Goal: Information Seeking & Learning: Learn about a topic

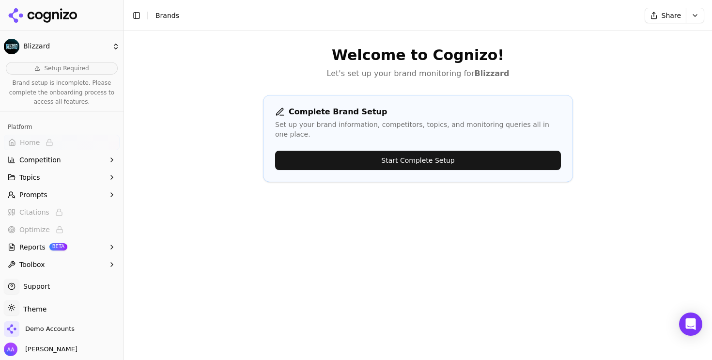
click at [244, 88] on div "Welcome to Cognizo! Let's set up your brand monitoring for Blizzard Complete Br…" at bounding box center [418, 211] width 588 height 360
click at [298, 212] on div "Welcome to Cognizo! Let's set up your brand monitoring for Blizzard Complete Br…" at bounding box center [418, 211] width 588 height 360
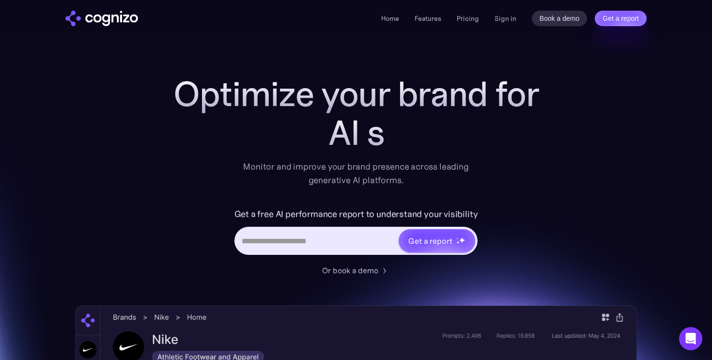
click at [480, 17] on div "Home Features Pricing Book a demo Get a report Sign in Book a demo Get a report" at bounding box center [513, 18] width 265 height 15
click at [475, 18] on link "Pricing" at bounding box center [468, 18] width 22 height 9
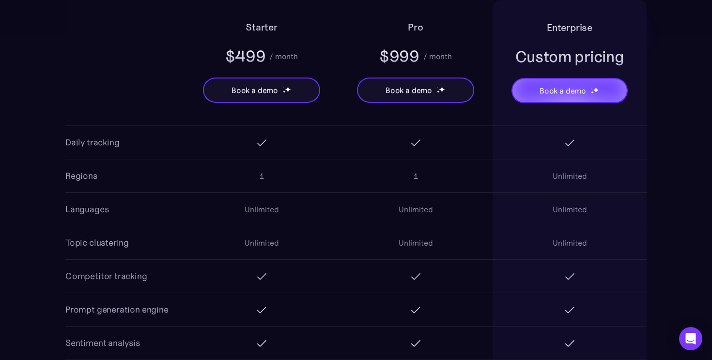
scroll to position [895, 0]
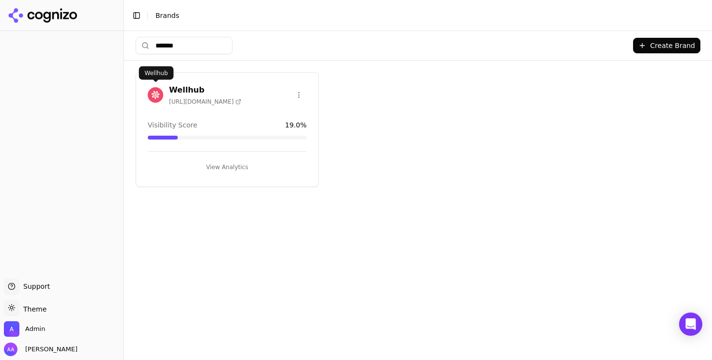
type input "*******"
click at [155, 97] on img at bounding box center [155, 94] width 15 height 15
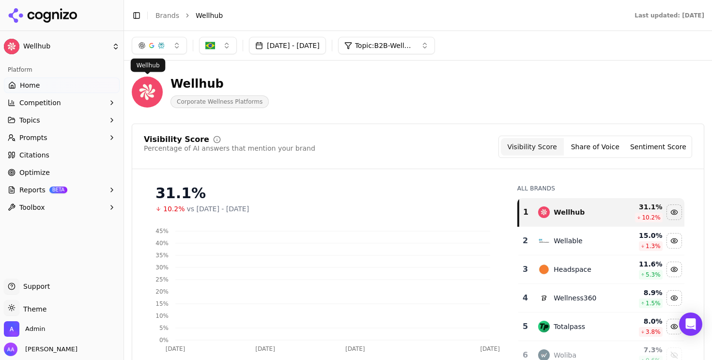
click at [174, 50] on button "button" at bounding box center [159, 45] width 55 height 17
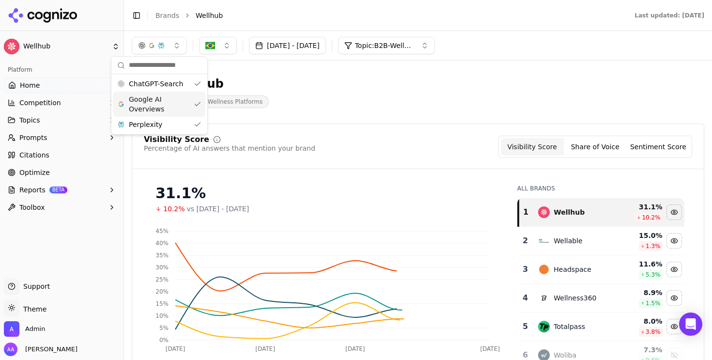
click at [168, 102] on span "Google AI Overviews" at bounding box center [159, 103] width 61 height 19
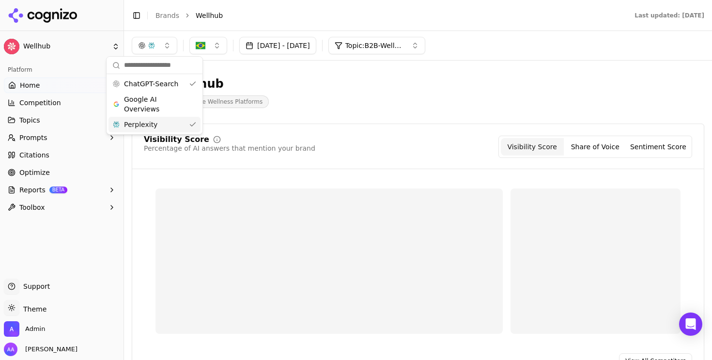
click at [167, 124] on div "Perplexity" at bounding box center [154, 124] width 92 height 15
click at [335, 92] on div "Wellhub Corporate Wellness Platforms" at bounding box center [349, 92] width 434 height 32
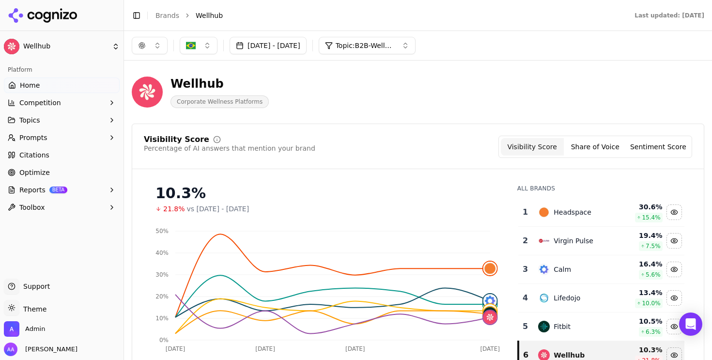
click at [299, 41] on button "[DATE] - [DATE]" at bounding box center [268, 45] width 77 height 17
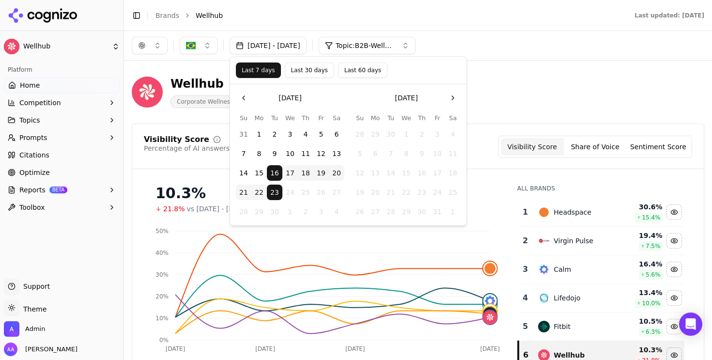
click at [506, 115] on div "Wellhub Corporate Wellness Platforms" at bounding box center [418, 91] width 572 height 47
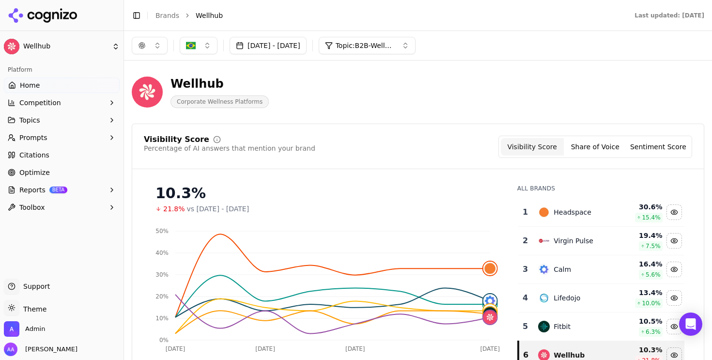
scroll to position [79, 0]
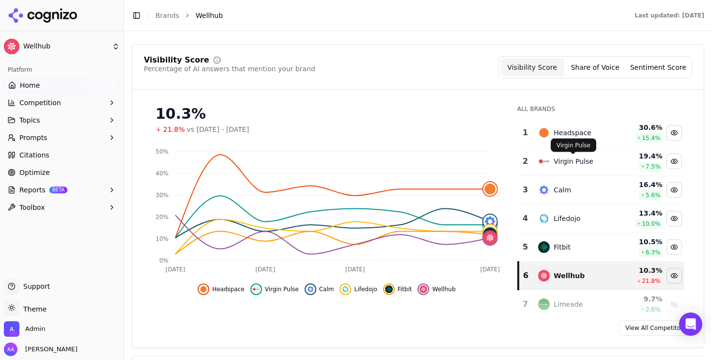
click at [572, 139] on div "Virgin Pulse Virgin Pulse" at bounding box center [574, 146] width 46 height 14
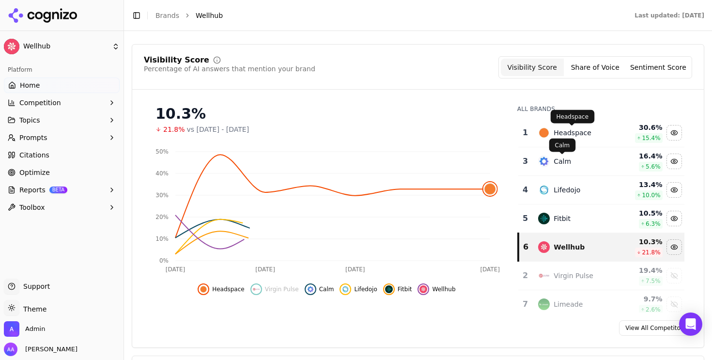
click at [565, 134] on div "Headspace" at bounding box center [573, 133] width 38 height 10
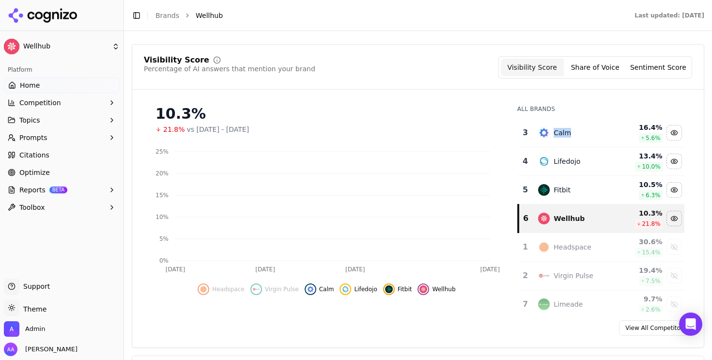
click at [565, 134] on div "Calm" at bounding box center [562, 133] width 17 height 10
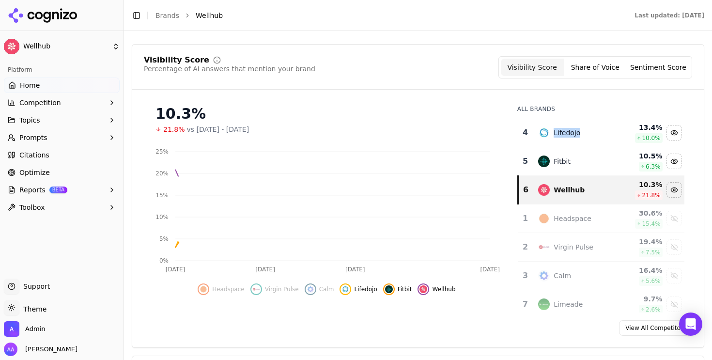
click at [565, 134] on div "Lifedojo" at bounding box center [567, 133] width 27 height 10
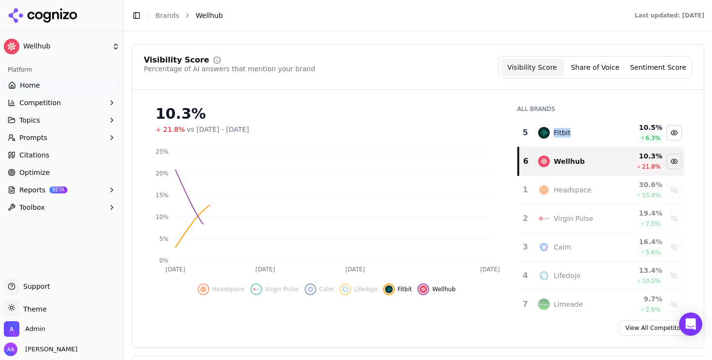
click at [565, 134] on div "Fitbit" at bounding box center [562, 133] width 17 height 10
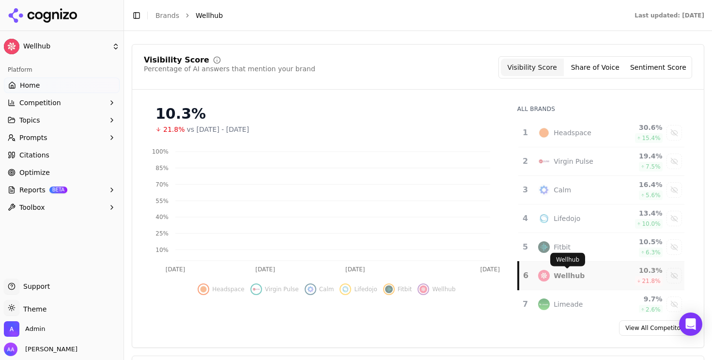
click at [565, 277] on div "Wellhub" at bounding box center [569, 276] width 31 height 10
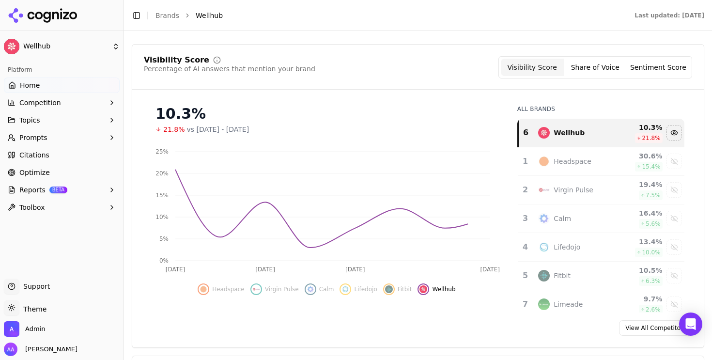
click at [387, 79] on div "Visibility Score Percentage of AI answers that mention your brand Visibility Sc…" at bounding box center [417, 72] width 571 height 33
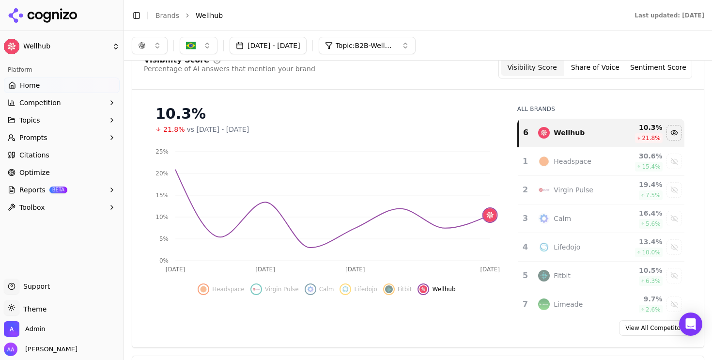
scroll to position [35, 0]
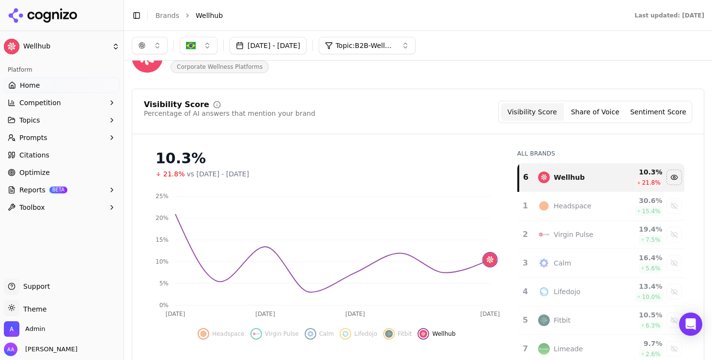
click at [307, 45] on button "Sep 16, 2025 - Sep 23, 2025" at bounding box center [268, 45] width 77 height 17
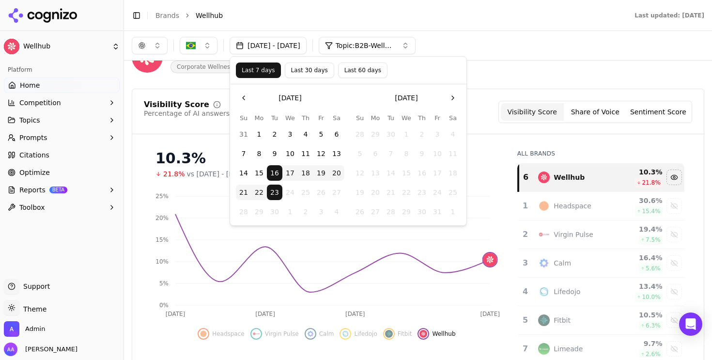
click at [311, 72] on button "Last 30 days" at bounding box center [309, 69] width 49 height 15
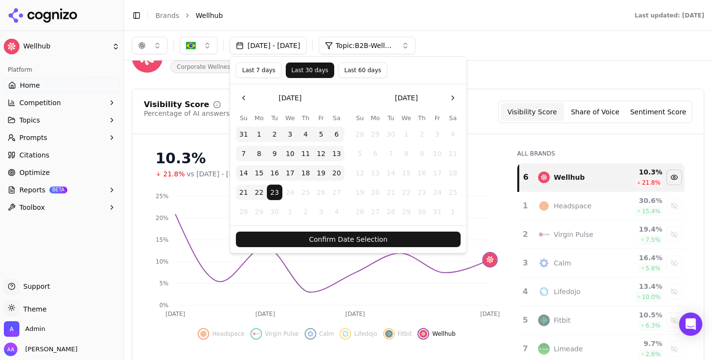
click at [347, 239] on button "Confirm Date Selection" at bounding box center [348, 238] width 225 height 15
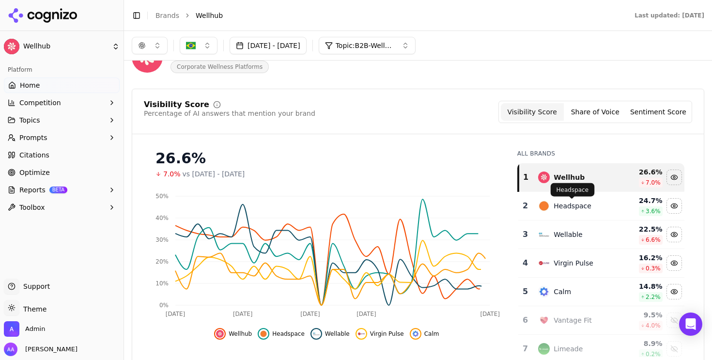
click at [559, 206] on div "Headspace" at bounding box center [573, 206] width 38 height 10
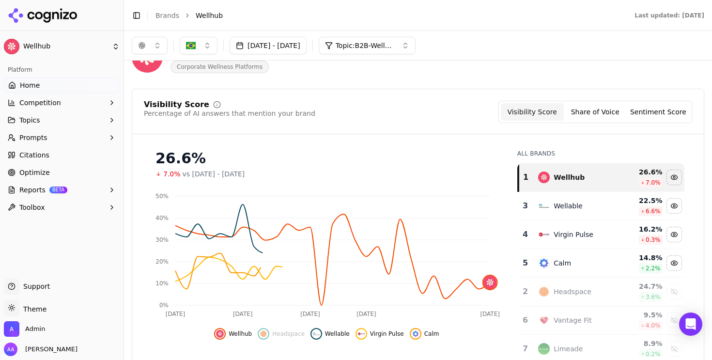
click at [563, 231] on div "Virgin Pulse" at bounding box center [574, 235] width 40 height 10
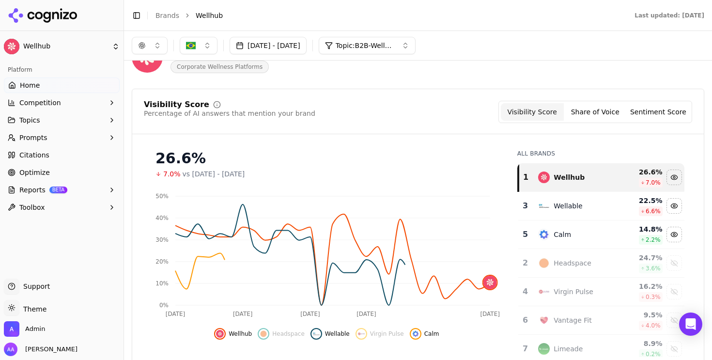
click at [561, 253] on td "Headspace" at bounding box center [575, 263] width 86 height 29
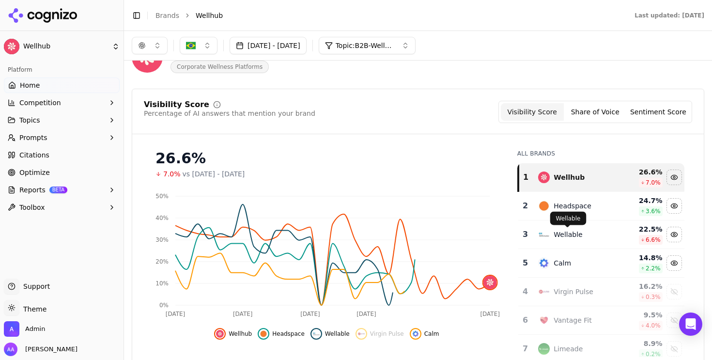
click at [562, 216] on p "Wellable" at bounding box center [568, 219] width 25 height 8
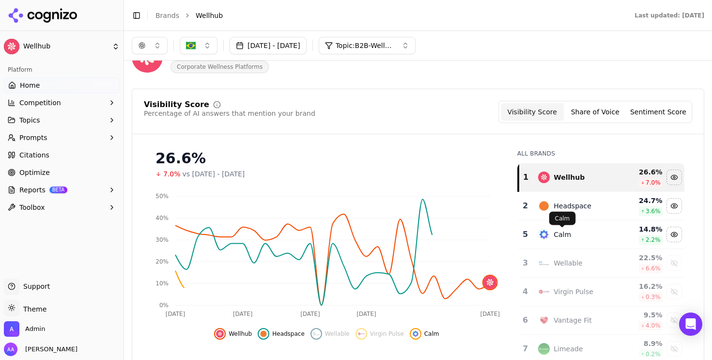
click at [563, 212] on div "Calm Calm" at bounding box center [562, 219] width 27 height 14
click at [563, 204] on div "Headspace" at bounding box center [573, 206] width 38 height 10
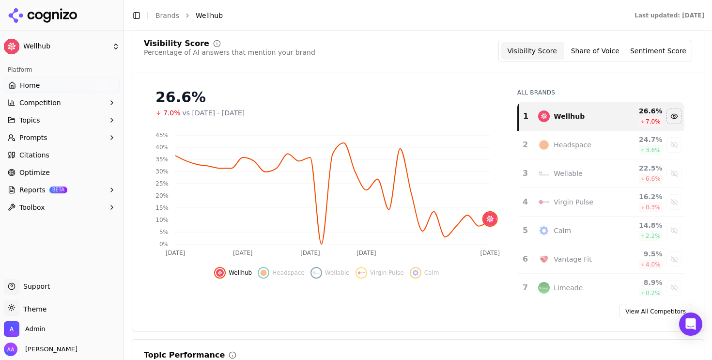
scroll to position [101, 0]
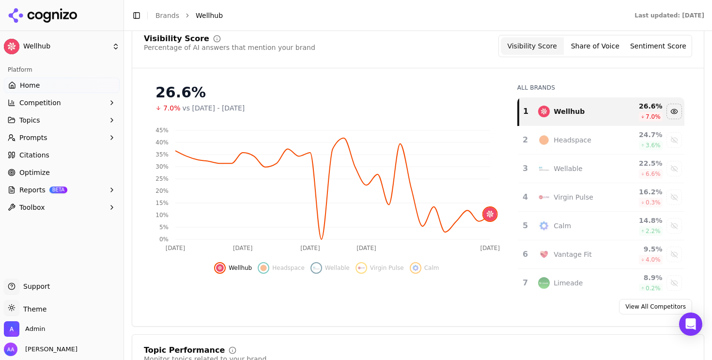
click at [56, 147] on link "Citations" at bounding box center [62, 154] width 116 height 15
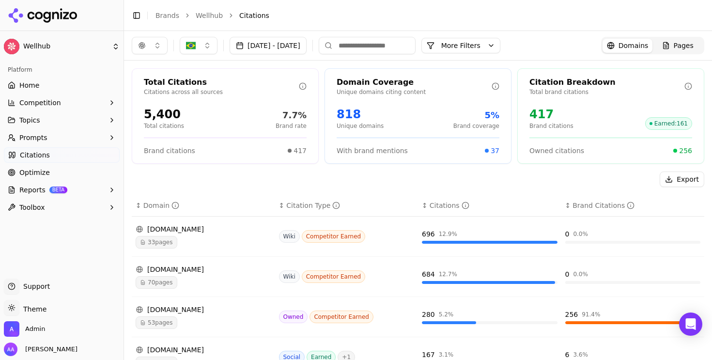
click at [500, 47] on button "More Filters" at bounding box center [460, 45] width 79 height 15
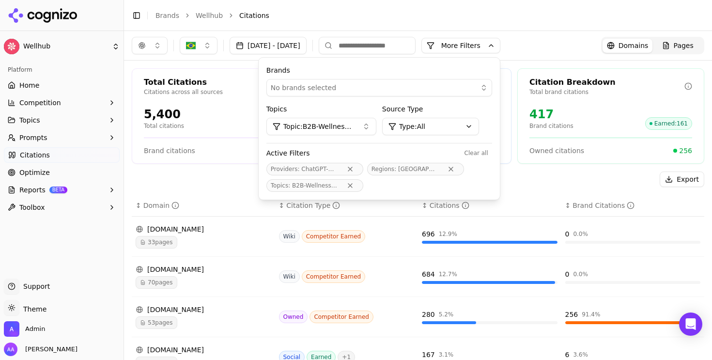
click at [500, 47] on button "More Filters" at bounding box center [460, 45] width 79 height 15
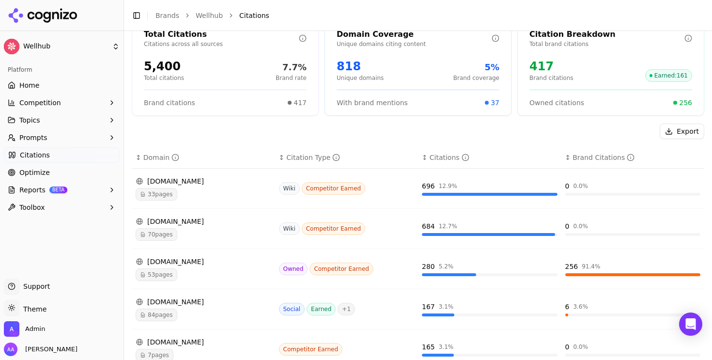
scroll to position [48, 0]
click at [70, 138] on button "Prompts" at bounding box center [62, 137] width 116 height 15
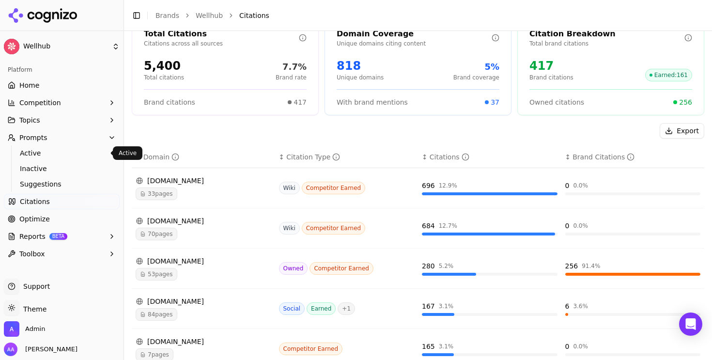
click at [62, 160] on ul "Active Inactive Suggestions" at bounding box center [62, 168] width 102 height 46
click at [64, 157] on span "Active" at bounding box center [62, 153] width 84 height 10
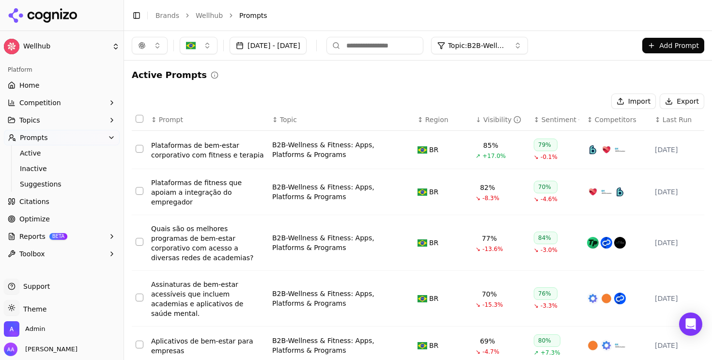
click at [200, 48] on button "button" at bounding box center [199, 45] width 38 height 17
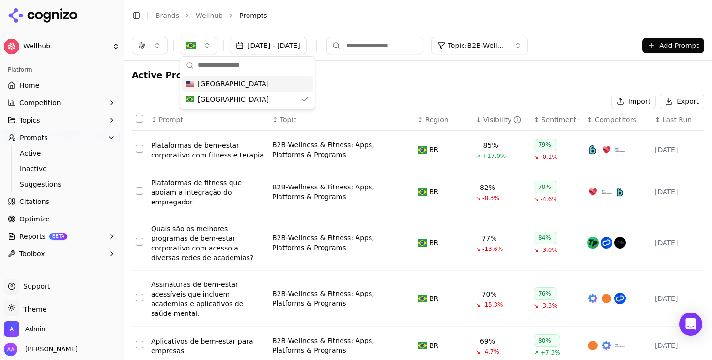
click at [222, 86] on span "United States" at bounding box center [233, 84] width 71 height 10
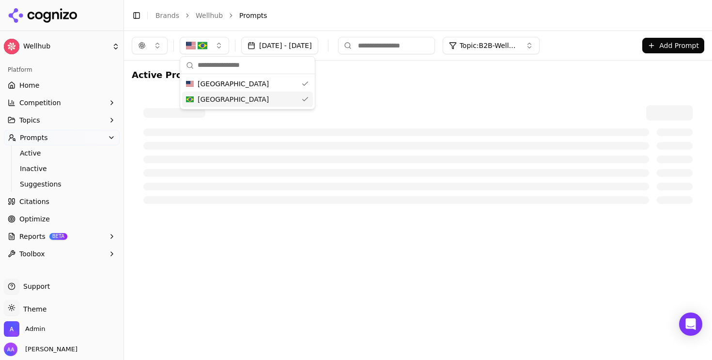
click at [219, 102] on div "Brazil" at bounding box center [247, 99] width 131 height 15
click at [419, 87] on div "Active Prompts" at bounding box center [418, 141] width 572 height 147
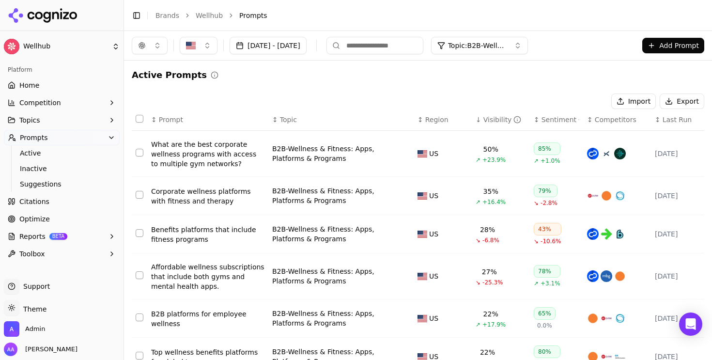
click at [36, 87] on span "Home" at bounding box center [29, 85] width 20 height 10
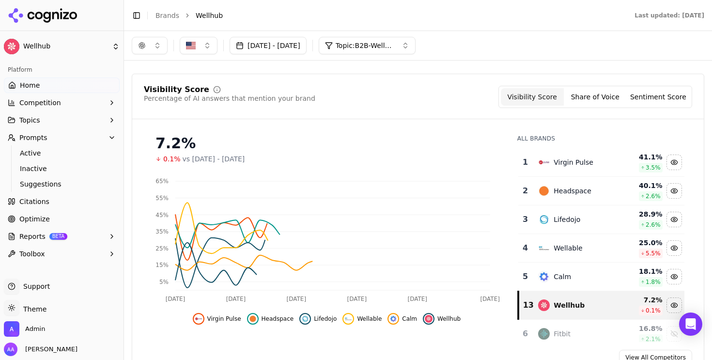
scroll to position [55, 0]
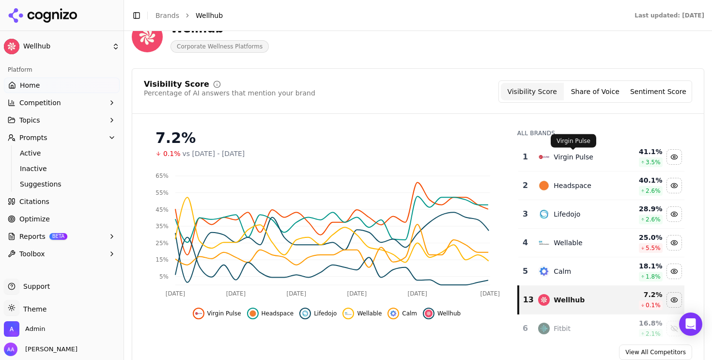
click at [588, 157] on div "Virgin Pulse" at bounding box center [574, 157] width 40 height 10
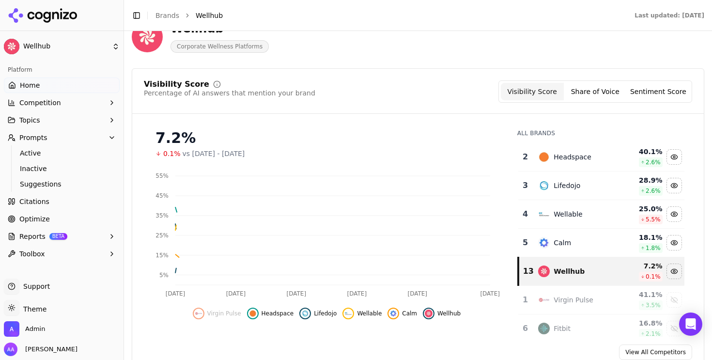
click at [588, 157] on div "Headspace" at bounding box center [573, 157] width 38 height 10
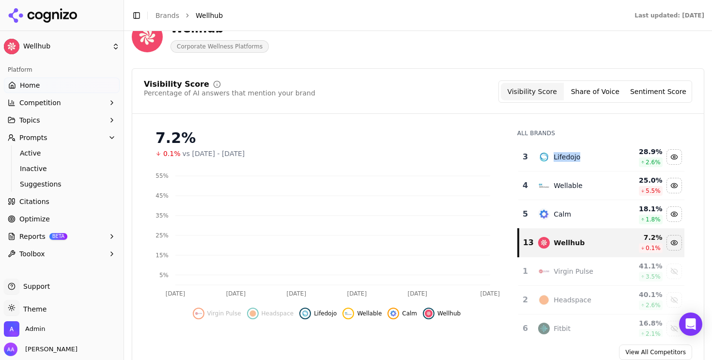
click at [588, 157] on div "Lifedojo" at bounding box center [575, 157] width 75 height 12
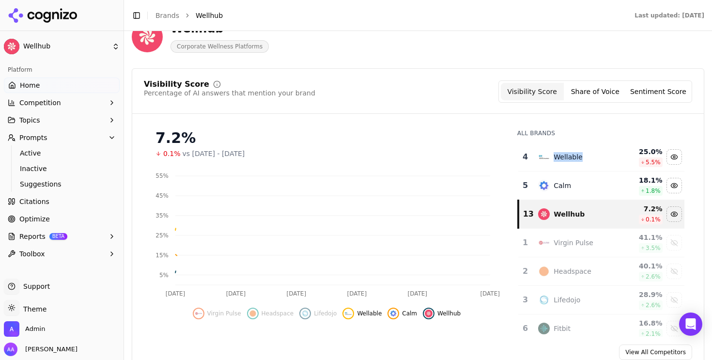
click at [588, 157] on div "Wellable" at bounding box center [575, 157] width 75 height 12
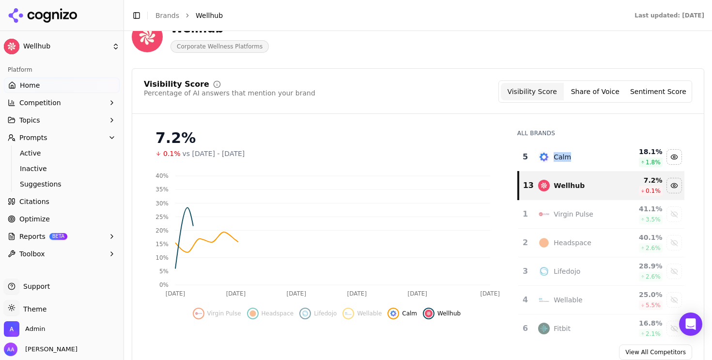
click at [588, 157] on div "Calm" at bounding box center [575, 157] width 75 height 12
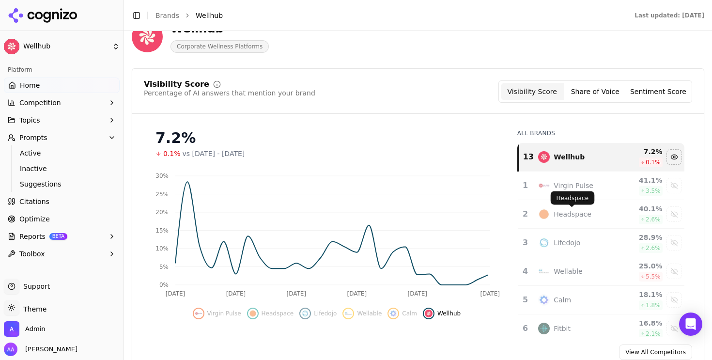
click at [574, 218] on div "Headspace" at bounding box center [573, 214] width 38 height 10
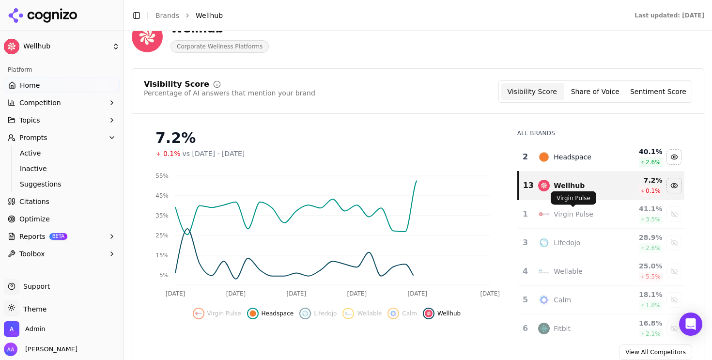
click at [569, 215] on div "Virgin Pulse" at bounding box center [574, 214] width 40 height 10
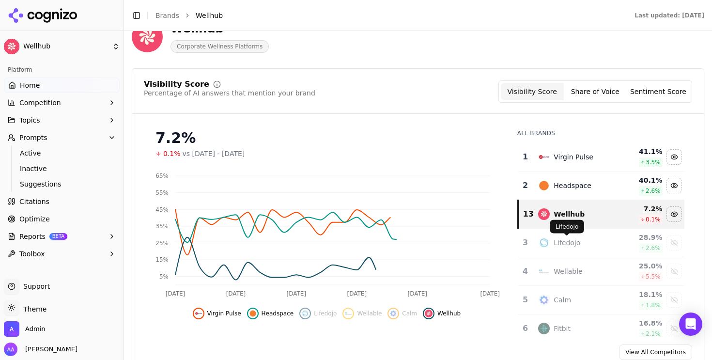
click at [561, 238] on div "Lifedojo" at bounding box center [567, 243] width 27 height 10
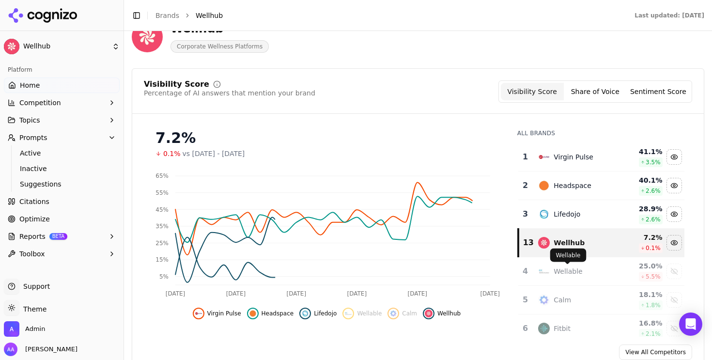
click at [565, 274] on div "Wellable" at bounding box center [568, 271] width 29 height 10
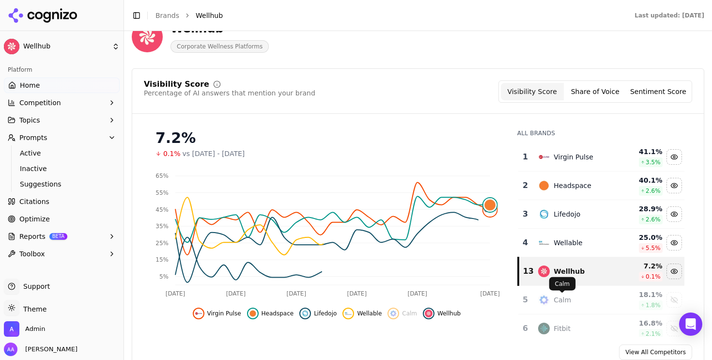
click at [560, 303] on div "Calm" at bounding box center [562, 300] width 17 height 10
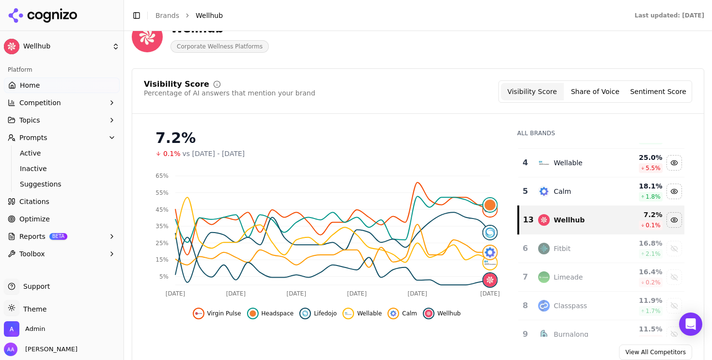
scroll to position [83, 0]
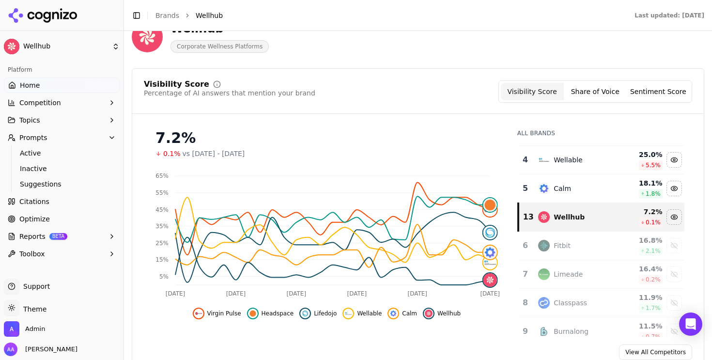
click at [591, 246] on div "Fitbit" at bounding box center [575, 246] width 75 height 12
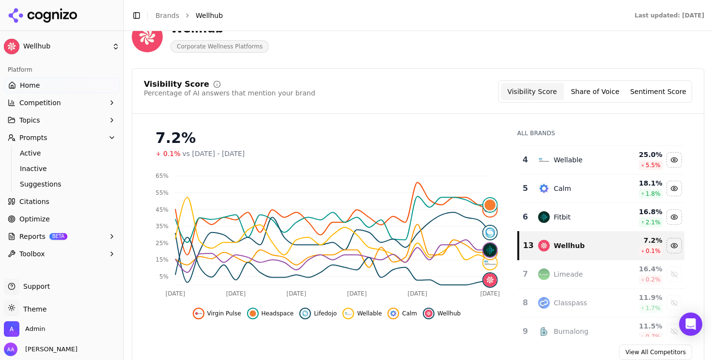
click at [580, 217] on div "Fitbit" at bounding box center [575, 217] width 75 height 12
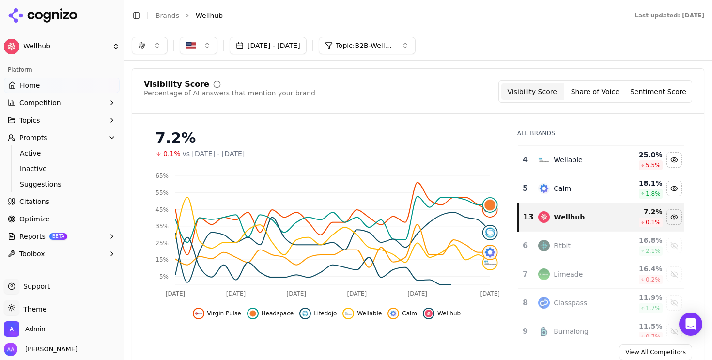
scroll to position [0, 0]
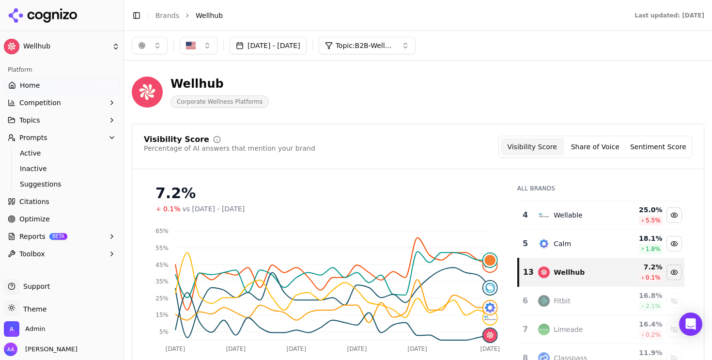
click at [289, 40] on button "[DATE] - [DATE]" at bounding box center [268, 45] width 77 height 17
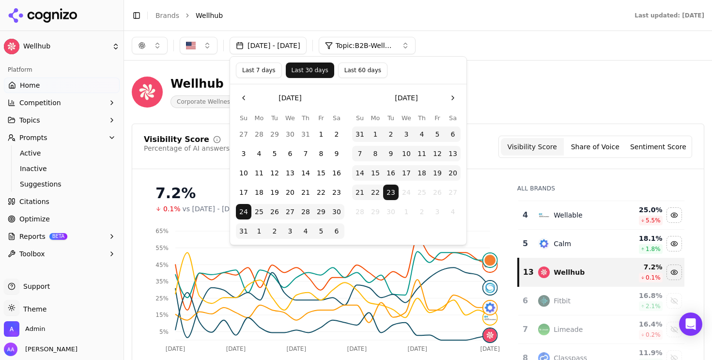
click at [255, 72] on button "Last 7 days" at bounding box center [259, 69] width 46 height 15
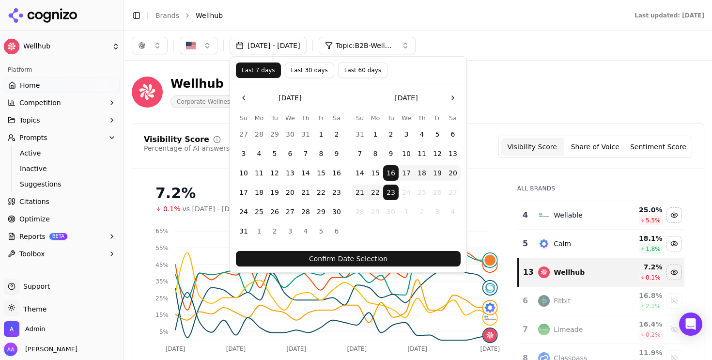
click at [313, 251] on button "Confirm Date Selection" at bounding box center [348, 258] width 225 height 15
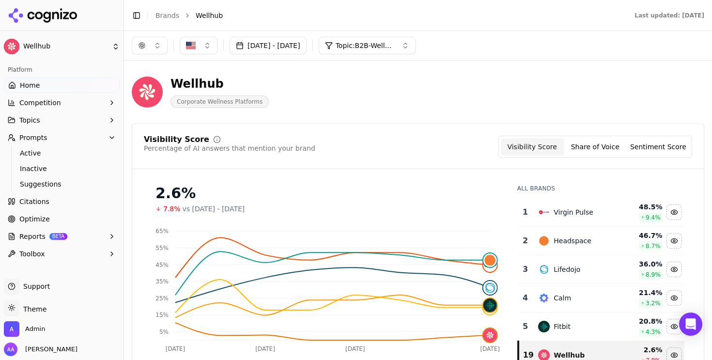
click at [307, 54] on button "Sep 16, 2025 - Sep 23, 2025" at bounding box center [268, 45] width 77 height 17
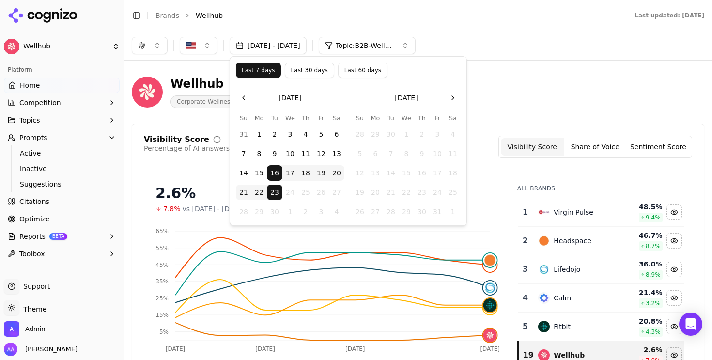
click at [358, 69] on button "Last 60 days" at bounding box center [362, 69] width 49 height 15
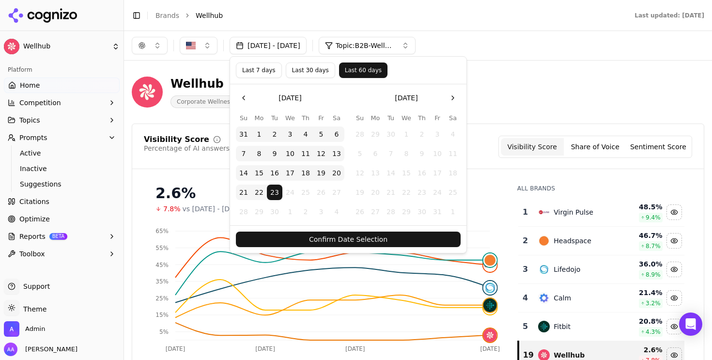
click at [358, 233] on button "Confirm Date Selection" at bounding box center [348, 238] width 225 height 15
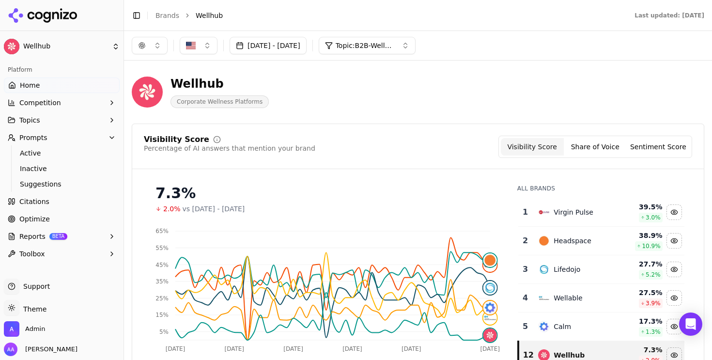
click at [394, 44] on span "Topic: B2B-Wellness & Fitness: Apps, Platforms & Programs" at bounding box center [365, 46] width 58 height 10
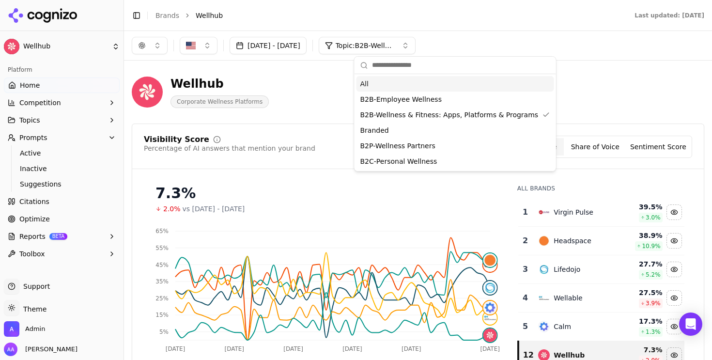
click at [394, 44] on span "Topic: B2B-Wellness & Fitness: Apps, Platforms & Programs" at bounding box center [365, 46] width 58 height 10
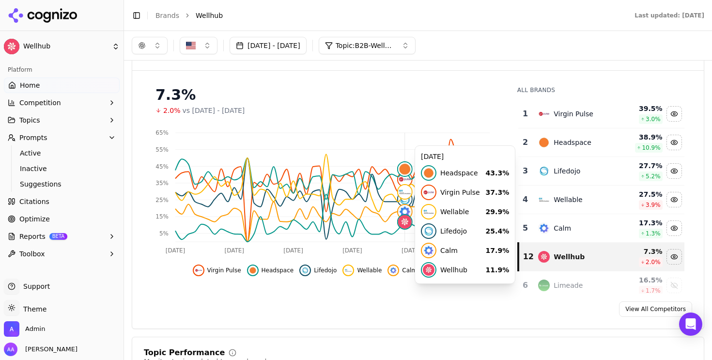
scroll to position [98, 0]
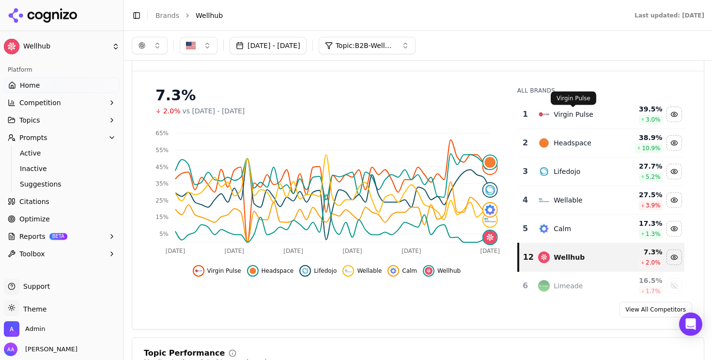
click at [558, 114] on div "Virgin Pulse" at bounding box center [574, 114] width 40 height 10
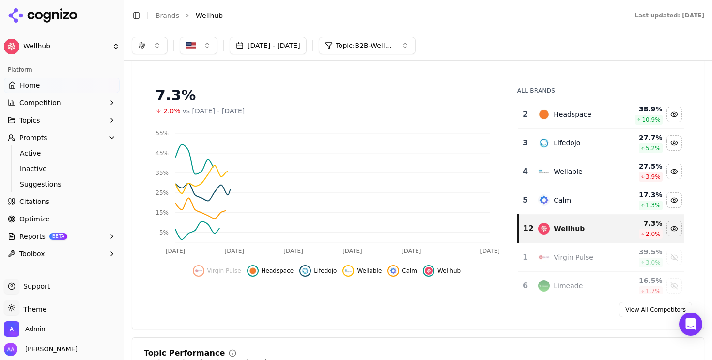
click at [558, 114] on div "Headspace" at bounding box center [573, 114] width 38 height 10
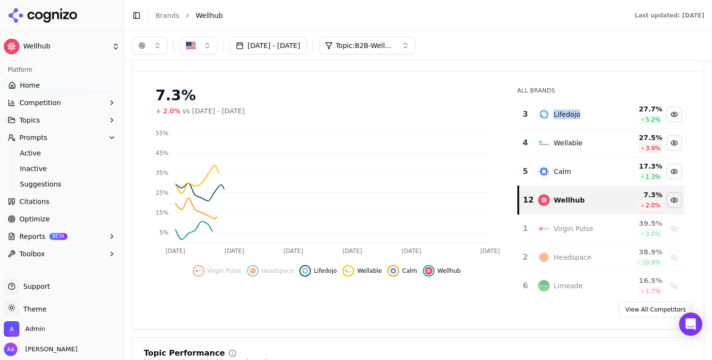
click at [558, 114] on div "Lifedojo" at bounding box center [567, 114] width 27 height 10
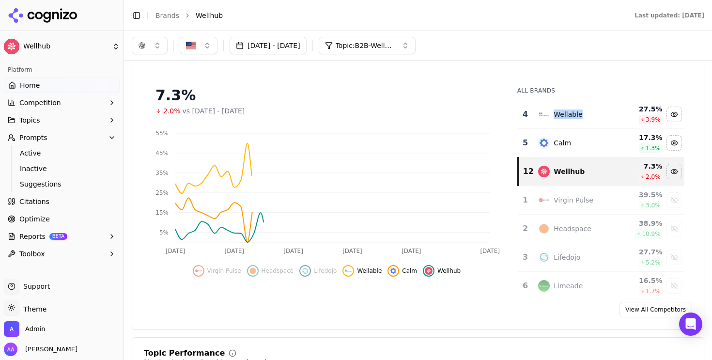
click at [558, 114] on div "Wellable" at bounding box center [568, 114] width 29 height 10
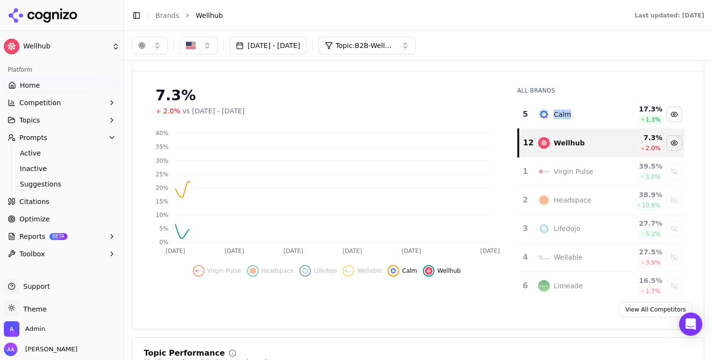
click at [558, 114] on div "Calm" at bounding box center [562, 114] width 17 height 10
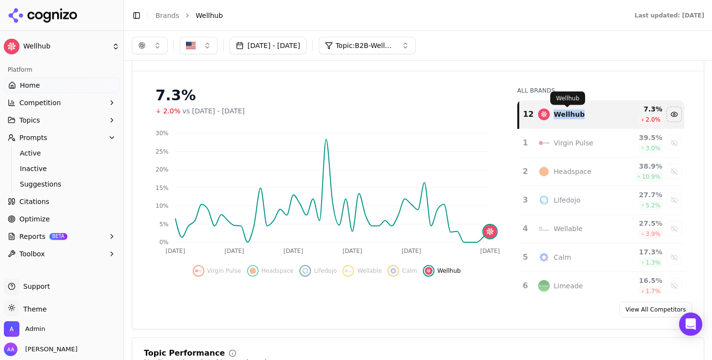
click at [559, 119] on div "Wellhub" at bounding box center [569, 114] width 31 height 10
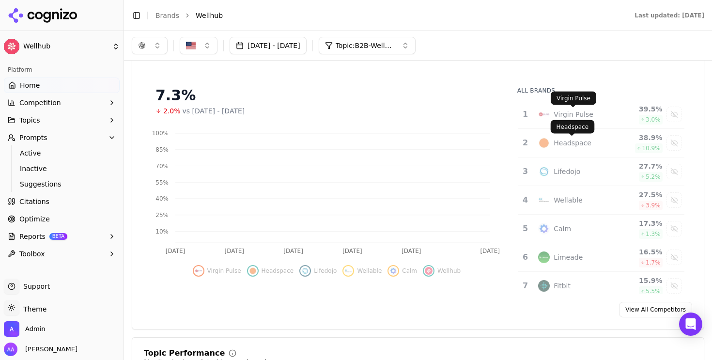
click at [558, 108] on div "Virgin Pulse" at bounding box center [575, 114] width 75 height 12
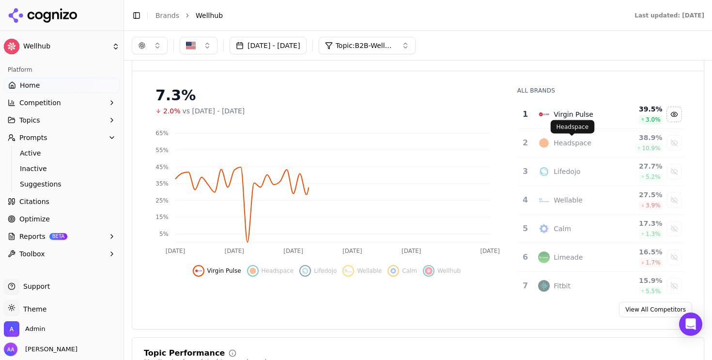
click at [557, 139] on div "Headspace" at bounding box center [573, 143] width 38 height 10
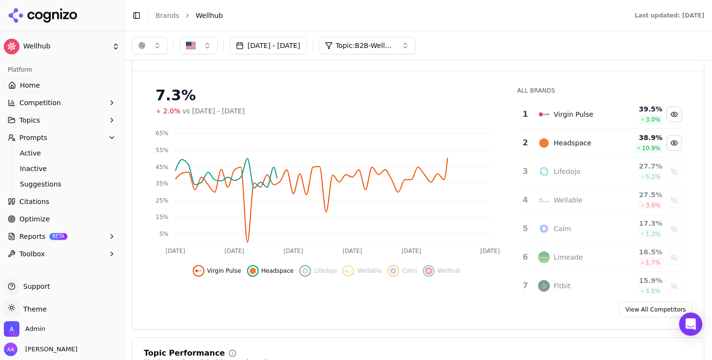
click at [557, 169] on div "Lifedojo" at bounding box center [567, 172] width 27 height 10
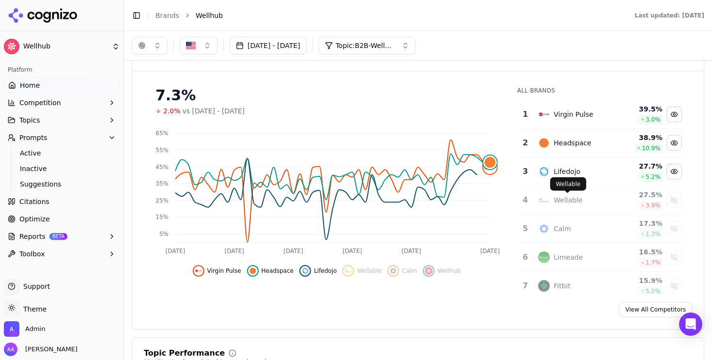
click at [562, 200] on div "Wellable" at bounding box center [568, 200] width 29 height 10
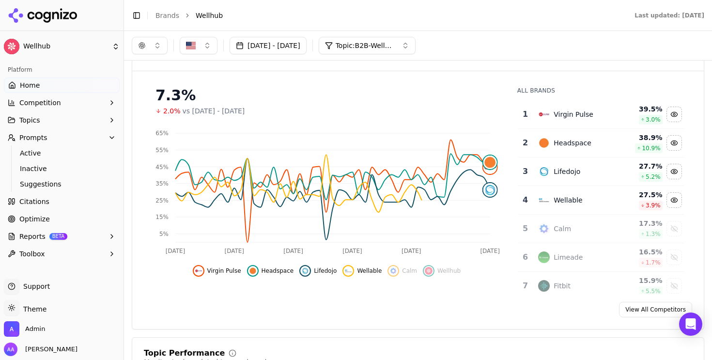
click at [569, 234] on div "Calm" at bounding box center [575, 229] width 75 height 12
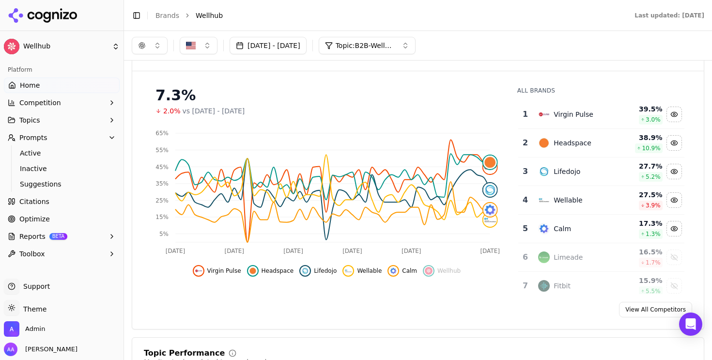
click at [570, 250] on td "Limeade" at bounding box center [575, 257] width 86 height 29
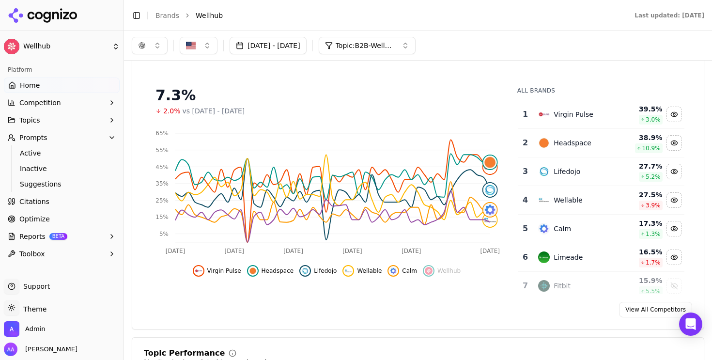
click at [565, 287] on div "Fitbit" at bounding box center [562, 286] width 17 height 10
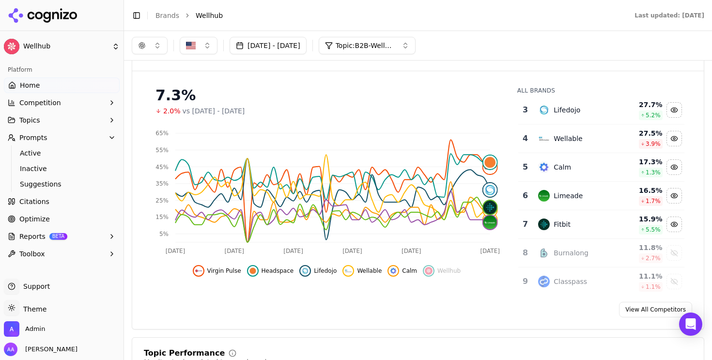
scroll to position [69, 0]
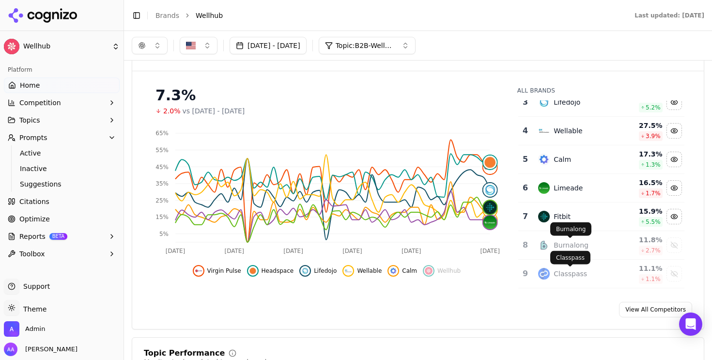
click at [565, 244] on div "Burnalong" at bounding box center [571, 245] width 35 height 10
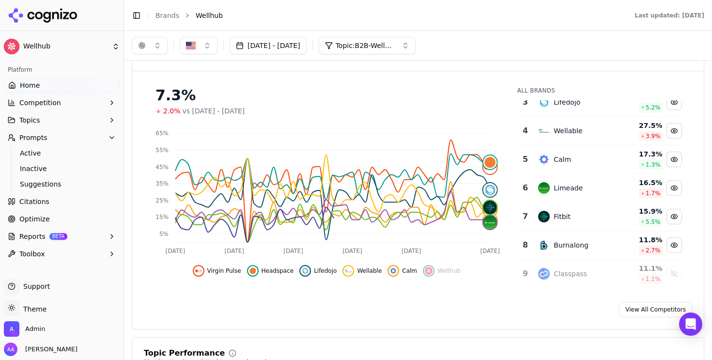
click at [568, 247] on div "Burnalong" at bounding box center [571, 245] width 35 height 10
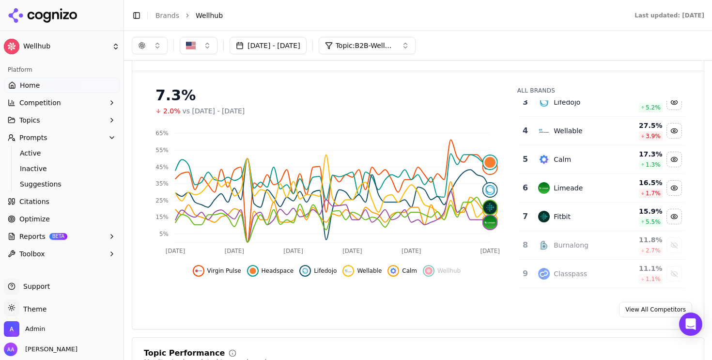
scroll to position [0, 0]
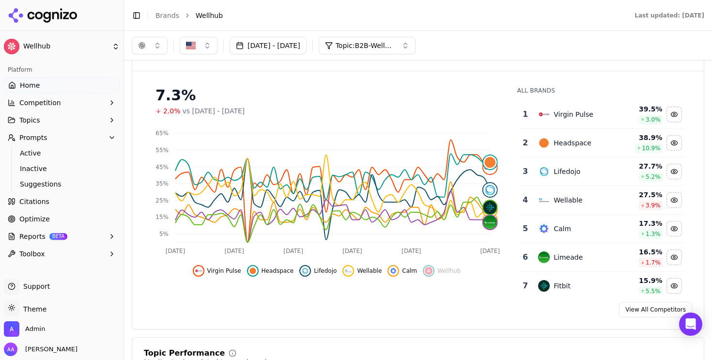
click at [555, 15] on li "Wellhub" at bounding box center [405, 16] width 419 height 10
click at [165, 15] on link "Brands" at bounding box center [167, 16] width 24 height 8
click at [52, 16] on html "Wellhub Platform Home Competition Topics Prompts Active Inactive Suggestions Ci…" at bounding box center [356, 180] width 712 height 360
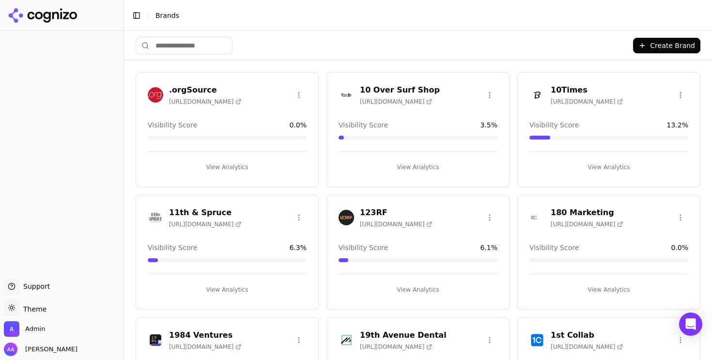
click at [193, 40] on input "search" at bounding box center [184, 45] width 97 height 17
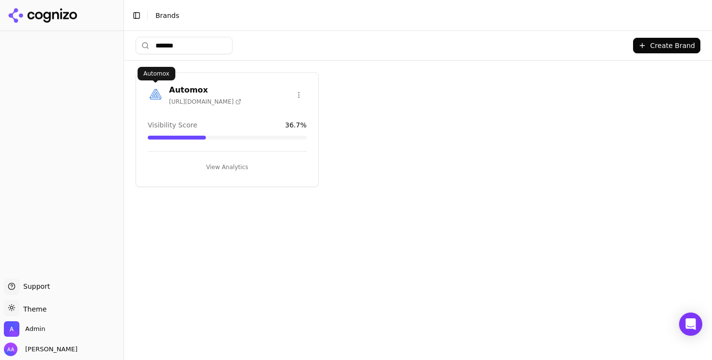
type input "*******"
click at [152, 95] on img at bounding box center [155, 94] width 15 height 15
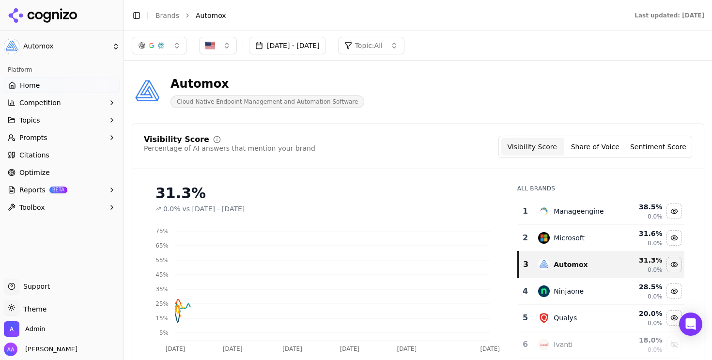
click at [86, 176] on link "Optimize" at bounding box center [62, 172] width 116 height 15
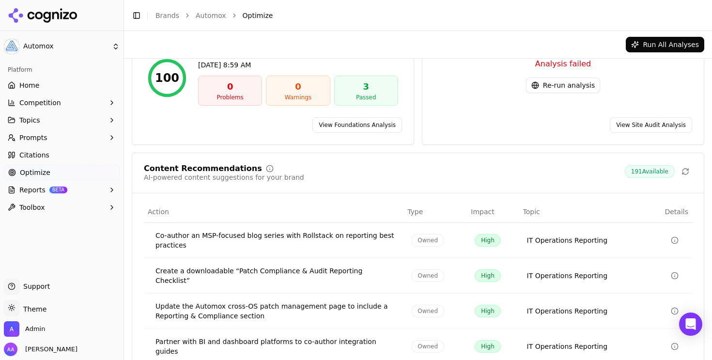
scroll to position [48, 0]
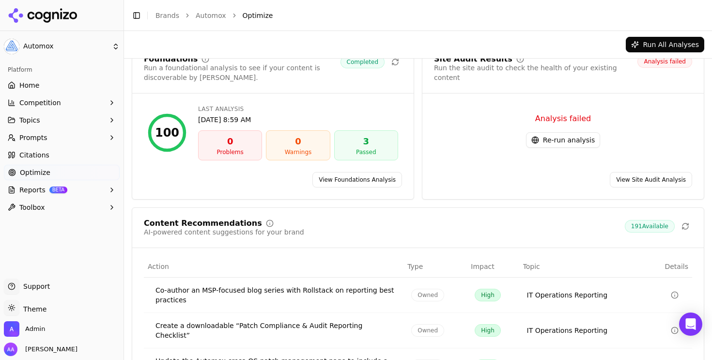
click at [580, 132] on button "Re-run analysis" at bounding box center [563, 139] width 74 height 15
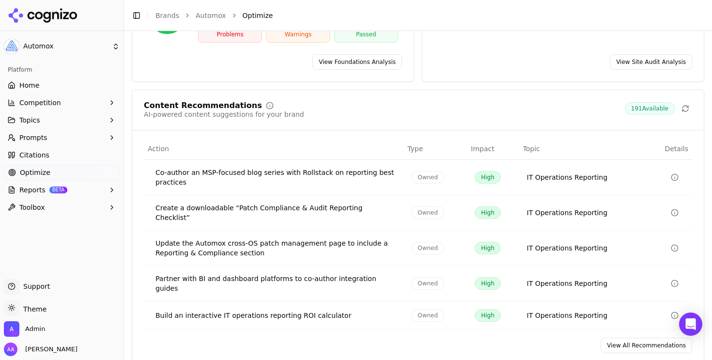
click at [634, 338] on link "View All Recommendations" at bounding box center [647, 345] width 92 height 15
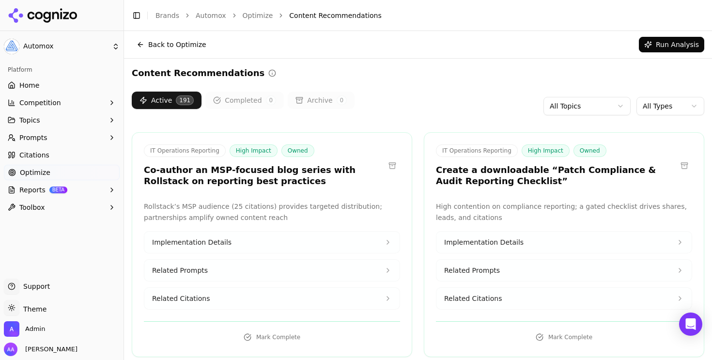
click at [678, 102] on html "Automox Platform Home Competition Topics Prompts Citations Optimize Reports BET…" at bounding box center [356, 180] width 712 height 360
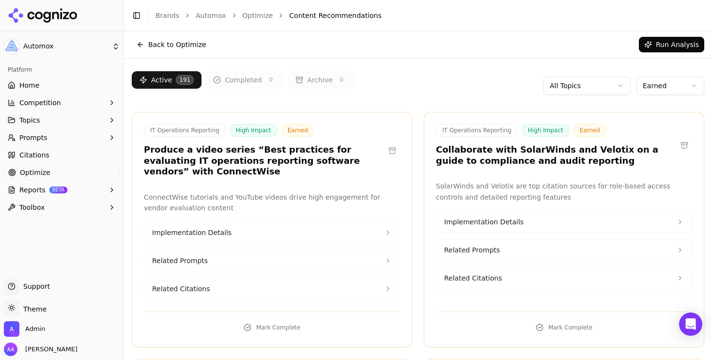
scroll to position [22, 0]
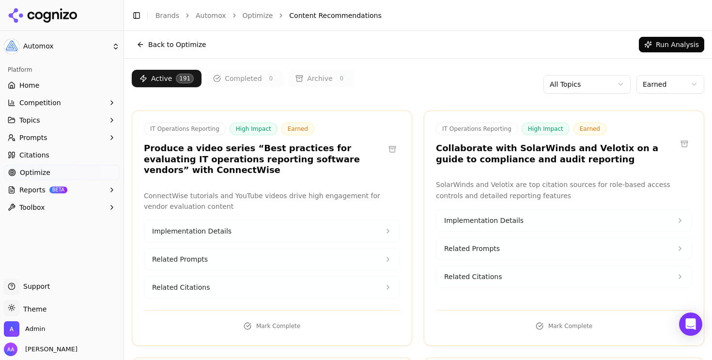
click at [46, 156] on span "Citations" at bounding box center [34, 155] width 30 height 10
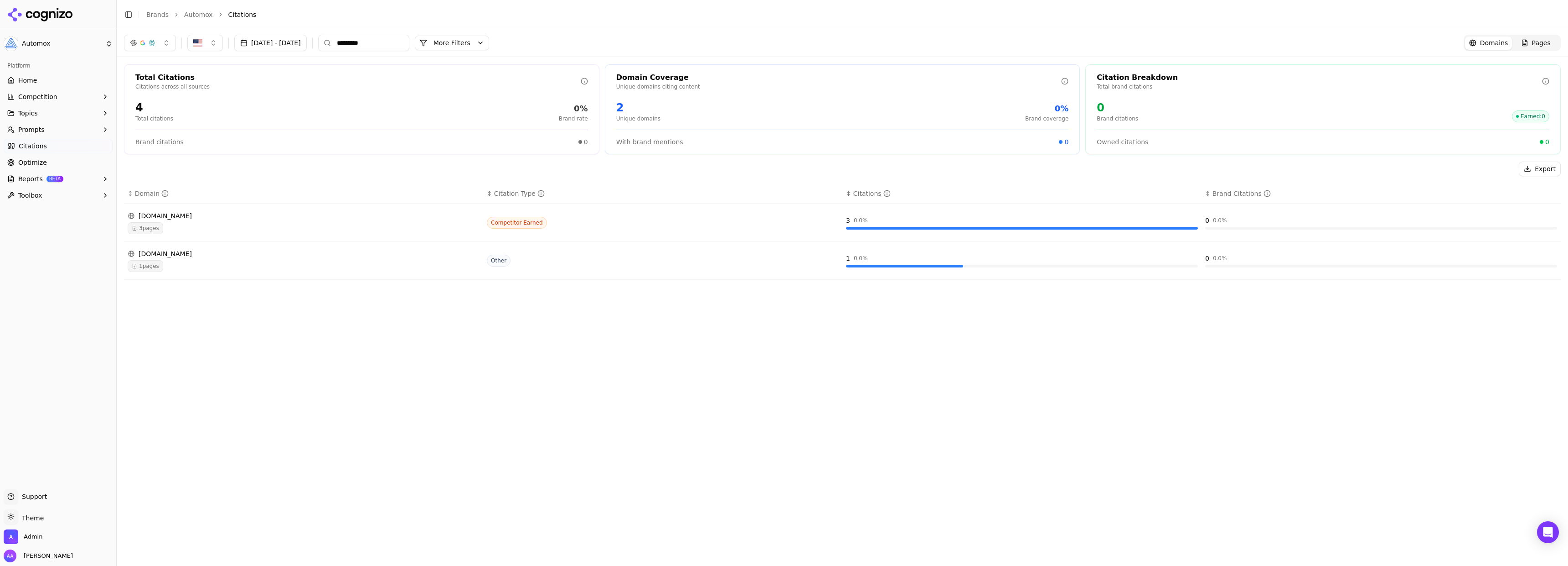
click at [669, 338] on div "Feb 01, 2025 - Sep 18, 2025 ********* More More Filters Domains Pages Total Cit…" at bounding box center [842, 298] width 1451 height 537
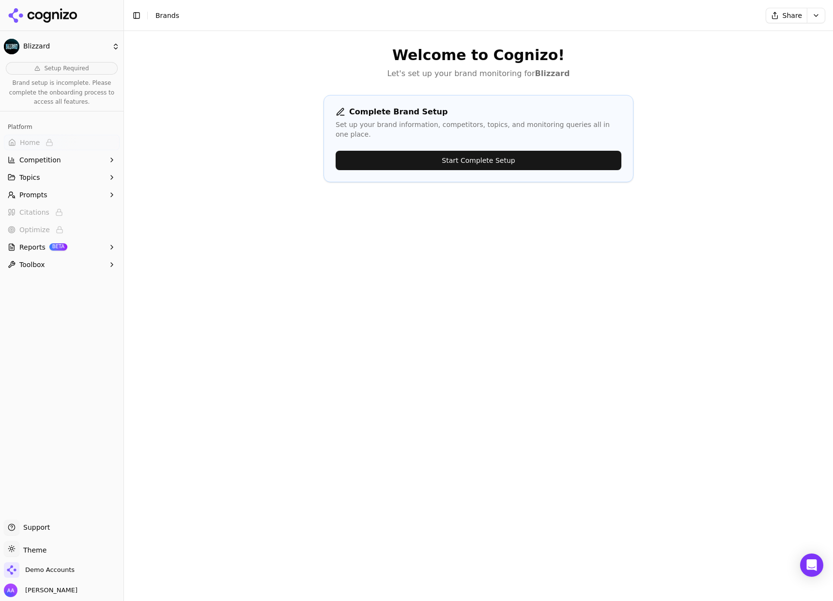
click at [54, 5] on div at bounding box center [61, 15] width 123 height 31
click at [62, 19] on icon at bounding box center [43, 15] width 70 height 15
click at [260, 195] on html "Blizzard Setup Required Brand setup is incomplete. Please complete the onboardi…" at bounding box center [416, 300] width 833 height 601
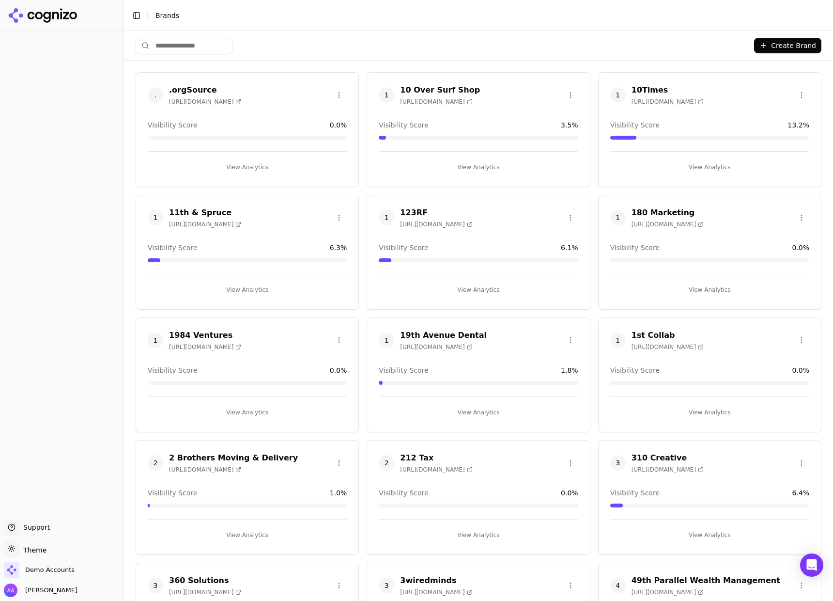
click at [197, 50] on html "Support Support Toggle theme Theme Demo Accounts Alp Aysan Toggle Sidebar Brand…" at bounding box center [416, 300] width 833 height 601
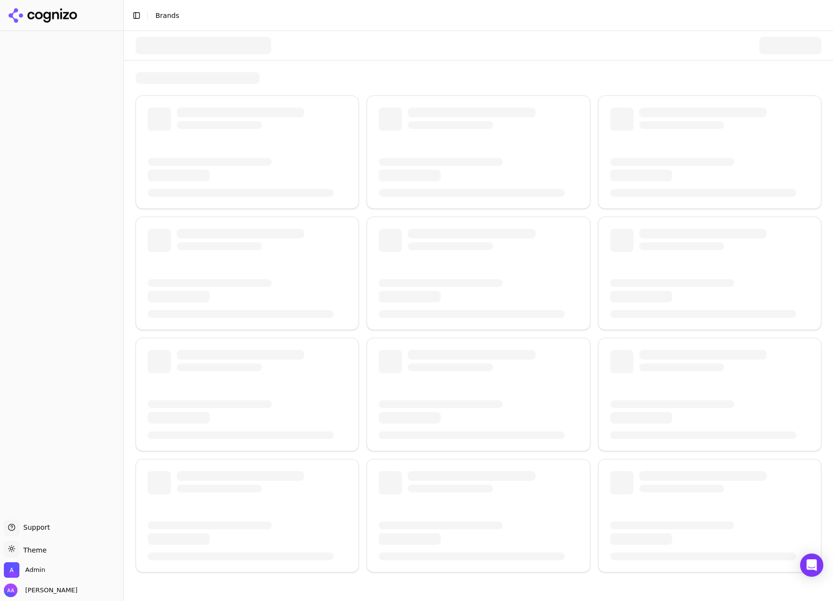
click at [220, 46] on div at bounding box center [204, 45] width 136 height 17
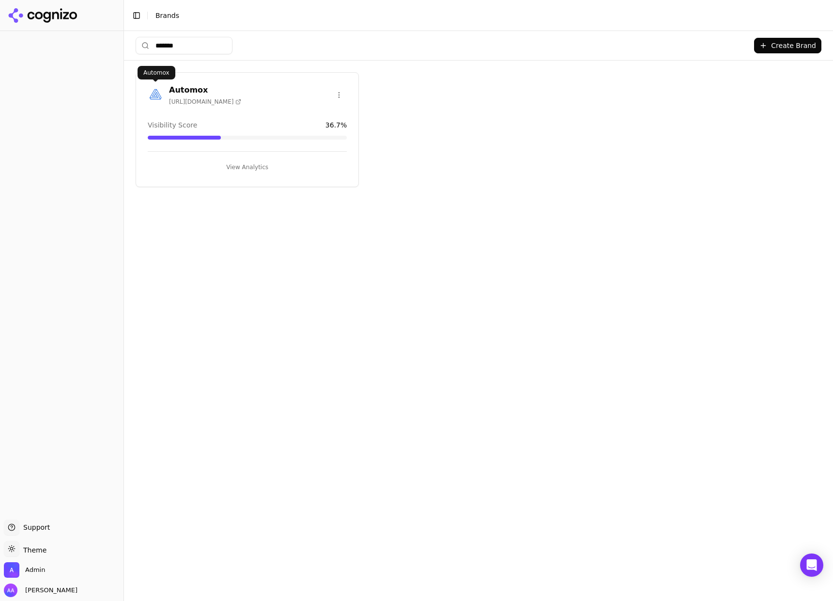
type input "*******"
click at [154, 93] on img at bounding box center [155, 94] width 15 height 15
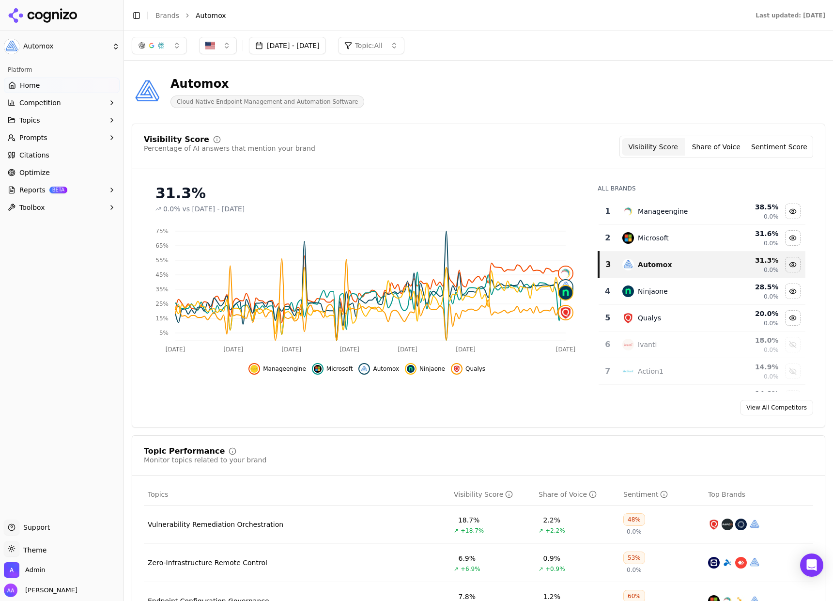
click at [54, 169] on link "Optimize" at bounding box center [62, 172] width 116 height 15
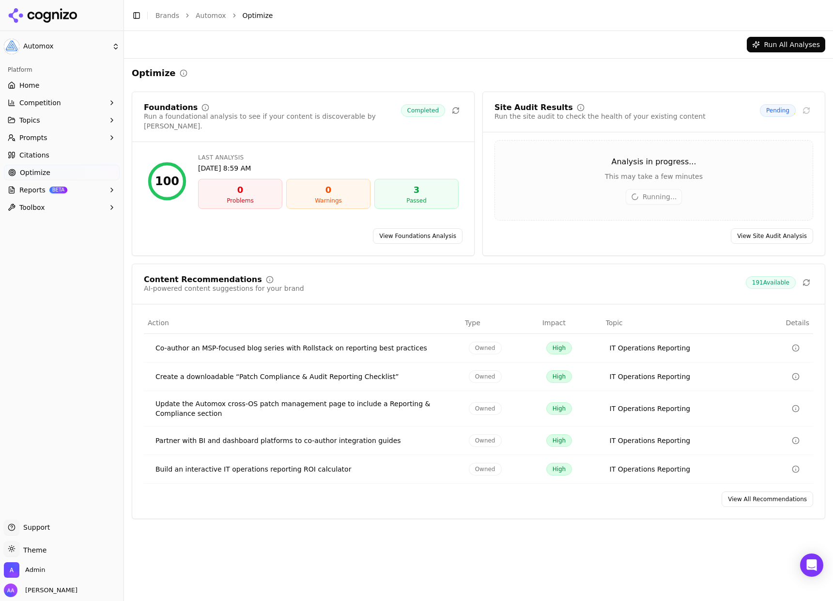
click at [739, 503] on link "View All Recommendations" at bounding box center [768, 498] width 92 height 15
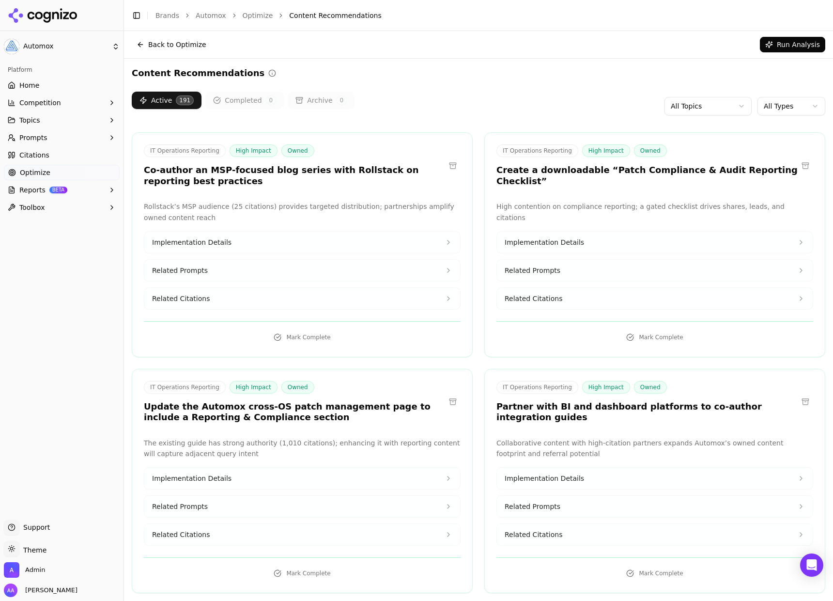
click at [774, 100] on html "Automox Platform Home Competition Topics Prompts Citations Optimize Reports BET…" at bounding box center [416, 300] width 833 height 601
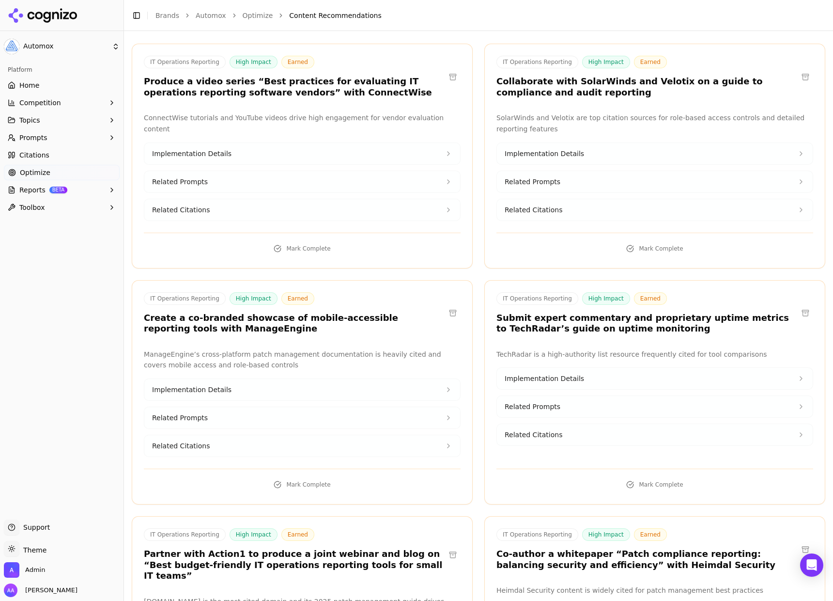
scroll to position [89, 0]
click at [236, 325] on h3 "Create a co-branded showcase of mobile-accessible reporting tools with ManageEn…" at bounding box center [294, 323] width 301 height 22
click at [236, 324] on h3 "Create a co-branded showcase of mobile-accessible reporting tools with ManageEn…" at bounding box center [294, 323] width 301 height 22
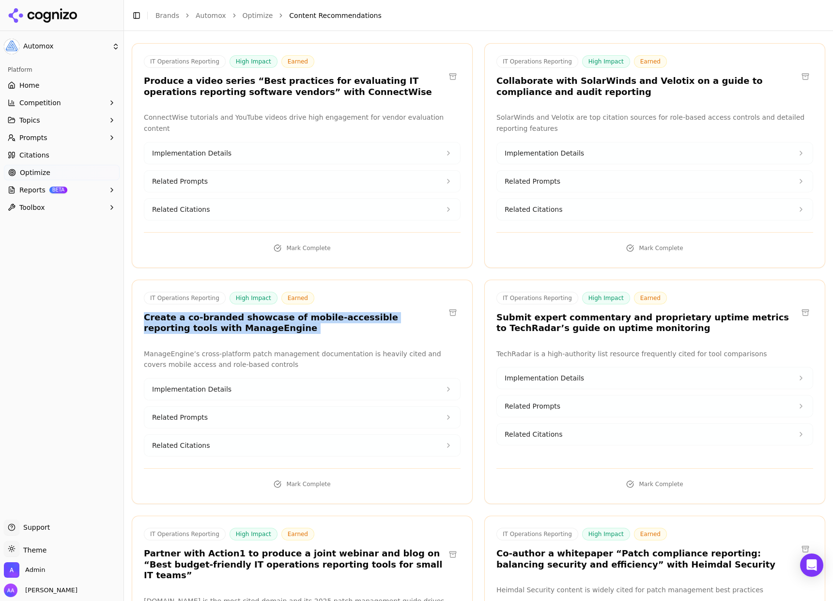
click at [236, 324] on h3 "Create a co-branded showcase of mobile-accessible reporting tools with ManageEn…" at bounding box center [294, 323] width 301 height 22
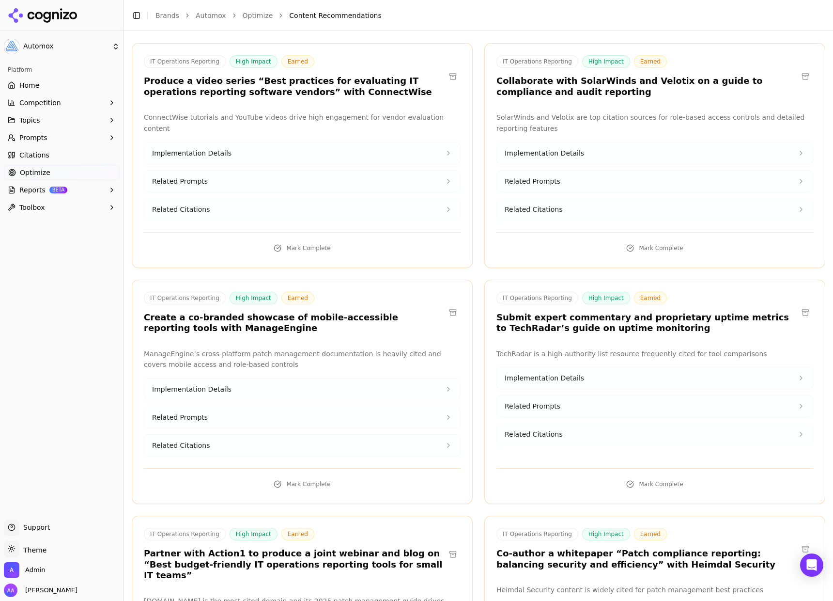
click at [278, 324] on h3 "Create a co-branded showcase of mobile-accessible reporting tools with ManageEn…" at bounding box center [294, 323] width 301 height 22
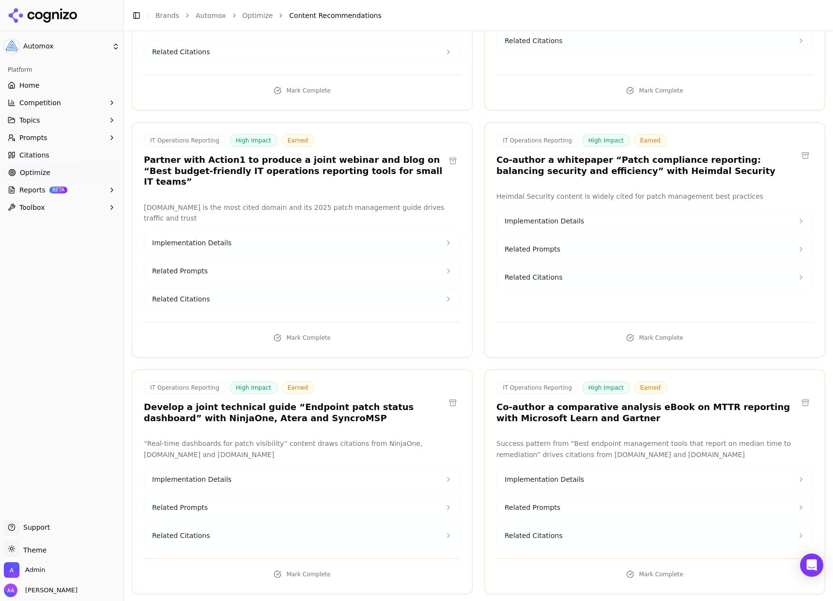
scroll to position [568, 0]
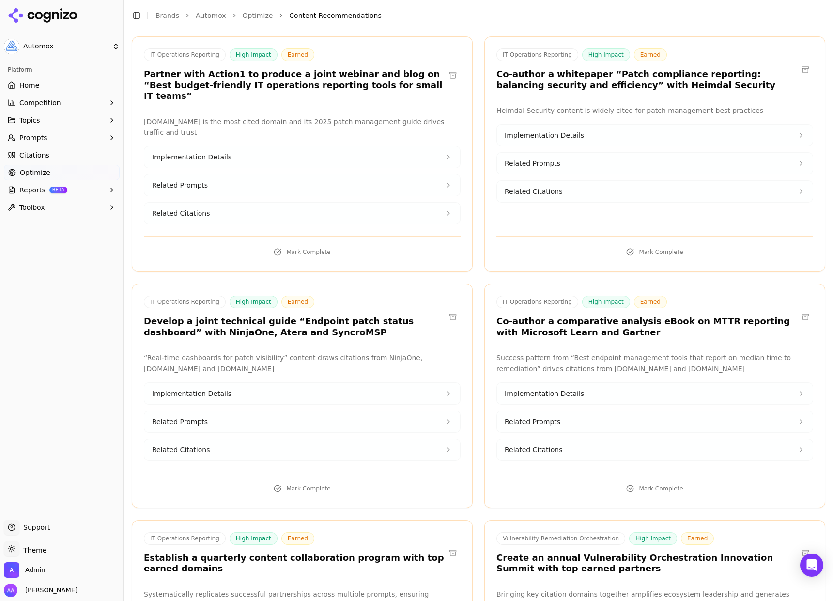
click at [261, 316] on h3 "Develop a joint technical guide “Endpoint patch status dashboard” with NinjaOne…" at bounding box center [294, 327] width 301 height 22
click at [285, 316] on h3 "Develop a joint technical guide “Endpoint patch status dashboard” with NinjaOne…" at bounding box center [294, 327] width 301 height 22
drag, startPoint x: 336, startPoint y: 313, endPoint x: 346, endPoint y: 311, distance: 10.4
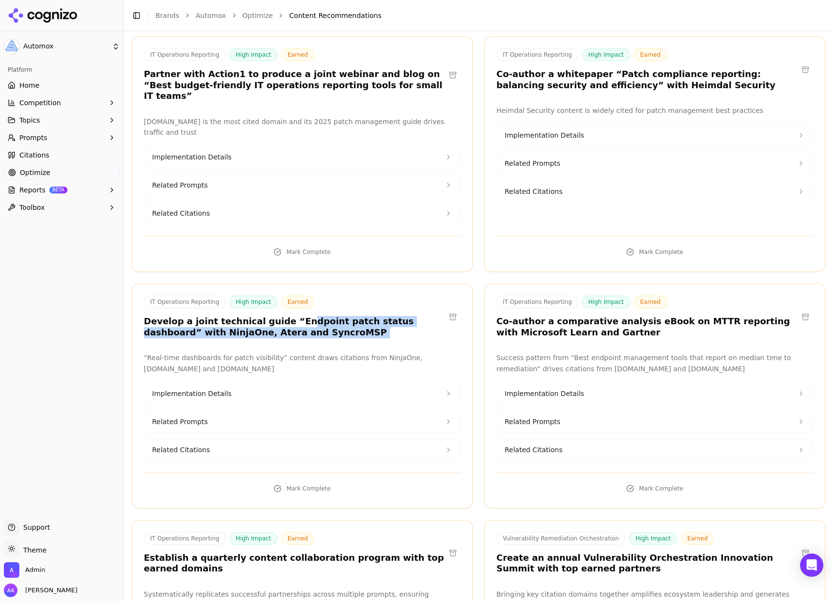
click at [336, 316] on h3 "Develop a joint technical guide “Endpoint patch status dashboard” with NinjaOne…" at bounding box center [294, 327] width 301 height 22
click at [447, 309] on button at bounding box center [452, 316] width 15 height 15
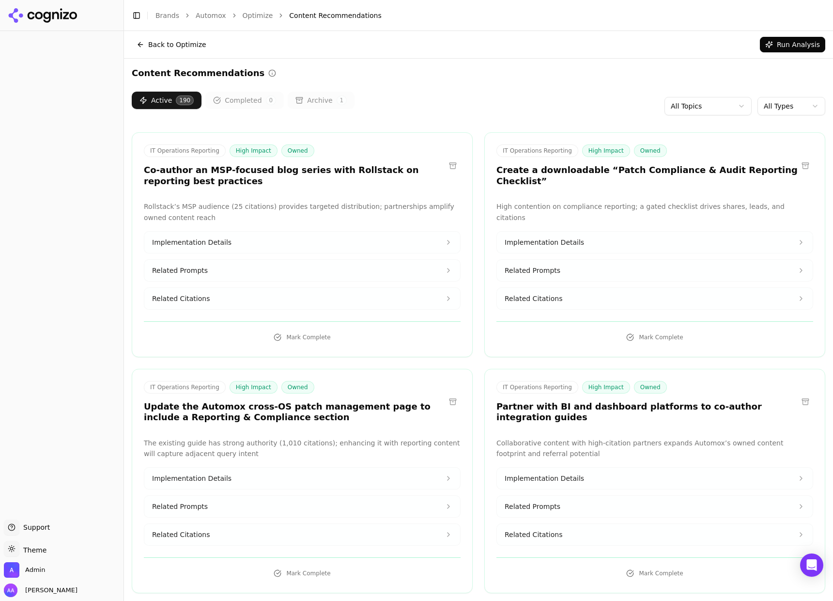
click at [793, 95] on div "Active 190 Completed 0 Archive 1 All Topics All Types" at bounding box center [478, 106] width 693 height 29
click at [793, 104] on html "Support Support Toggle theme Theme Admin [PERSON_NAME] Toggle Sidebar Brands Au…" at bounding box center [416, 300] width 833 height 601
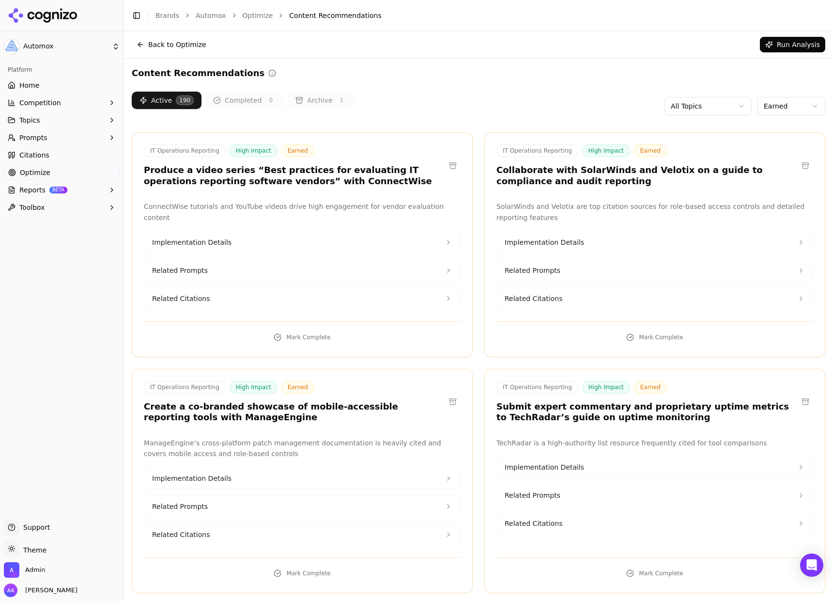
click at [556, 96] on div "Active 190 Completed 0 Archive 1 All Topics Earned" at bounding box center [478, 106] width 693 height 29
click at [555, 98] on div "Active 190 Completed 0 Archive 1 All Topics Earned" at bounding box center [478, 106] width 693 height 29
click at [762, 104] on html "Automox Platform Home Competition Topics Prompts Citations Optimize Reports BET…" at bounding box center [416, 300] width 833 height 601
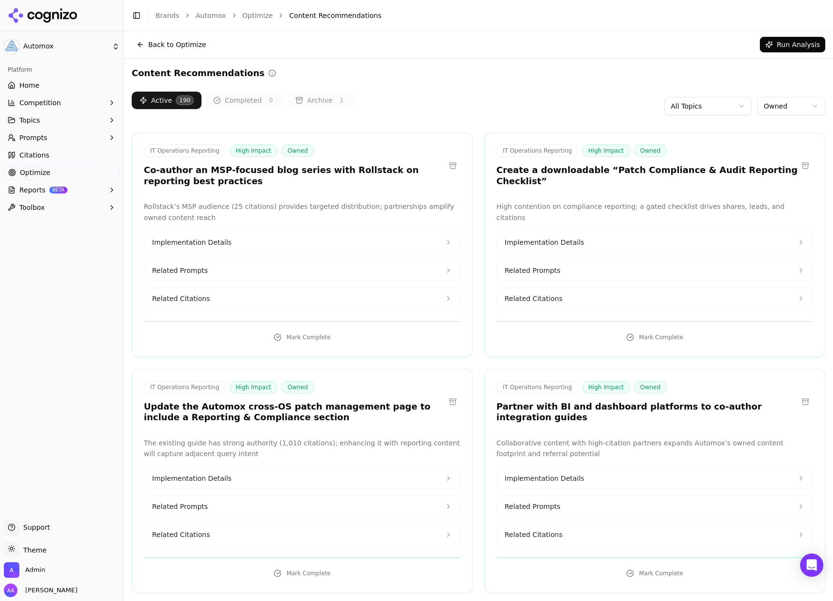
click at [773, 105] on html "Automox Platform Home Competition Topics Prompts Citations Optimize Reports BET…" at bounding box center [416, 300] width 833 height 601
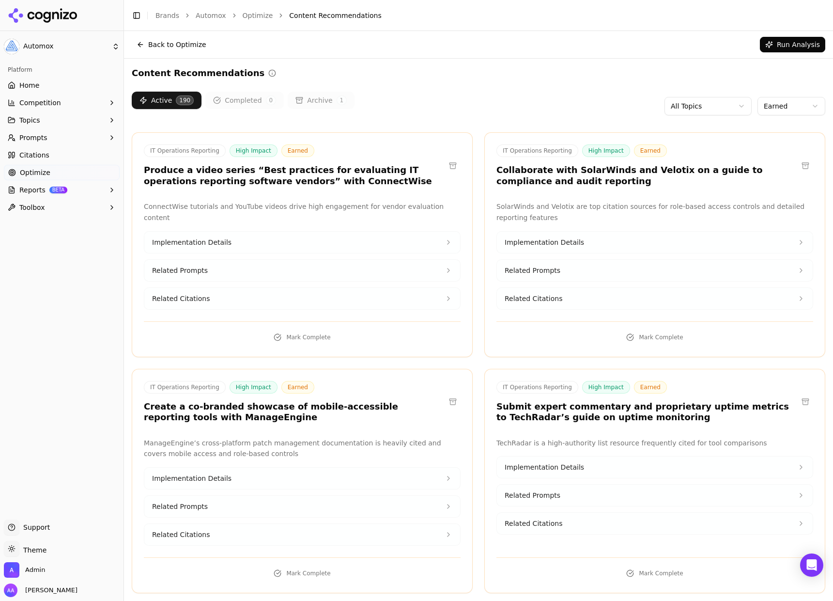
click at [70, 161] on link "Citations" at bounding box center [62, 154] width 116 height 15
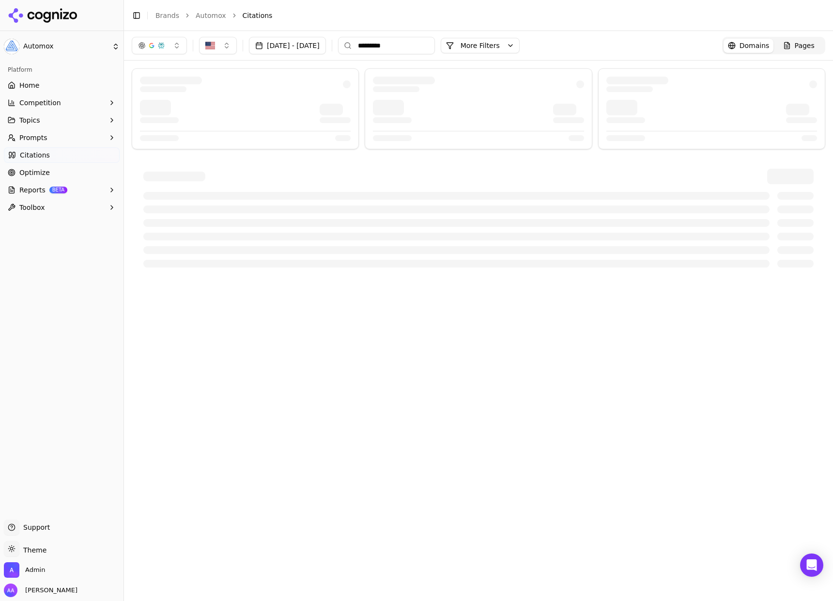
click at [444, 301] on div "Feb 01, 2025 - Sep 18, 2025 ********* More More Filters Domains Pages" at bounding box center [478, 316] width 709 height 570
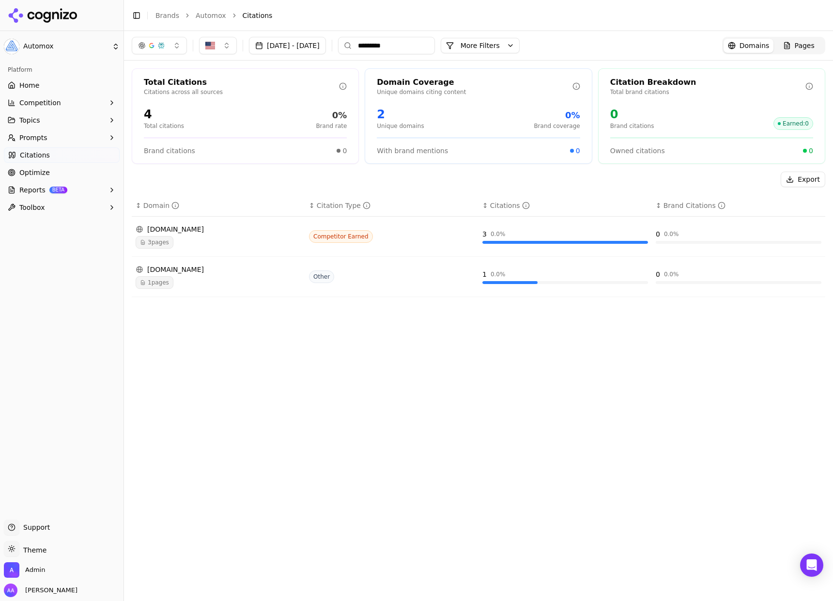
click at [428, 46] on input "*********" at bounding box center [386, 45] width 97 height 17
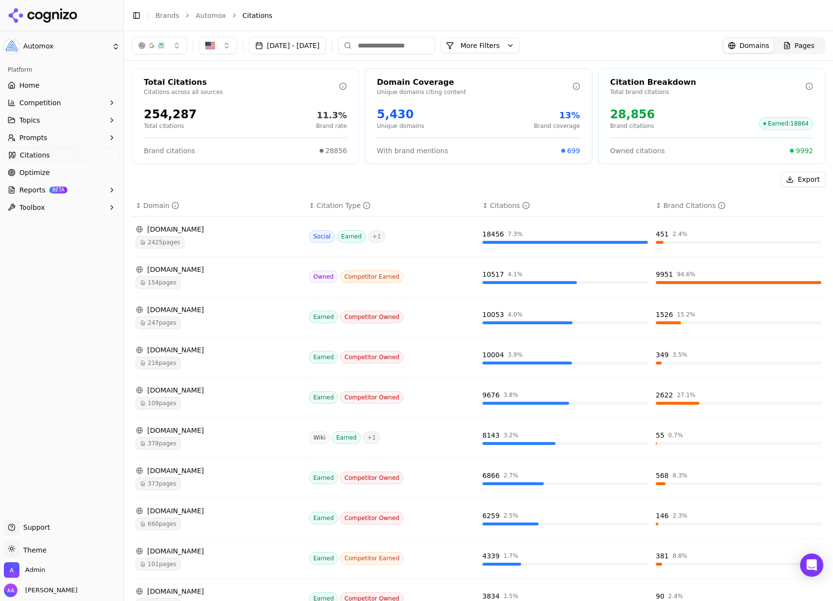
click at [70, 124] on button "Topics" at bounding box center [62, 119] width 116 height 15
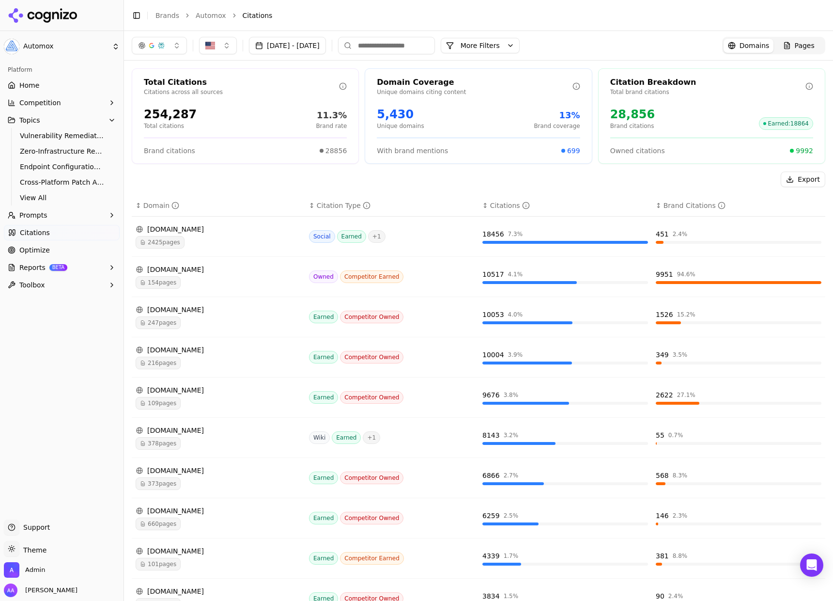
click at [430, 45] on input at bounding box center [386, 45] width 97 height 17
type input "******"
click at [161, 54] on button "button" at bounding box center [159, 45] width 55 height 17
click at [179, 99] on span "Google AI Overviews" at bounding box center [159, 103] width 61 height 19
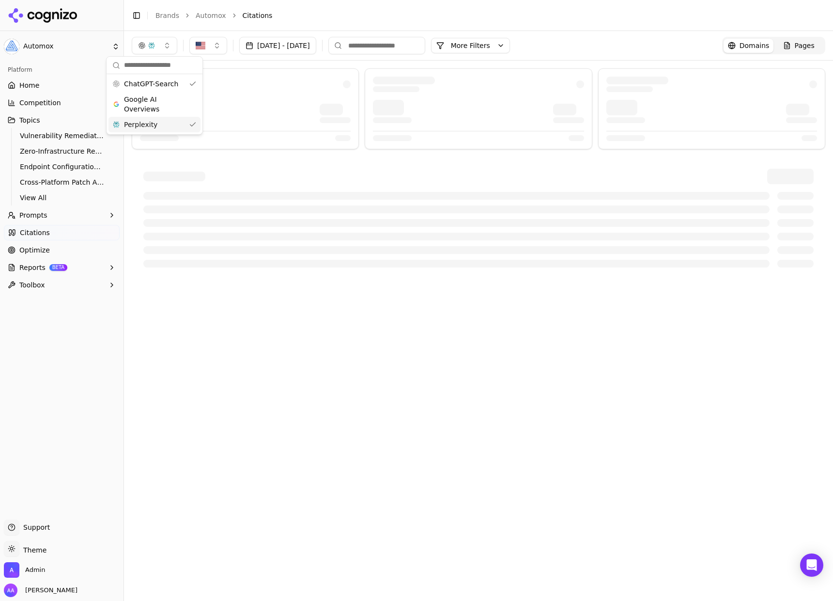
click at [179, 126] on div "Perplexity" at bounding box center [154, 124] width 92 height 15
click at [567, 52] on div "Feb 01, 2025 - Sep 18, 2025 More More Filters Domains Pages" at bounding box center [478, 45] width 693 height 17
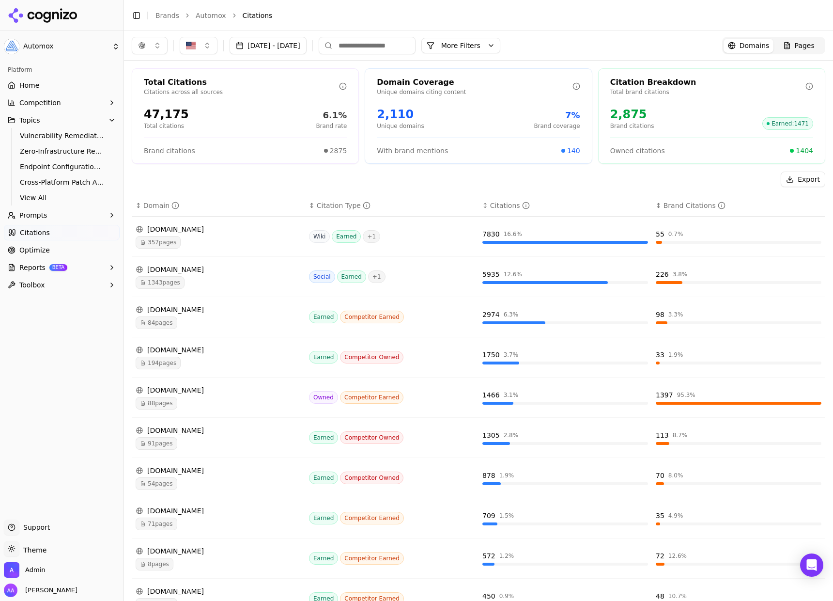
click at [384, 46] on input at bounding box center [367, 45] width 97 height 17
type input "******"
click at [155, 44] on button "button" at bounding box center [150, 45] width 36 height 17
click at [164, 104] on span "Google AI Overviews" at bounding box center [149, 103] width 61 height 19
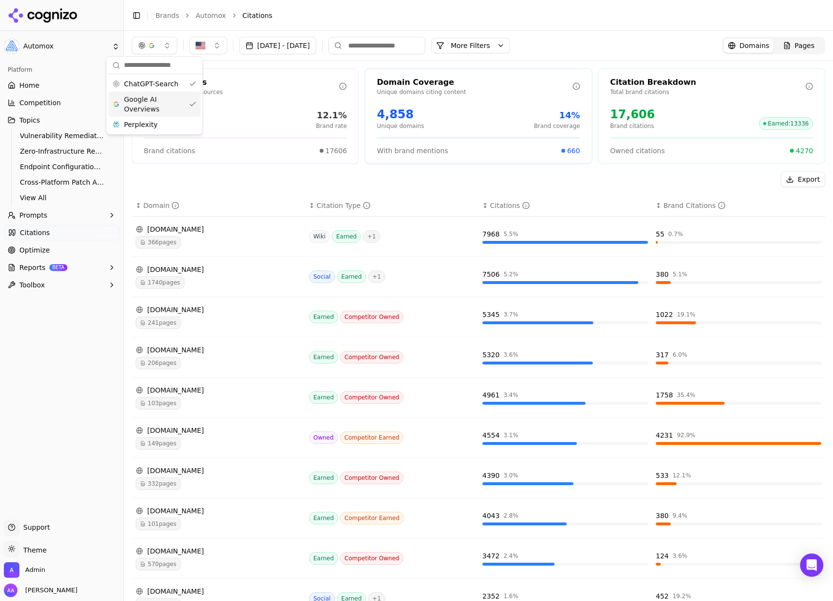
click at [169, 134] on div "ChatGPT-Search Google AI Overviews Perplexity" at bounding box center [154, 95] width 97 height 78
click at [171, 129] on div "Perplexity" at bounding box center [154, 124] width 92 height 15
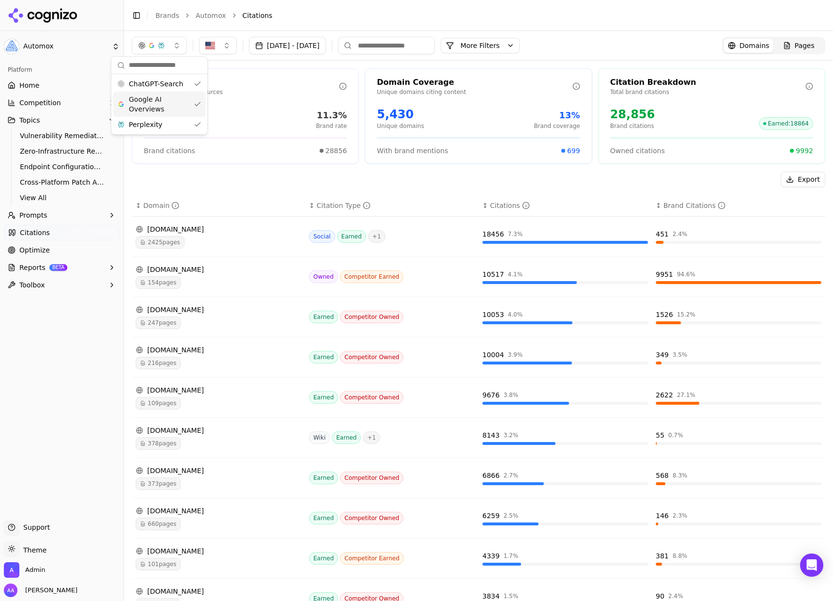
click at [173, 105] on span "Google AI Overviews" at bounding box center [159, 103] width 61 height 19
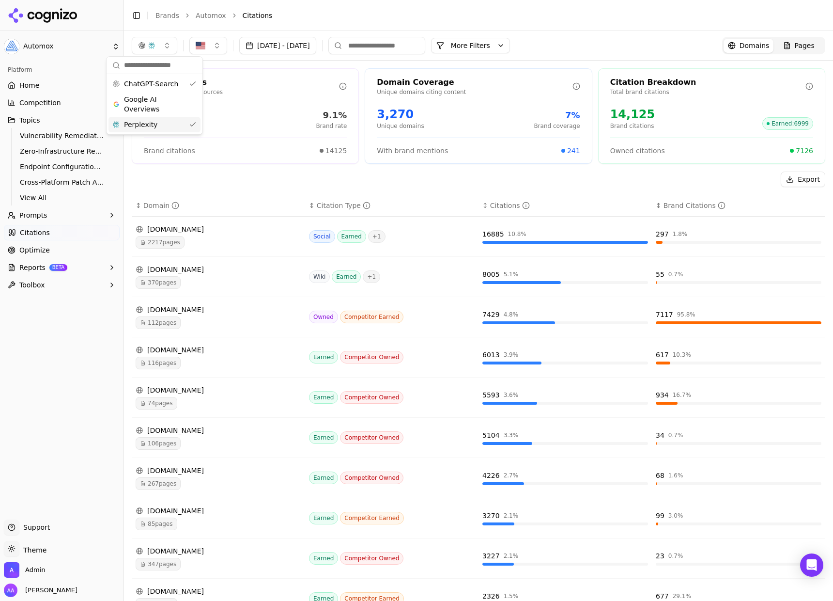
click at [173, 124] on div "Perplexity" at bounding box center [154, 124] width 92 height 15
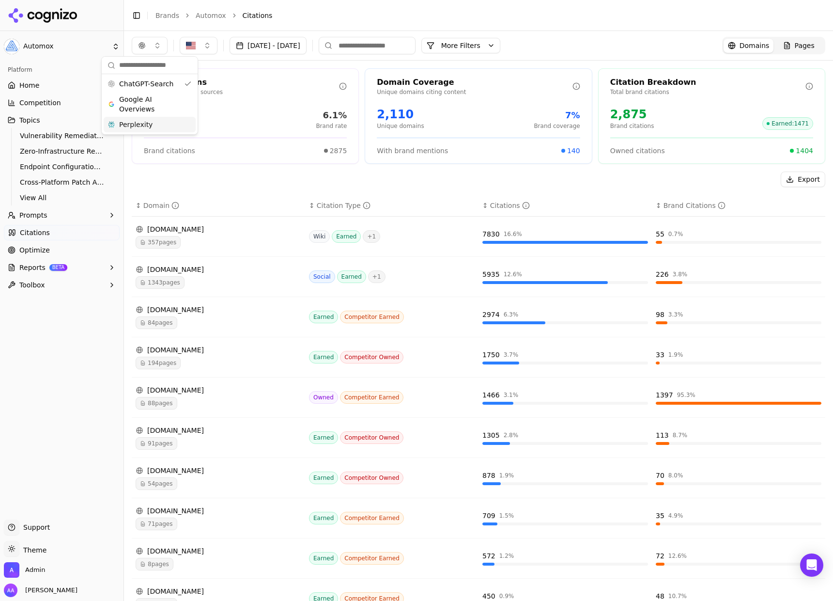
click at [243, 166] on div "Total Citations Citations across all sources 47,175 Total citations 6.1% Brand …" at bounding box center [478, 355] width 709 height 589
click at [172, 319] on span "84 pages" at bounding box center [157, 322] width 42 height 13
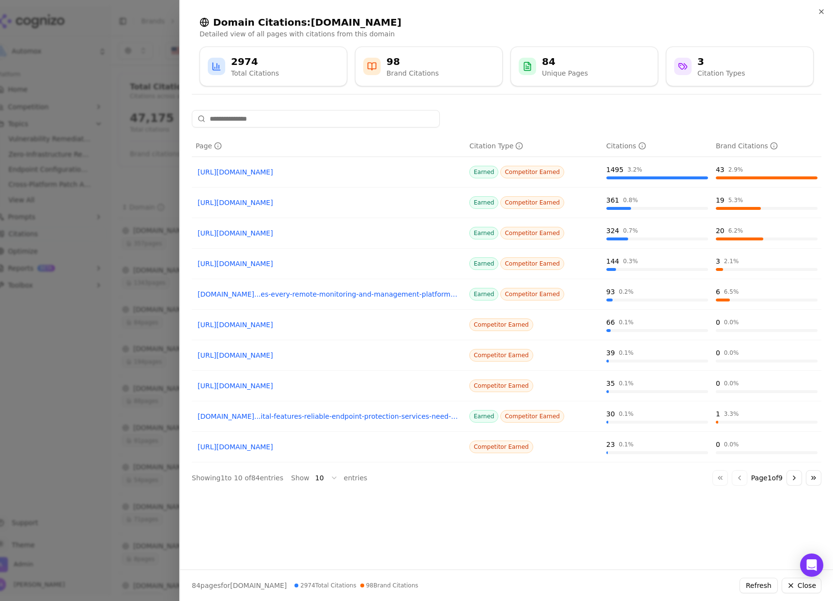
click at [164, 264] on div at bounding box center [416, 300] width 833 height 601
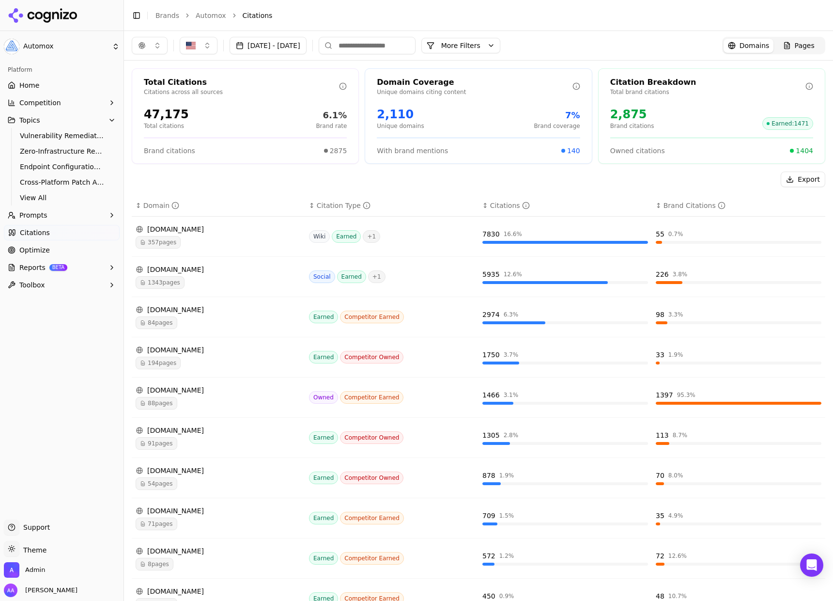
click at [166, 328] on span "84 pages" at bounding box center [157, 322] width 42 height 13
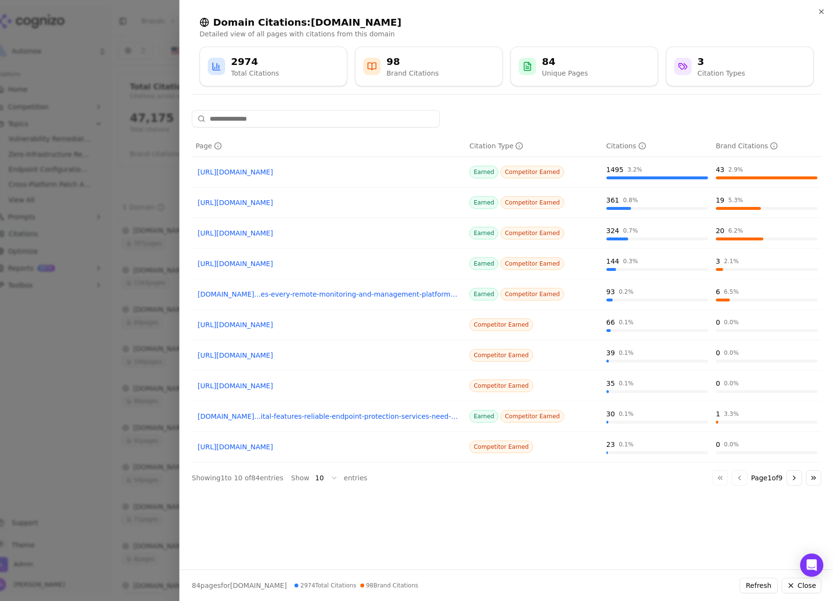
click at [321, 206] on link "https://techradar.com/best/best-patch-management-tools" at bounding box center [329, 203] width 262 height 10
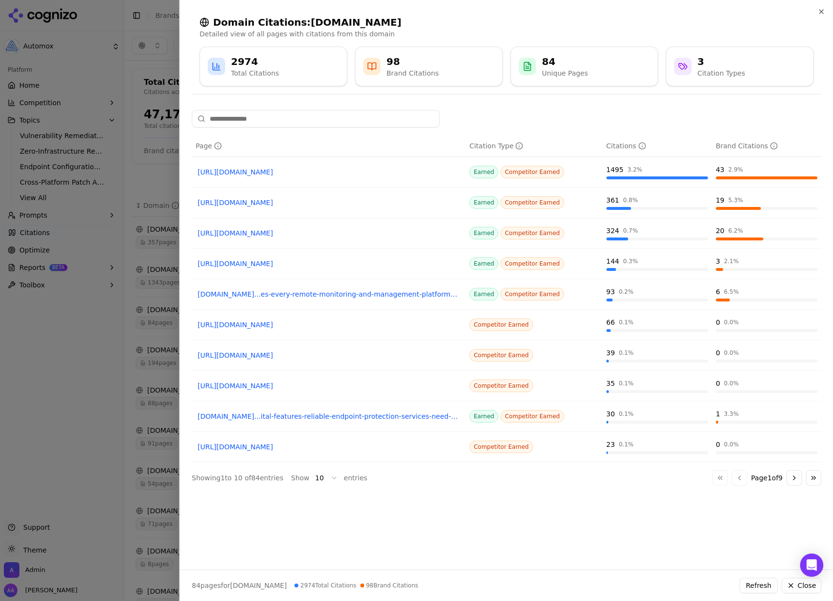
click at [127, 207] on div at bounding box center [416, 300] width 833 height 601
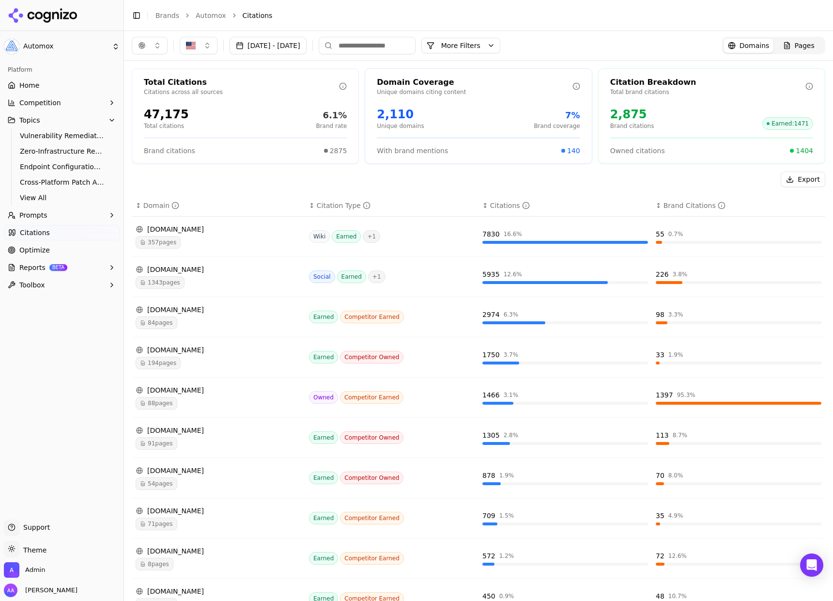
click at [307, 51] on button "Feb 01, 2025 - Sep 18, 2025" at bounding box center [268, 45] width 77 height 17
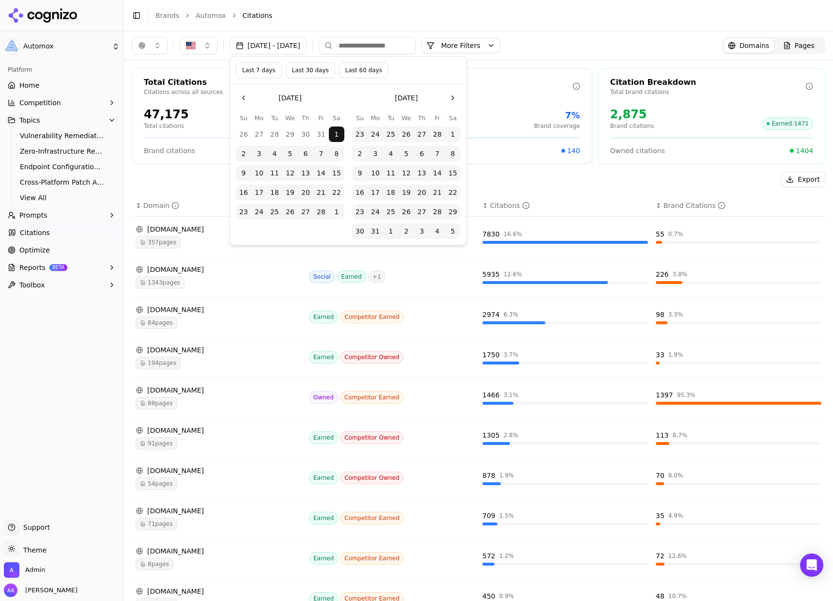
click at [265, 66] on button "Last 7 days" at bounding box center [259, 69] width 46 height 15
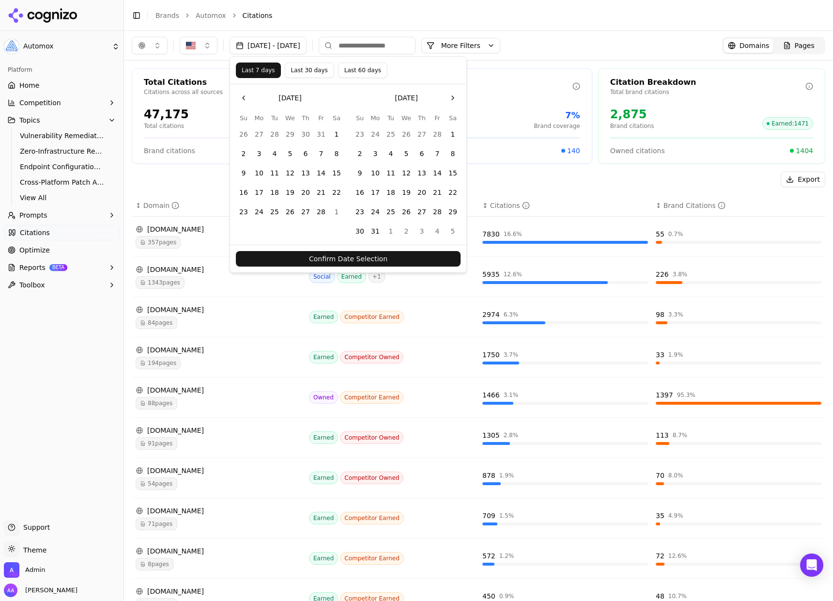
click at [347, 254] on button "Confirm Date Selection" at bounding box center [348, 258] width 225 height 15
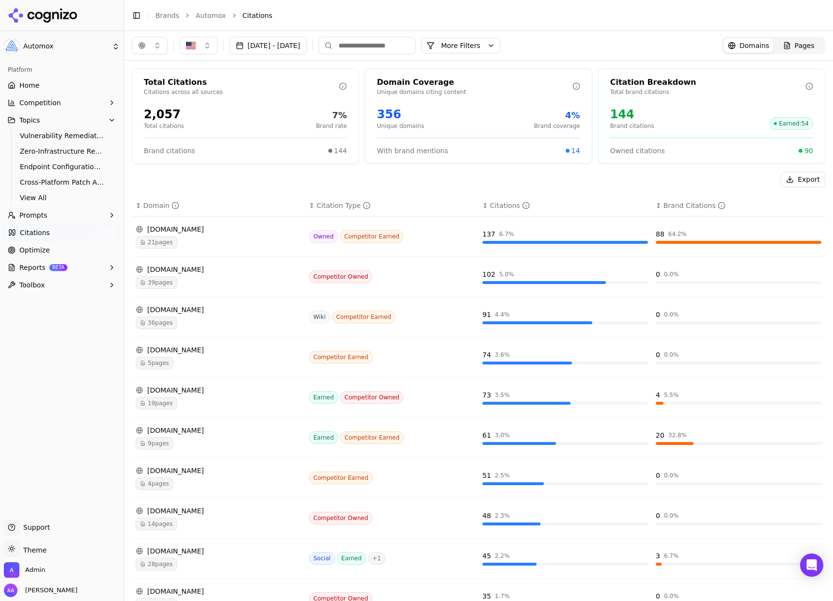
click at [164, 361] on span "5 pages" at bounding box center [155, 362] width 38 height 13
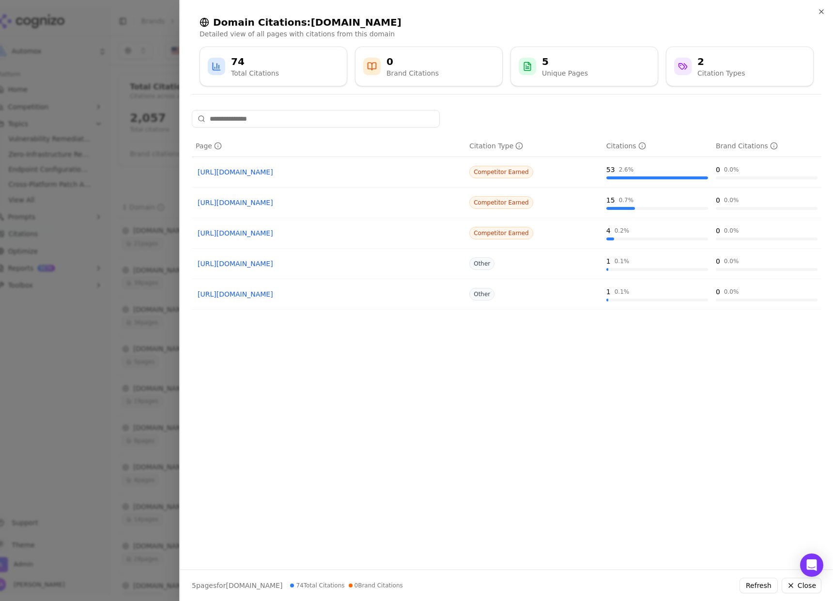
click at [134, 239] on div at bounding box center [416, 300] width 833 height 601
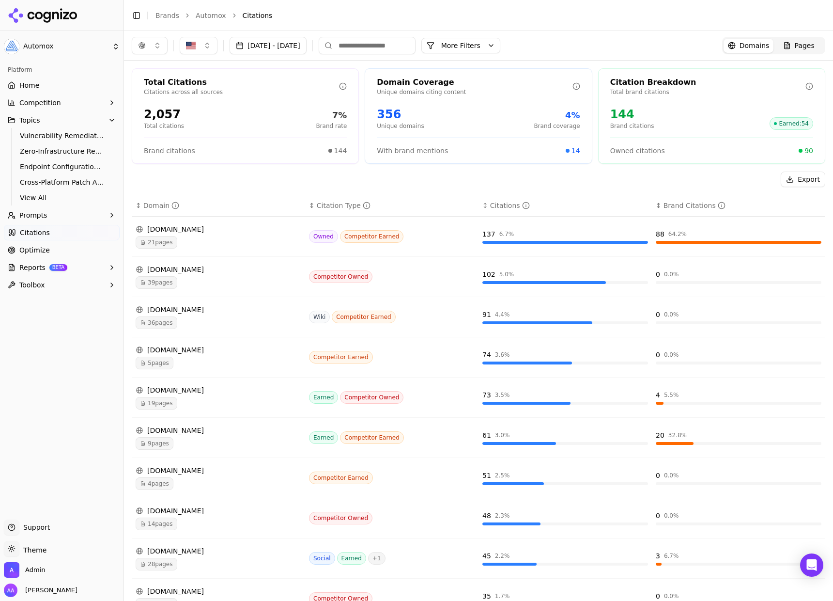
click at [154, 42] on button "button" at bounding box center [150, 45] width 36 height 17
click at [164, 113] on div "Google AI Overviews" at bounding box center [150, 104] width 92 height 25
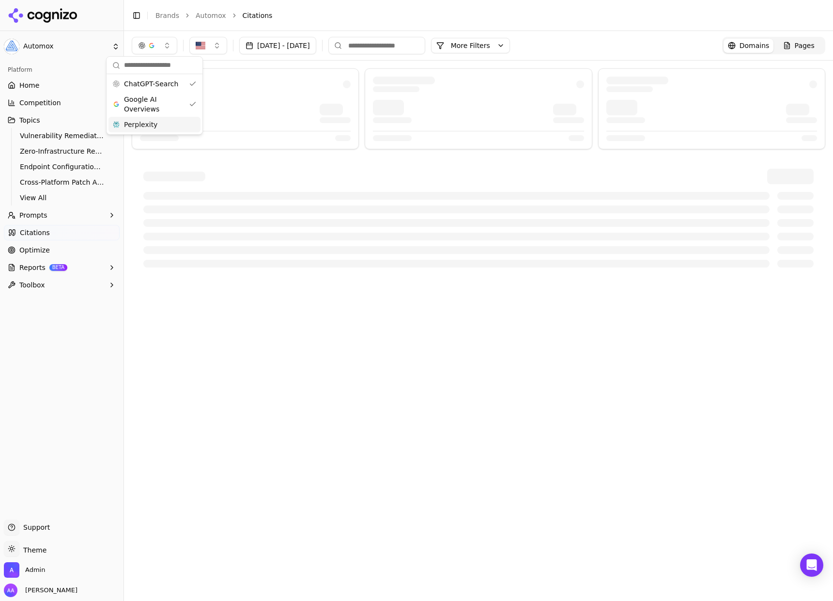
click at [165, 129] on div "Perplexity" at bounding box center [154, 124] width 92 height 15
click at [614, 39] on div "Sep 16, 2025 - Sep 23, 2025 More More Filters Domains Pages" at bounding box center [478, 45] width 693 height 17
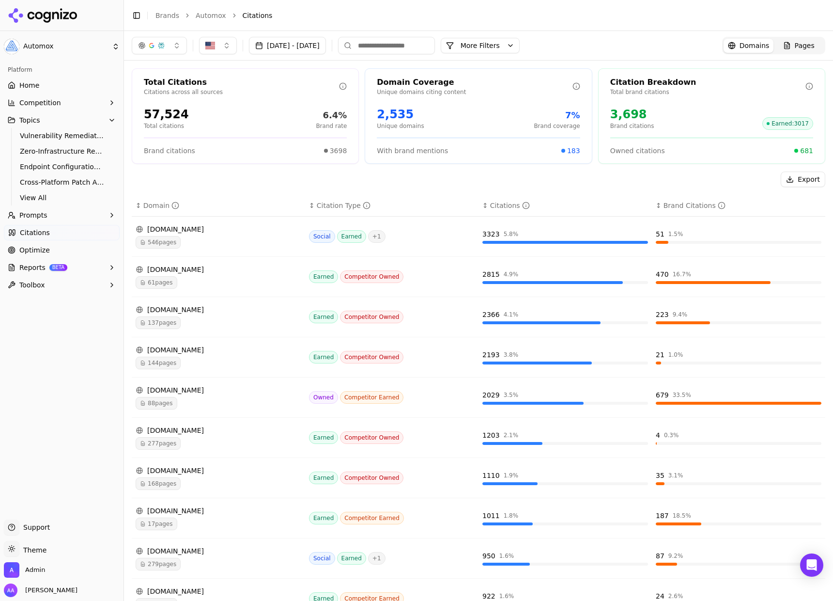
click at [161, 367] on span "144 pages" at bounding box center [158, 362] width 45 height 13
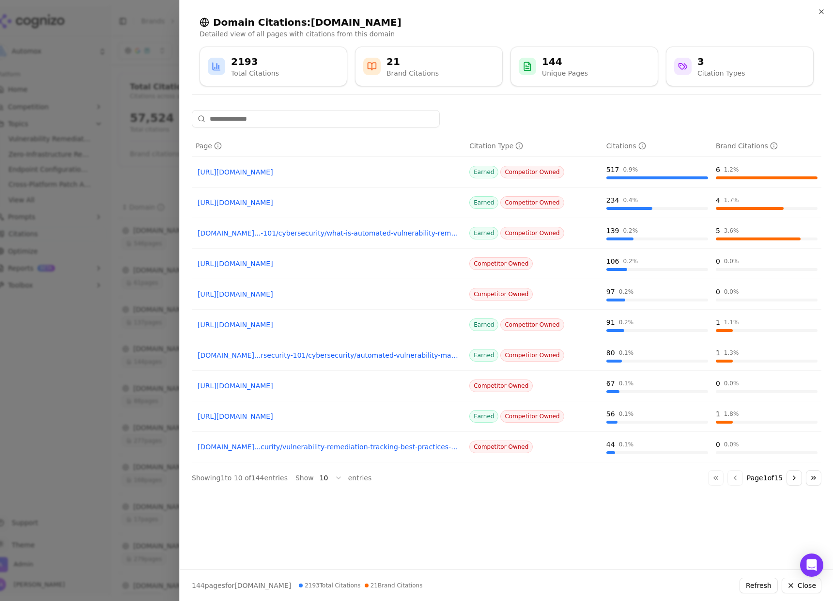
click at [376, 199] on link "https://sentinelone.com/cybersecurity-101/cybersecurity/8-vulnerability-managem…" at bounding box center [329, 203] width 262 height 10
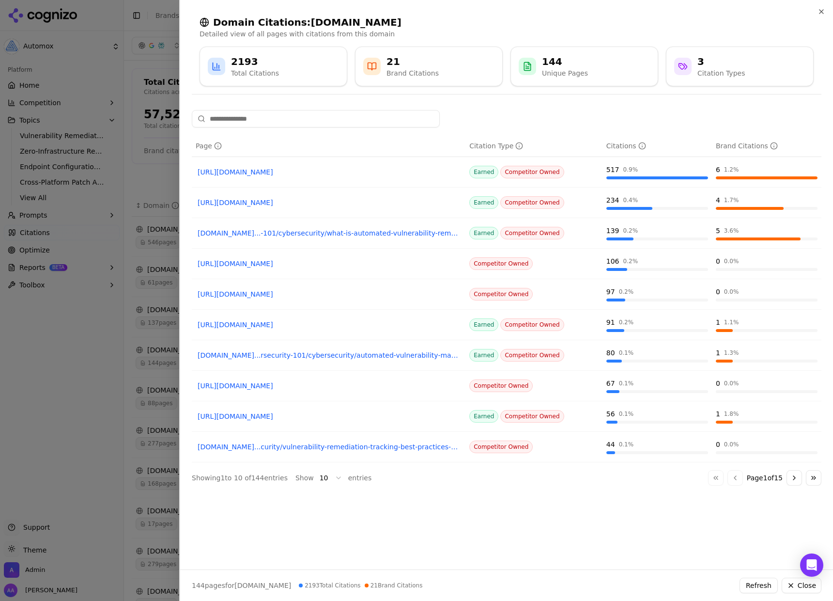
click at [73, 198] on div at bounding box center [416, 300] width 833 height 601
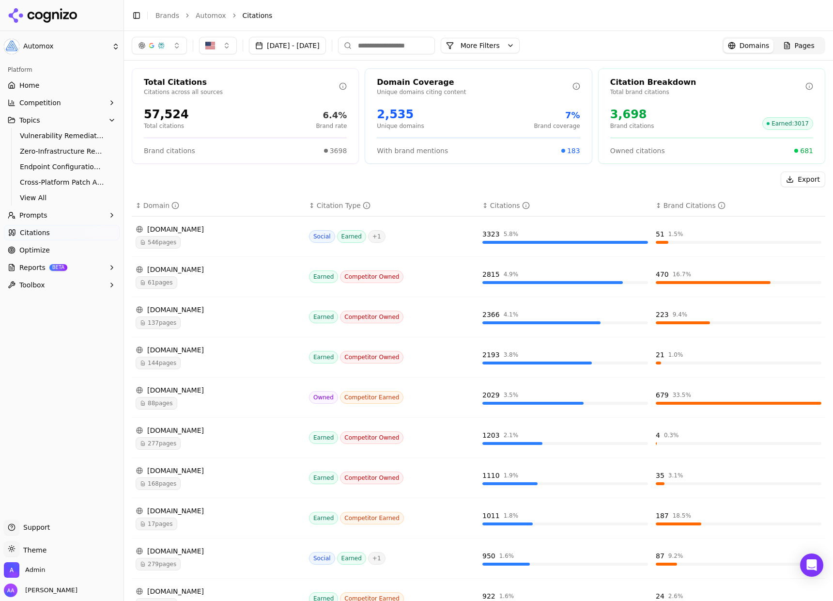
click at [305, 50] on button "Sep 16, 2025 - Sep 23, 2025" at bounding box center [287, 45] width 77 height 17
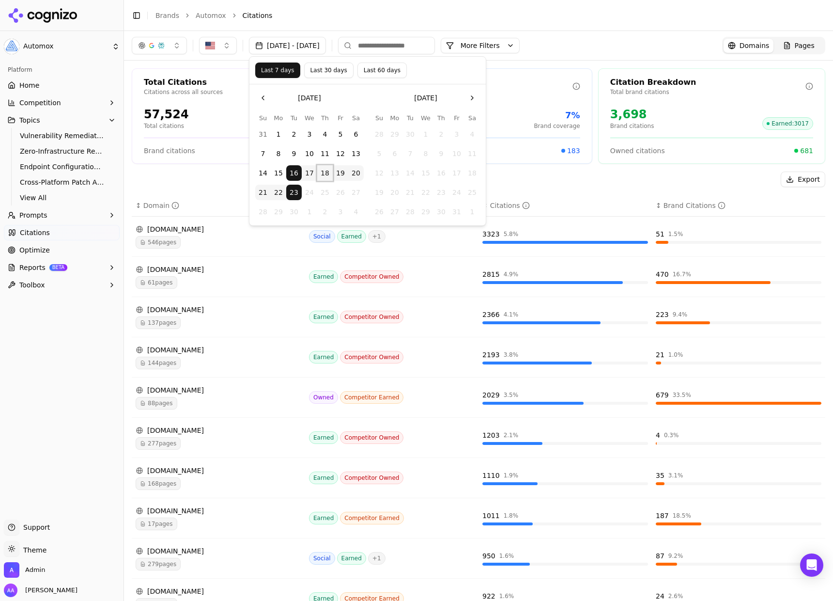
click at [327, 175] on button "18" at bounding box center [324, 172] width 15 height 15
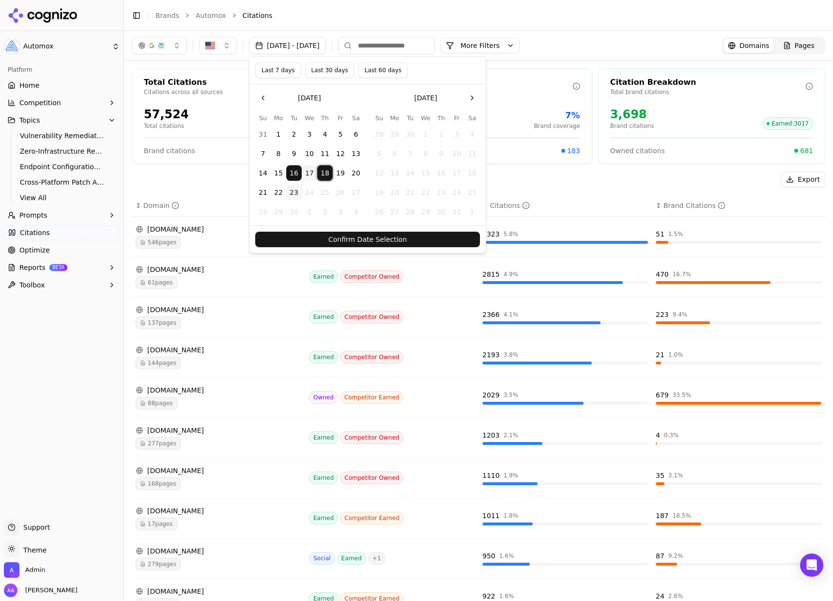
click at [324, 170] on button "18" at bounding box center [324, 172] width 15 height 15
click at [292, 190] on button "23" at bounding box center [293, 192] width 15 height 15
click at [341, 241] on button "Confirm Date Selection" at bounding box center [367, 238] width 225 height 15
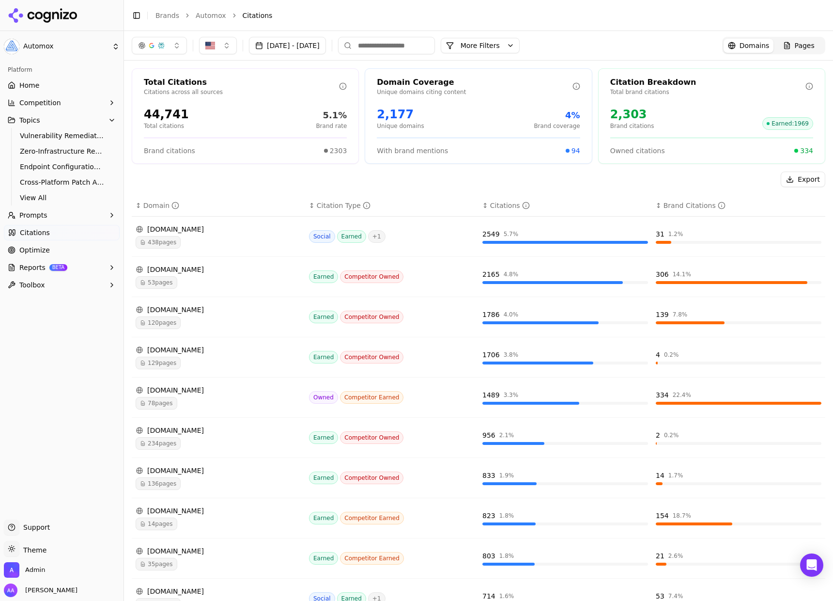
click at [202, 274] on div "action1.com 53 pages" at bounding box center [219, 276] width 166 height 24
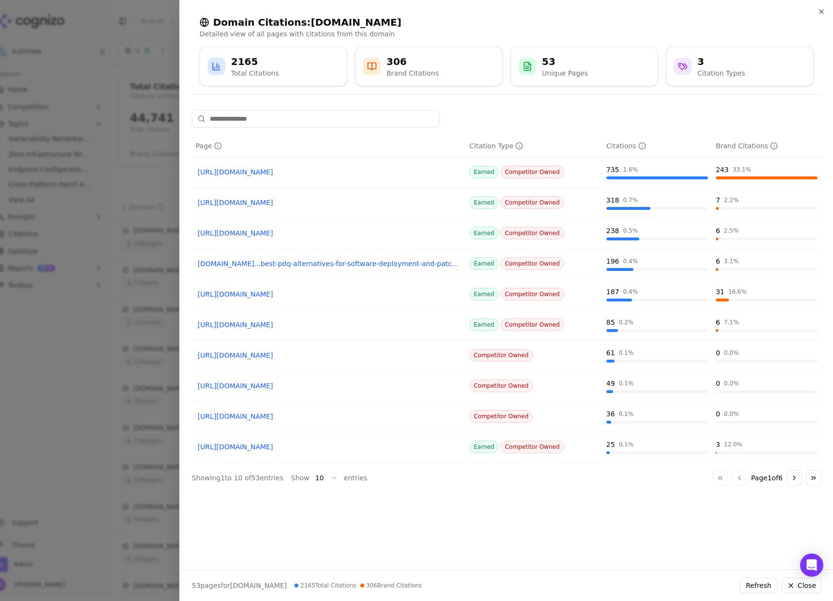
click at [314, 171] on link "https://action1.com/blog/10-best-patch-management-software-in-2025" at bounding box center [329, 172] width 262 height 10
click at [326, 206] on link "https://action1.com/blog/automox-alternatives" at bounding box center [329, 203] width 262 height 10
click at [335, 235] on link "https://action1.com/blog/top-7-wsus-alternatives-for-patch-management-in-2025" at bounding box center [329, 233] width 262 height 10
click at [329, 264] on link "action1.com...best-pdq-alternatives-for-software-deployment-and-patch-management" at bounding box center [329, 264] width 262 height 10
click at [319, 294] on link "https://action1.com/blog/9-best-ninjaone-alternatives-for-patch-management" at bounding box center [329, 294] width 262 height 10
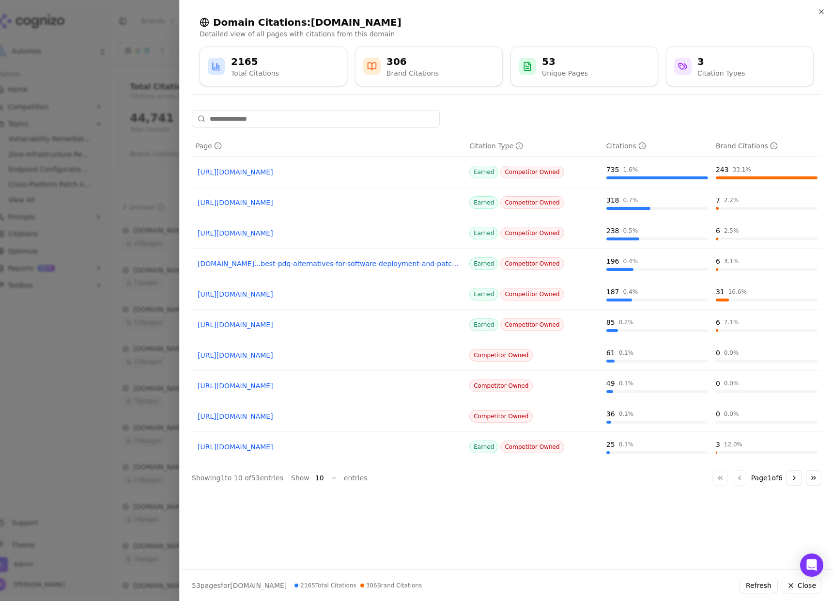
click at [243, 324] on link "https://action1.com" at bounding box center [329, 325] width 262 height 10
click at [800, 476] on button "Go to next page" at bounding box center [793, 477] width 15 height 15
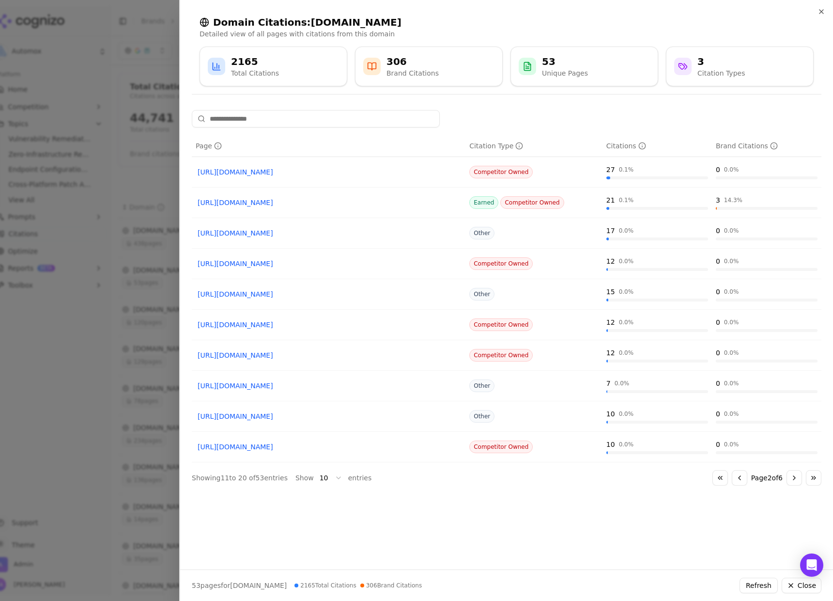
click at [800, 476] on button "Go to next page" at bounding box center [793, 477] width 15 height 15
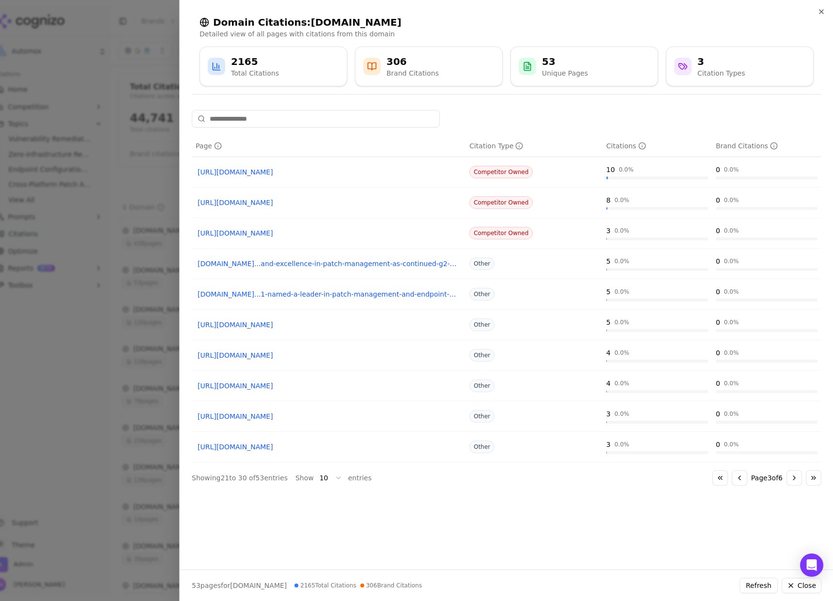
click at [741, 477] on button "Go to previous page" at bounding box center [739, 477] width 15 height 15
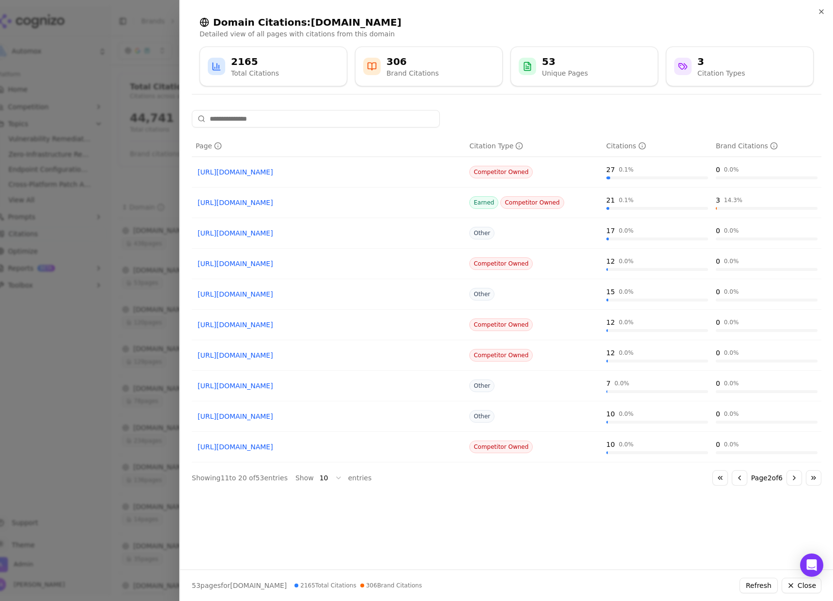
click at [317, 203] on link "https://action1.com/patch-management/remote" at bounding box center [329, 203] width 262 height 10
click at [149, 293] on div at bounding box center [416, 300] width 833 height 601
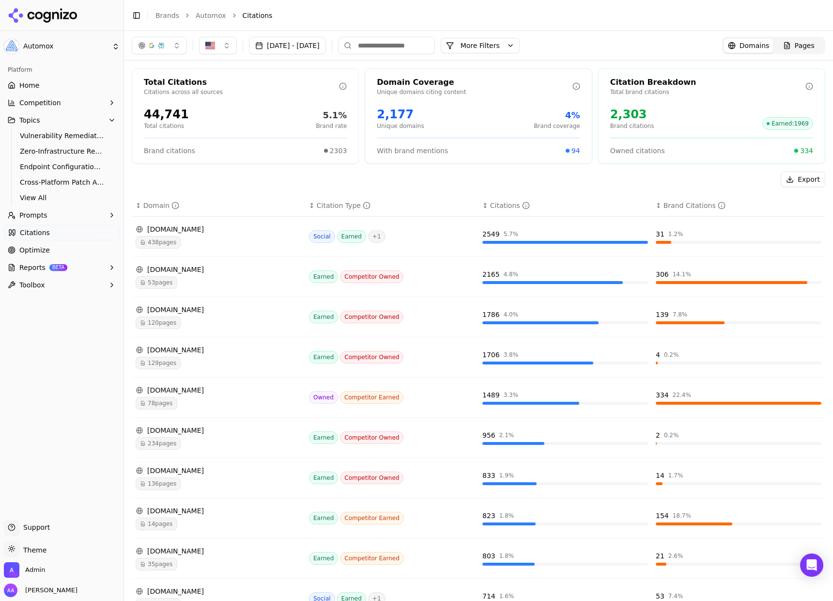
click at [46, 251] on span "Optimize" at bounding box center [34, 250] width 31 height 10
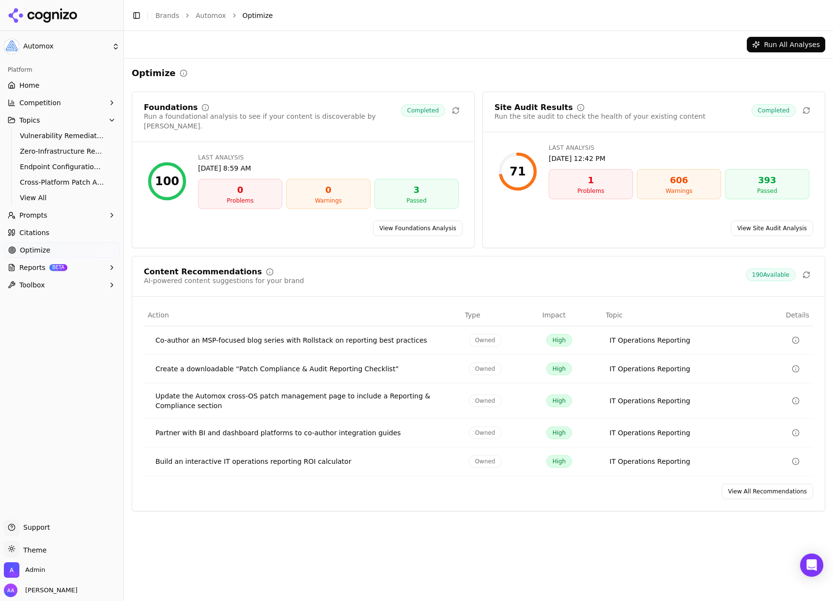
click at [752, 487] on link "View All Recommendations" at bounding box center [768, 490] width 92 height 15
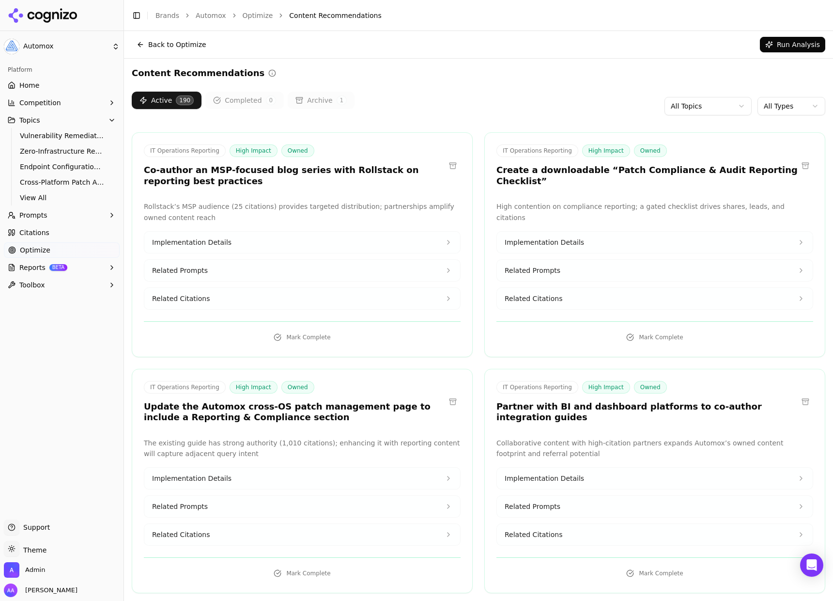
click at [764, 108] on html "Automox Platform Home Competition Topics Vulnerability Remediation Orchestratio…" at bounding box center [416, 300] width 833 height 601
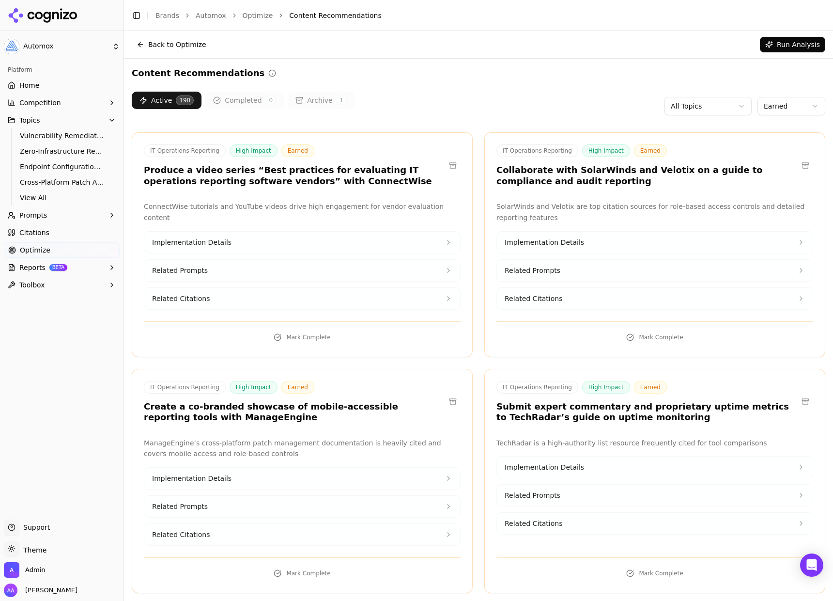
scroll to position [19, 0]
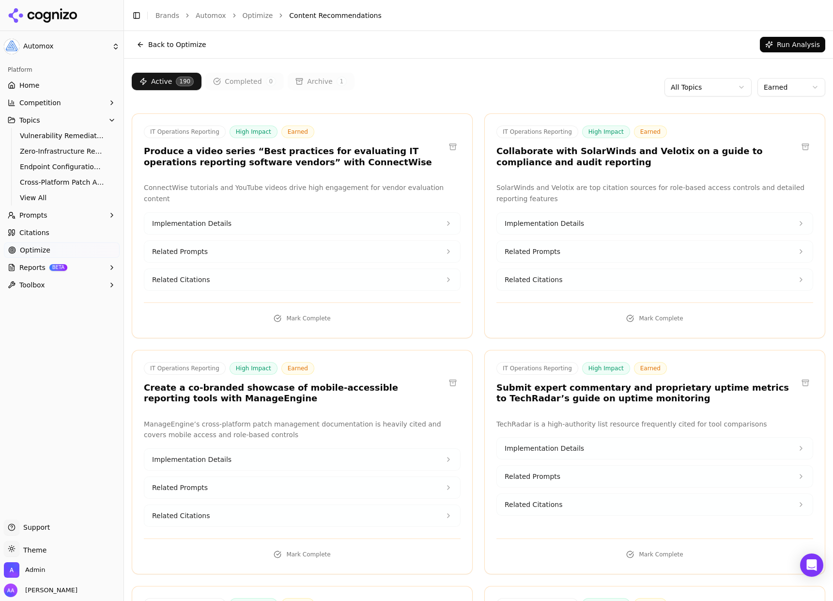
click at [511, 97] on div "Active 190 Completed 0 Archive 1 All Topics Earned" at bounding box center [478, 87] width 693 height 29
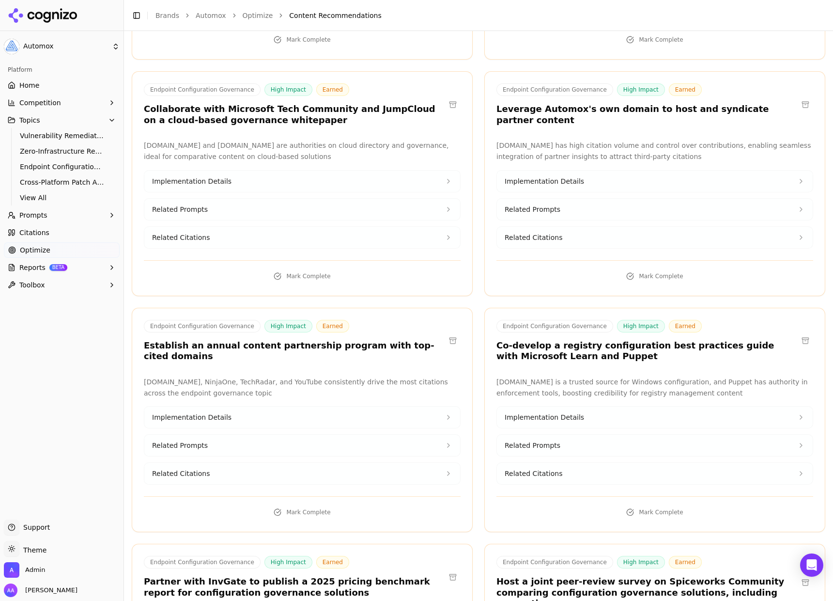
scroll to position [3631, 0]
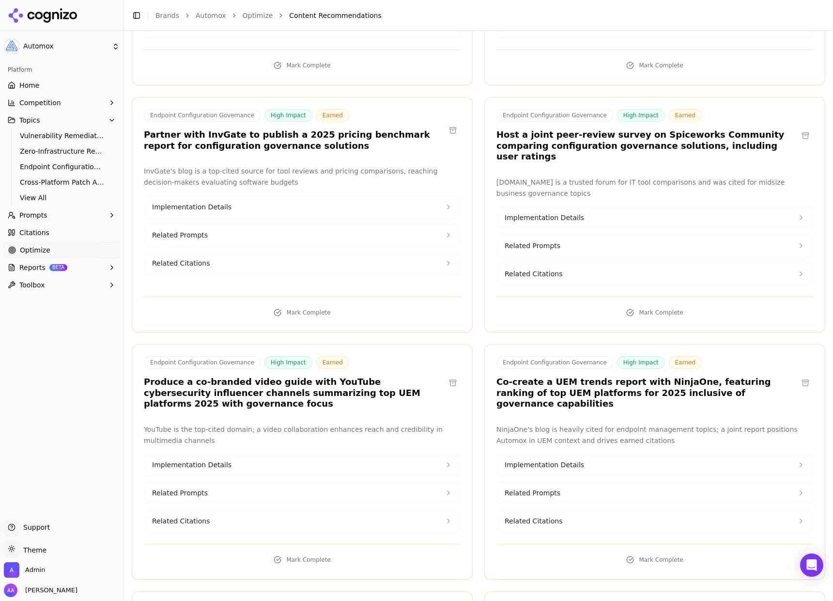
click at [760, 376] on h3 "Co-create a UEM trends report with NinjaOne, featuring ranking of top UEM platf…" at bounding box center [646, 392] width 301 height 33
click at [798, 375] on button at bounding box center [805, 382] width 15 height 15
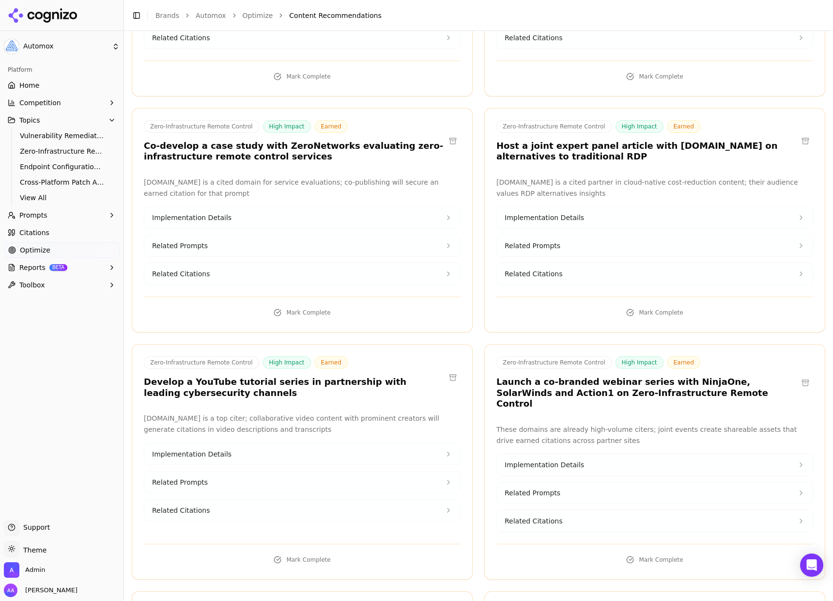
click at [800, 375] on button at bounding box center [805, 382] width 15 height 15
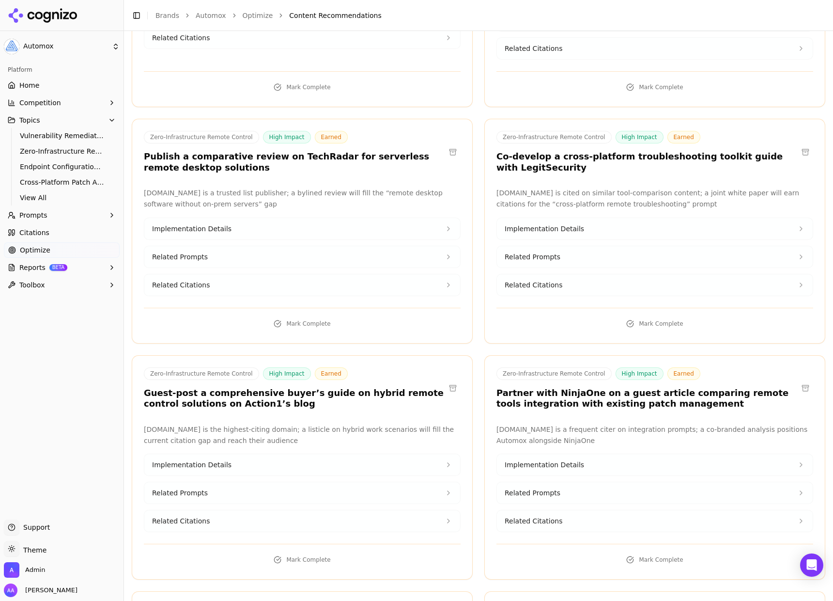
click at [801, 380] on button at bounding box center [805, 387] width 15 height 15
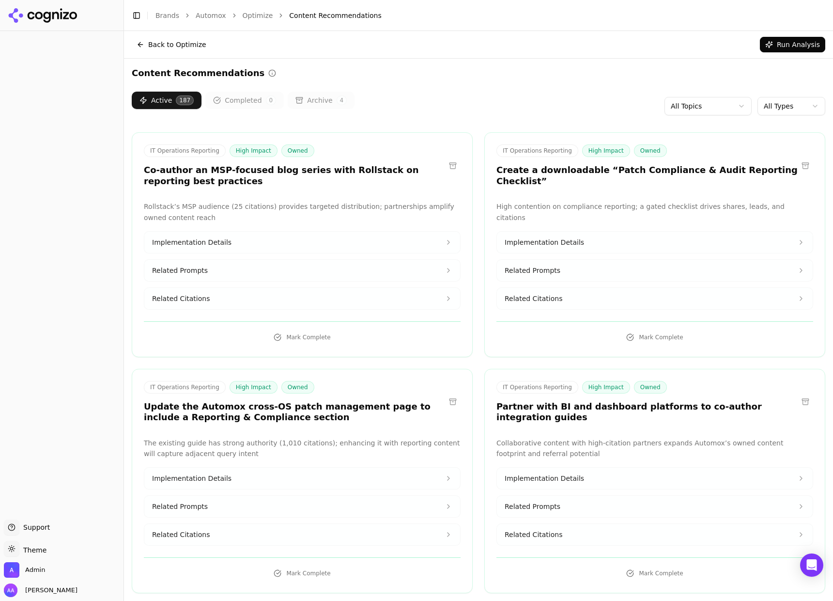
click at [337, 96] on span "4" at bounding box center [342, 100] width 11 height 10
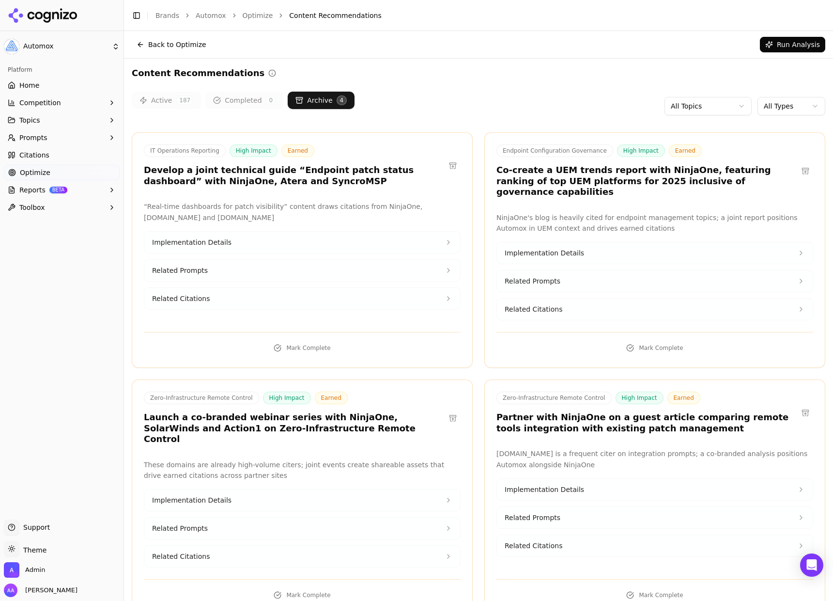
click at [494, 93] on div "Active 187 Completed 0 Archive 4 All Topics All Types" at bounding box center [478, 106] width 693 height 29
click at [65, 165] on link "Optimize" at bounding box center [62, 172] width 116 height 15
click at [66, 157] on html "Automox Platform Home Competition Topics Prompts Citations Optimize Reports BET…" at bounding box center [416, 300] width 833 height 601
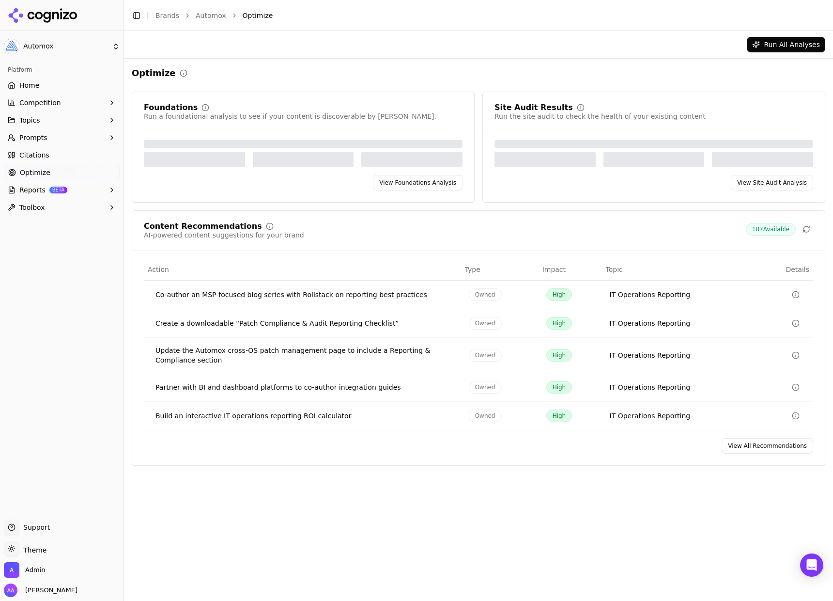
click at [56, 153] on link "Citations" at bounding box center [62, 154] width 116 height 15
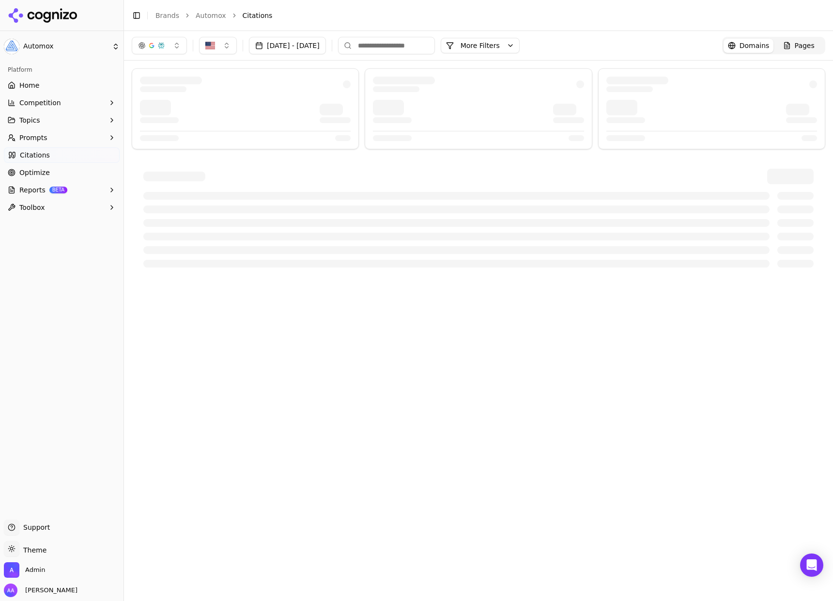
click at [326, 39] on button "Sep 18, 2025 - Sep 23, 2025" at bounding box center [287, 45] width 77 height 17
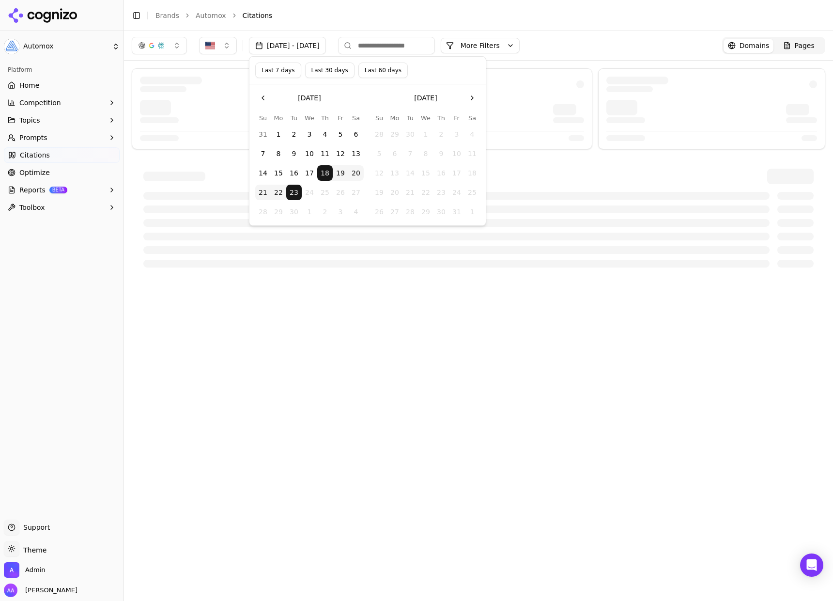
click at [274, 68] on button "Last 7 days" at bounding box center [278, 69] width 46 height 15
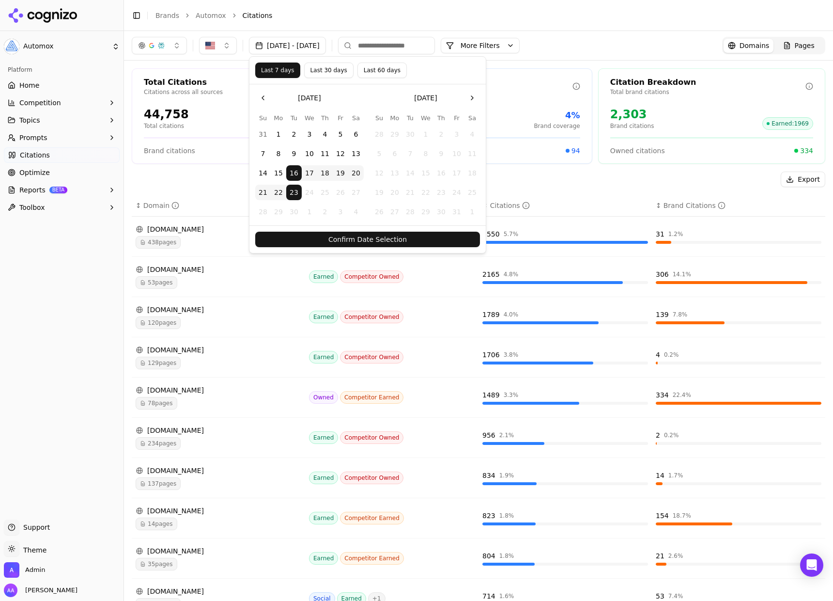
click at [397, 239] on button "Confirm Date Selection" at bounding box center [367, 238] width 225 height 15
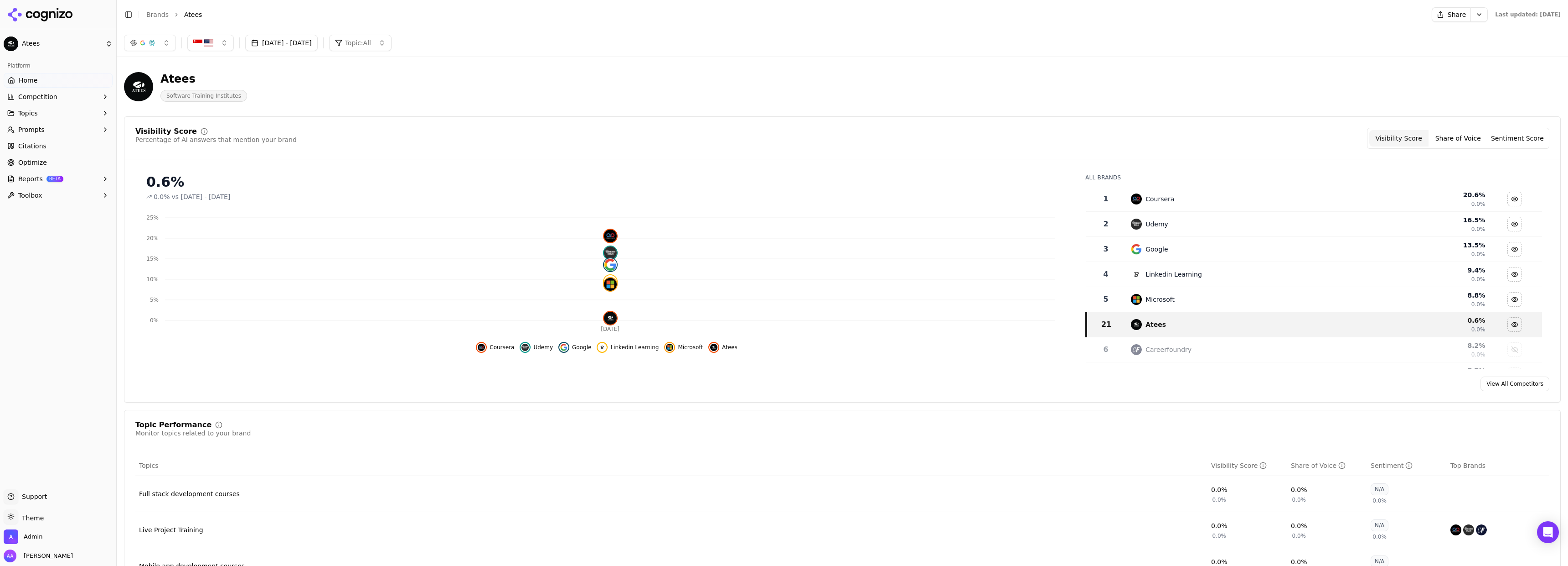
click at [46, 133] on button "Prompts" at bounding box center [58, 129] width 109 height 14
click at [44, 141] on span "Active" at bounding box center [58, 144] width 79 height 9
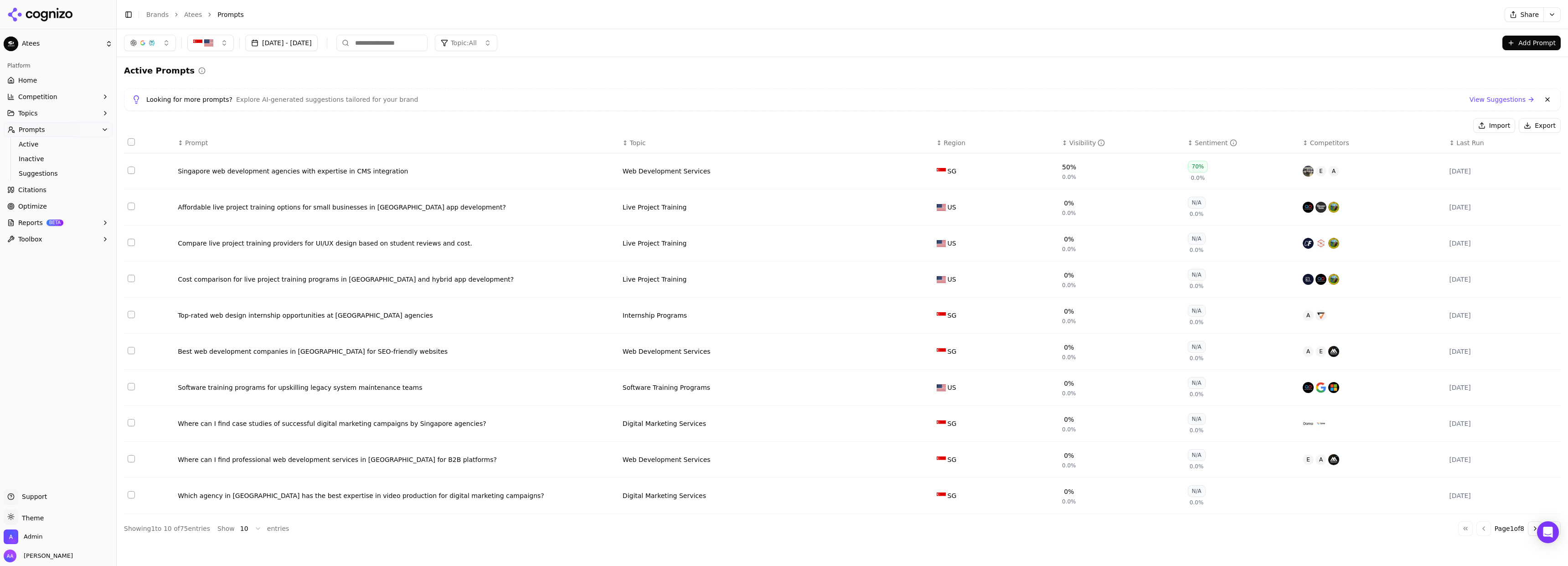
click at [1452, 143] on div "↕ Last Run" at bounding box center [1503, 143] width 108 height 9
click at [1453, 144] on div "↓ Last Run" at bounding box center [1503, 143] width 108 height 9
click at [1077, 140] on div "Visibility" at bounding box center [1087, 143] width 36 height 9
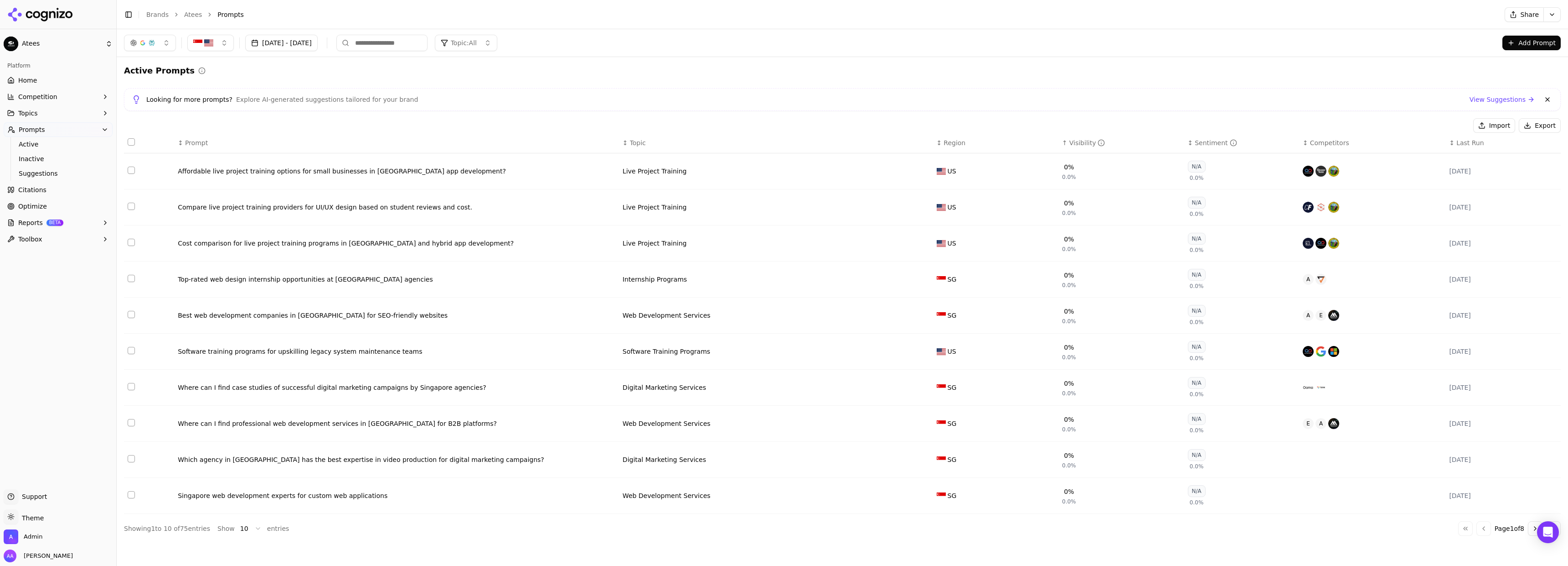
click at [1077, 139] on div "Visibility" at bounding box center [1087, 143] width 36 height 9
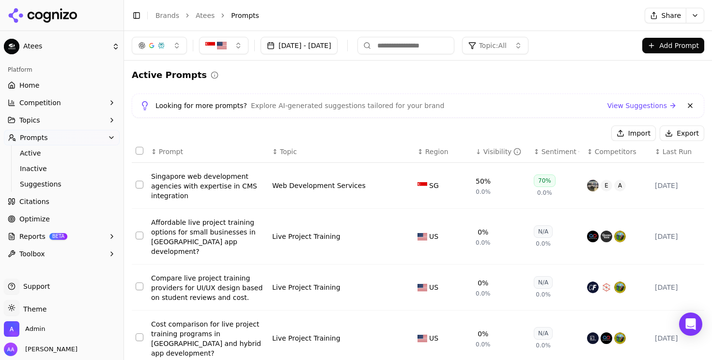
click at [72, 13] on icon at bounding box center [43, 15] width 70 height 15
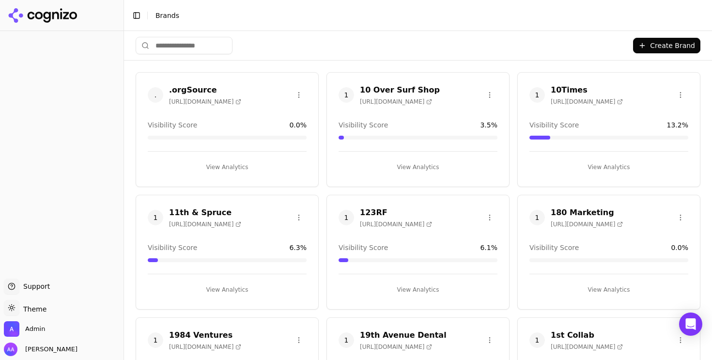
click at [216, 48] on html "Support Support Toggle theme Theme Admin Alp Aysan Toggle Sidebar Brands Create…" at bounding box center [356, 180] width 712 height 360
click at [206, 44] on html "Support Support Toggle theme Theme Admin Alp Aysan Toggle Sidebar Brands Create…" at bounding box center [356, 180] width 712 height 360
click at [202, 45] on html "Support Support Toggle theme Theme Admin Alp Aysan Toggle Sidebar Brands Create…" at bounding box center [356, 180] width 712 height 360
click at [197, 46] on html "Support Support Toggle theme Theme Admin Alp Aysan Toggle Sidebar Brands Create…" at bounding box center [356, 180] width 712 height 360
click at [185, 48] on input "search" at bounding box center [184, 45] width 97 height 17
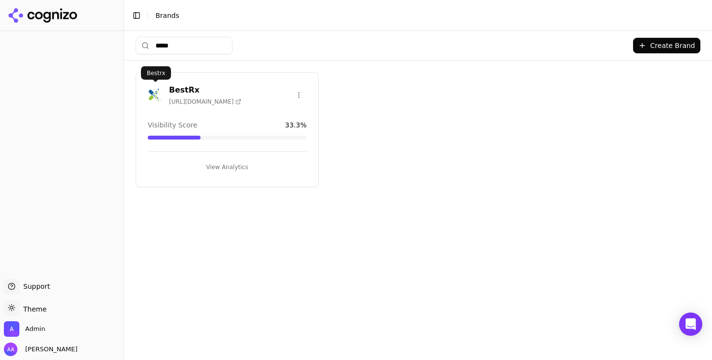
type input "*****"
click at [154, 97] on img at bounding box center [155, 94] width 15 height 15
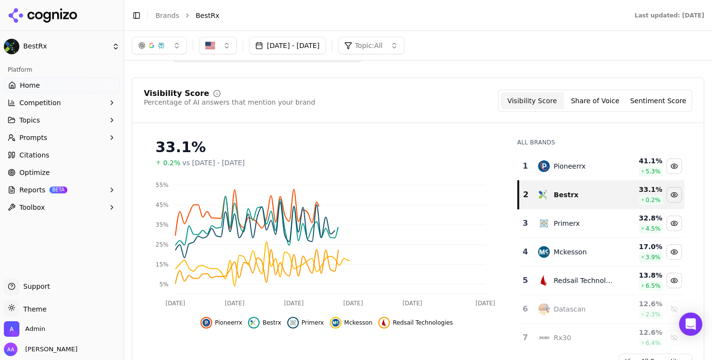
scroll to position [49, 0]
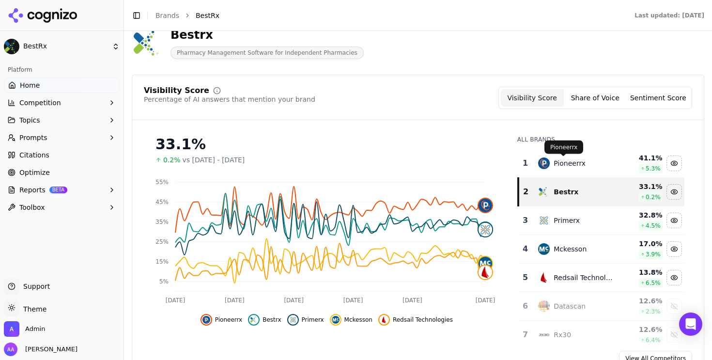
click at [562, 162] on div "Pioneerrx" at bounding box center [570, 163] width 32 height 10
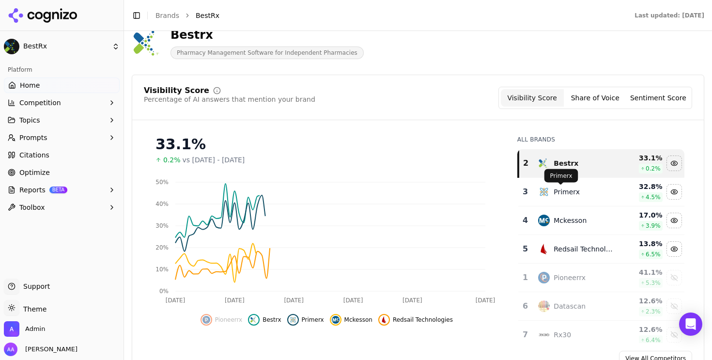
click at [557, 188] on div "Primerx" at bounding box center [567, 192] width 26 height 10
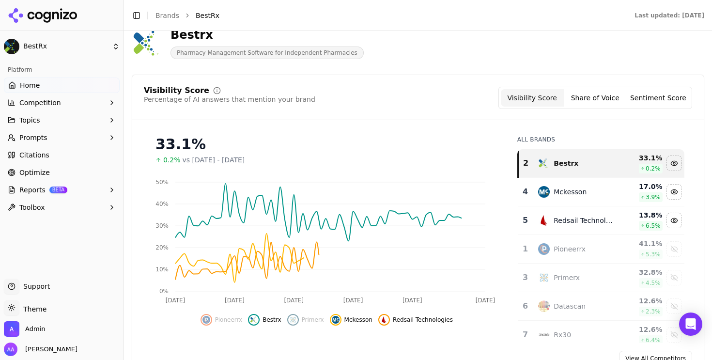
click at [557, 200] on td "Mckesson" at bounding box center [575, 192] width 86 height 29
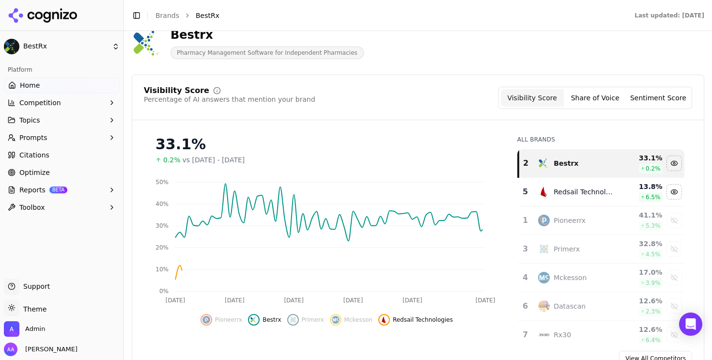
click at [560, 200] on td "Redsail Technologies" at bounding box center [575, 192] width 86 height 29
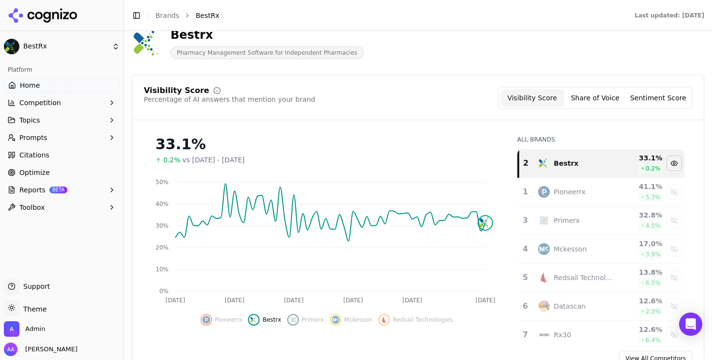
scroll to position [0, 0]
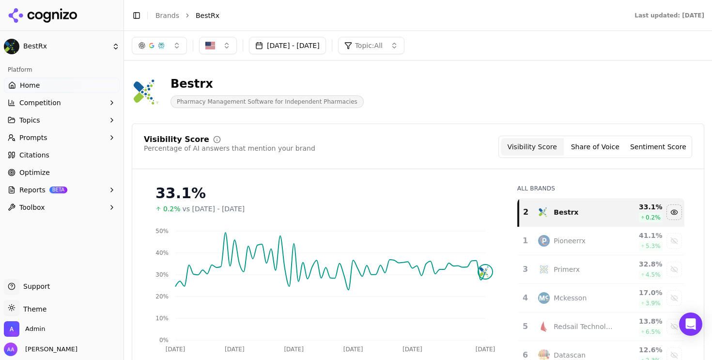
click at [317, 47] on button "Jul 01, 2025 - Sep 18, 2025" at bounding box center [287, 45] width 77 height 17
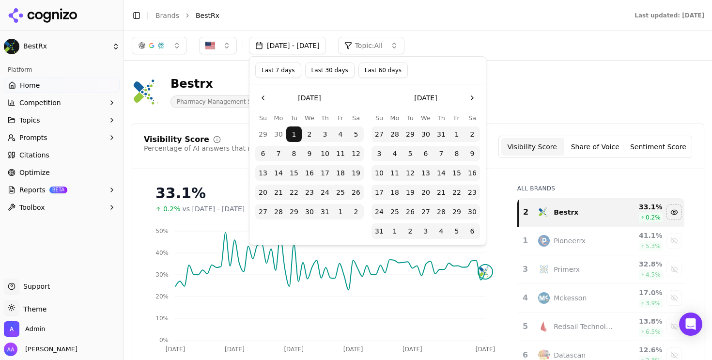
click at [337, 75] on button "Last 30 days" at bounding box center [329, 69] width 49 height 15
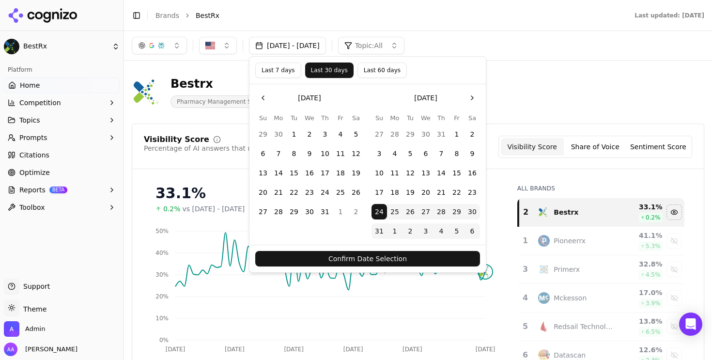
click at [407, 261] on button "Confirm Date Selection" at bounding box center [367, 258] width 225 height 15
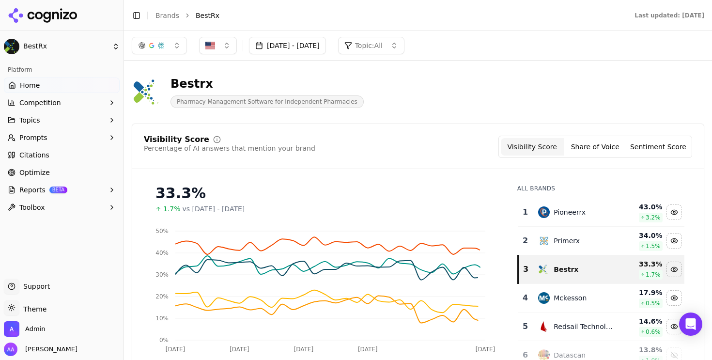
click at [579, 235] on div "Primerx" at bounding box center [575, 241] width 75 height 12
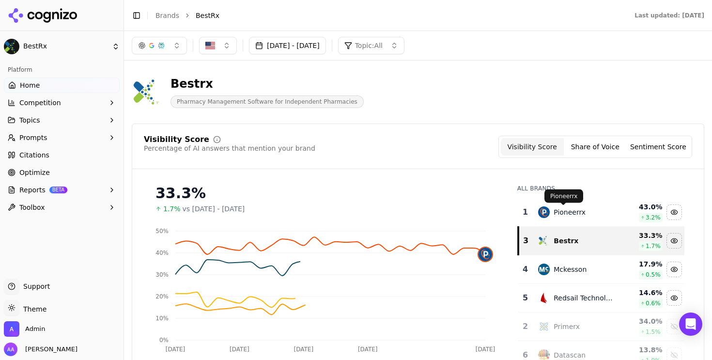
click at [576, 214] on div "Pioneerrx" at bounding box center [570, 212] width 32 height 10
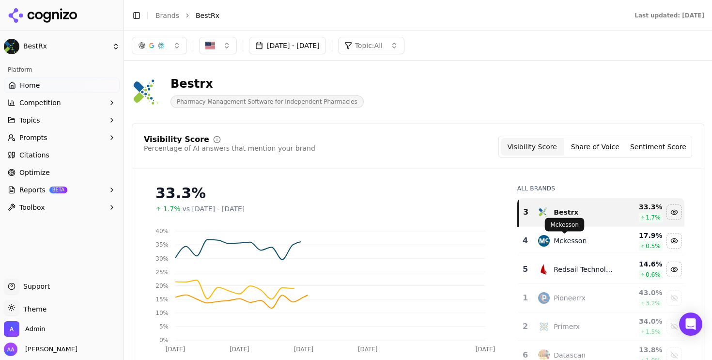
click at [573, 239] on div "Mckesson" at bounding box center [570, 241] width 33 height 10
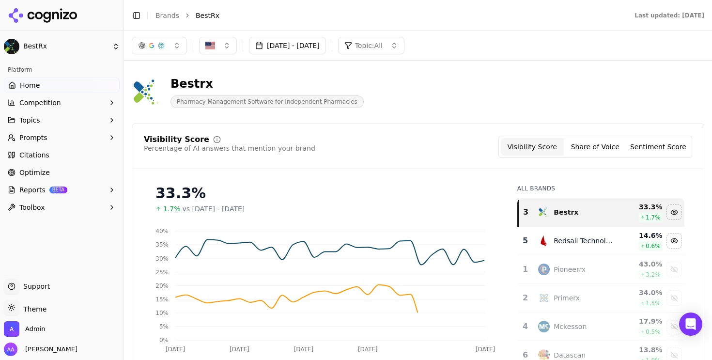
click at [571, 248] on td "Redsail Technologies" at bounding box center [575, 241] width 86 height 29
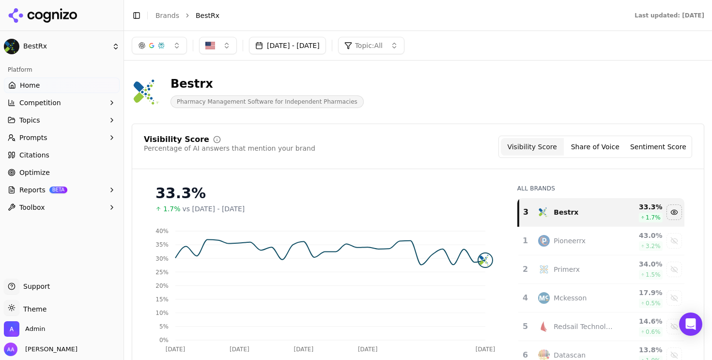
click at [163, 15] on link "Brands" at bounding box center [167, 16] width 24 height 8
click at [59, 13] on html "BestRx Platform Home Competition Topics Prompts Citations Optimize Reports BETA…" at bounding box center [356, 180] width 712 height 360
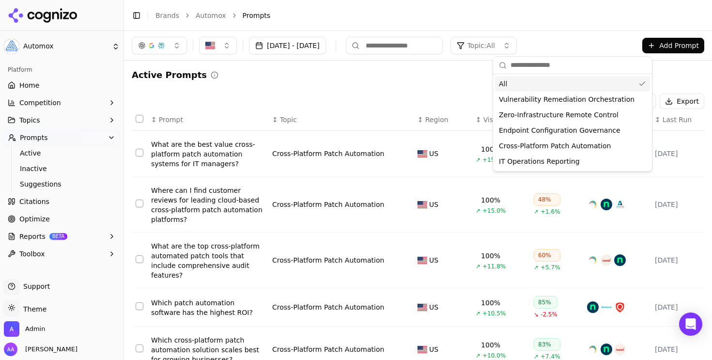
click at [385, 68] on div "Active Prompts" at bounding box center [418, 75] width 572 height 14
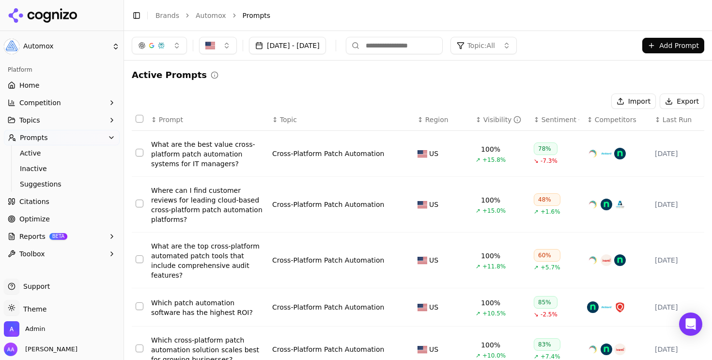
click at [19, 82] on link "Home" at bounding box center [62, 84] width 116 height 15
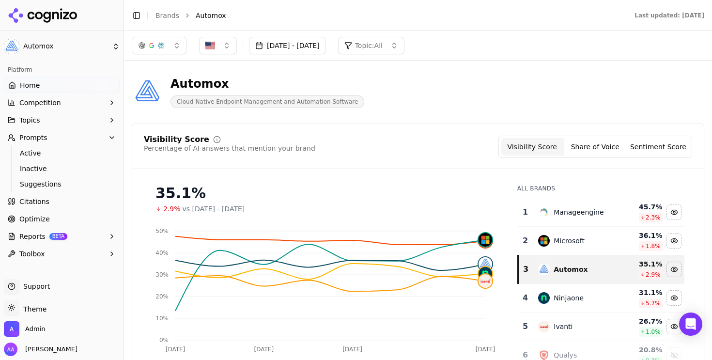
click at [570, 235] on div "Microsoft" at bounding box center [575, 241] width 75 height 12
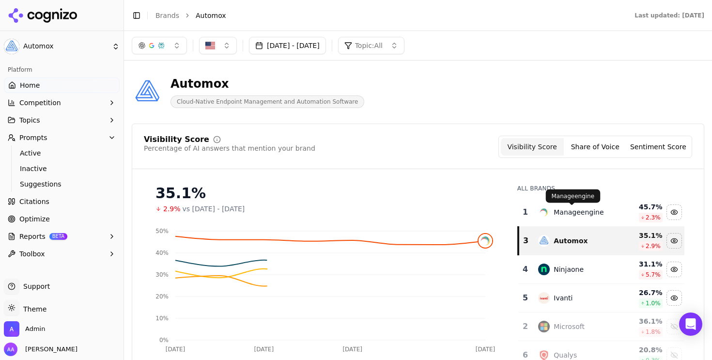
click at [566, 213] on div "Manageengine" at bounding box center [579, 212] width 50 height 10
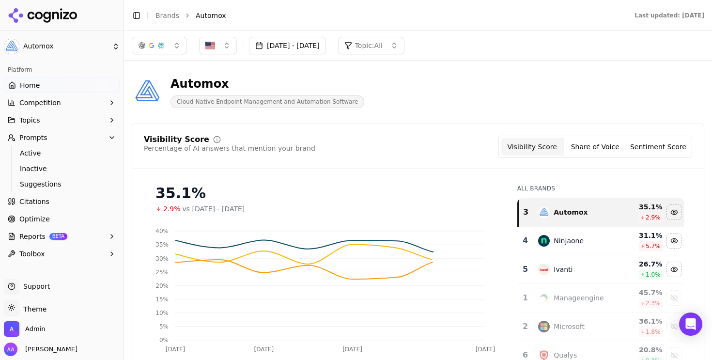
click at [565, 239] on div "Ninjaone" at bounding box center [569, 241] width 30 height 10
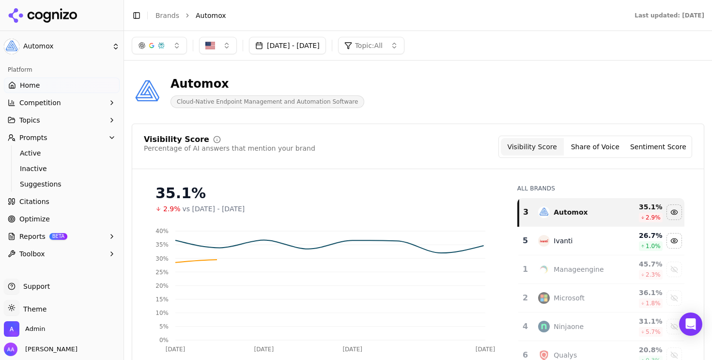
click at [564, 246] on div "Ivanti" at bounding box center [575, 241] width 75 height 12
click at [326, 37] on button "[DATE] - [DATE]" at bounding box center [287, 45] width 77 height 17
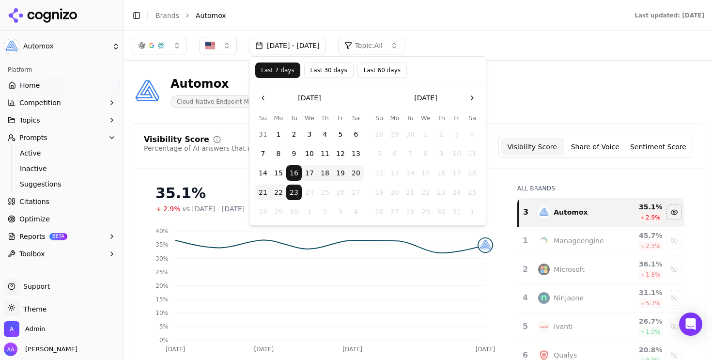
click at [338, 68] on button "Last 30 days" at bounding box center [328, 69] width 49 height 15
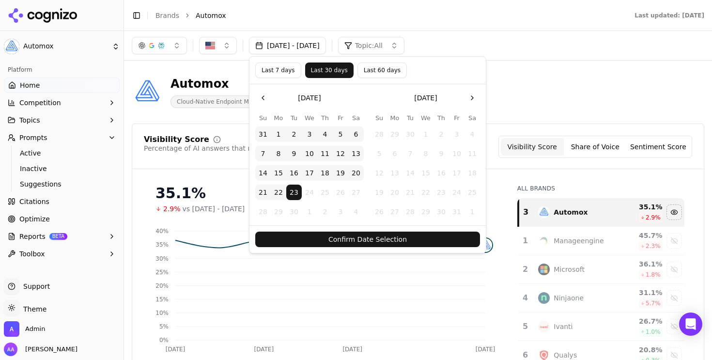
click at [339, 238] on button "Confirm Date Selection" at bounding box center [367, 238] width 225 height 15
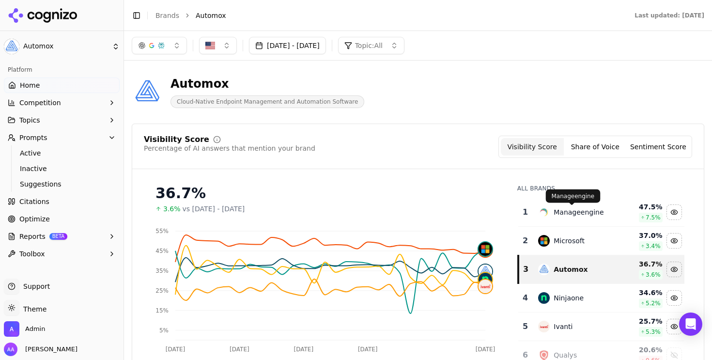
click at [567, 214] on div "Manageengine" at bounding box center [579, 212] width 50 height 10
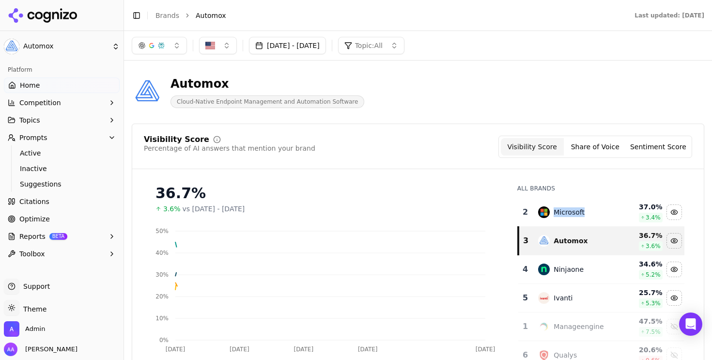
click at [567, 214] on div "Microsoft" at bounding box center [569, 212] width 31 height 10
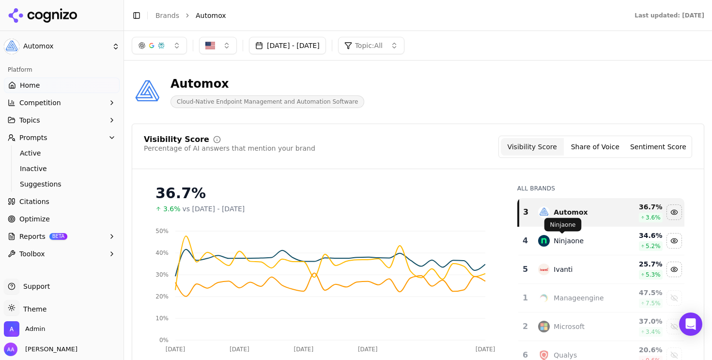
click at [562, 242] on div "Ninjaone" at bounding box center [569, 241] width 30 height 10
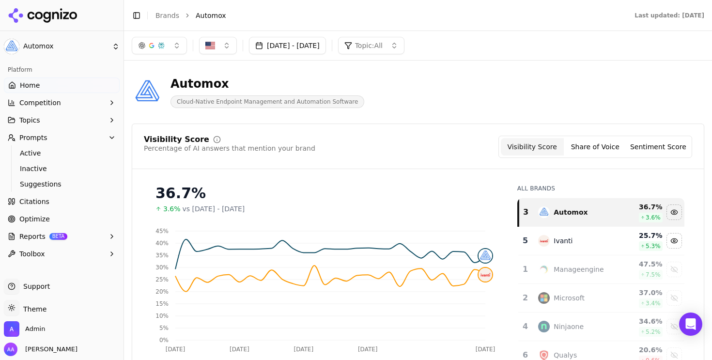
click at [161, 20] on div "Toggle Sidebar Brands Automox" at bounding box center [373, 16] width 499 height 14
click at [169, 17] on link "Brands" at bounding box center [167, 16] width 24 height 8
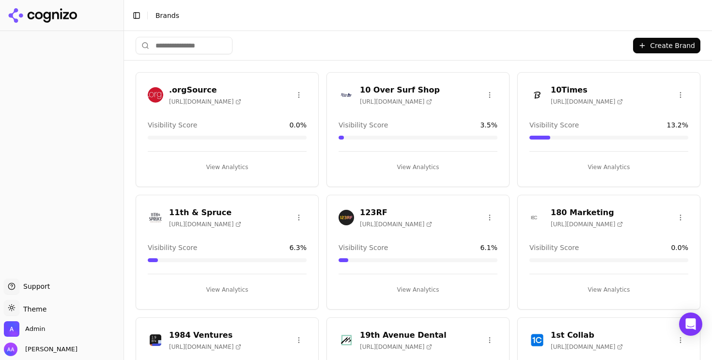
click at [211, 46] on input "search" at bounding box center [184, 45] width 97 height 17
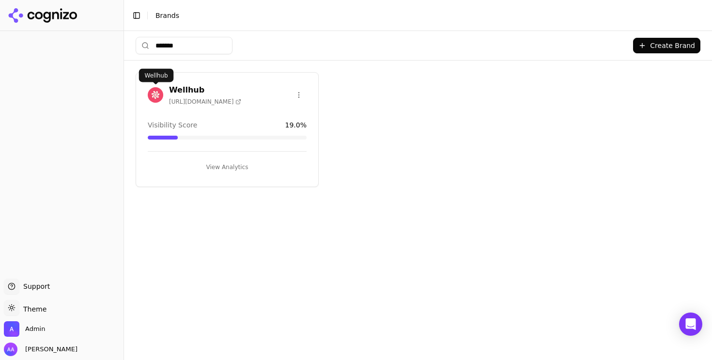
type input "*******"
click at [154, 92] on img at bounding box center [155, 94] width 15 height 15
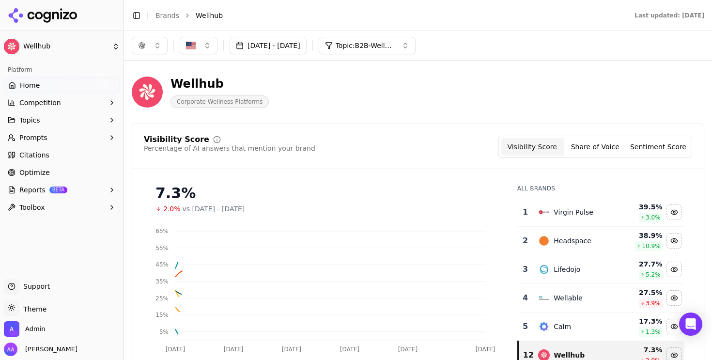
click at [83, 123] on button "Topics" at bounding box center [62, 119] width 116 height 15
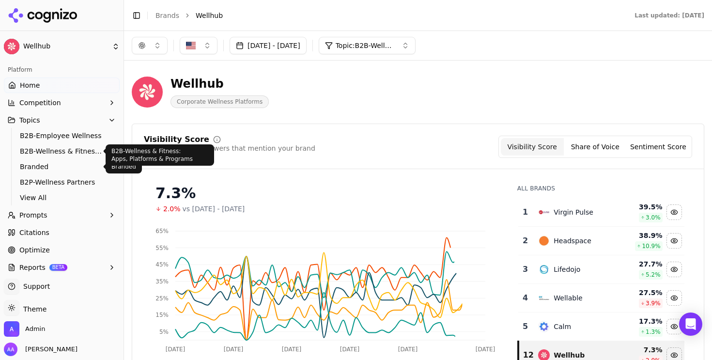
click at [80, 151] on span "B2B-Wellness & Fitness: Apps, Platforms & Programs" at bounding box center [62, 151] width 84 height 10
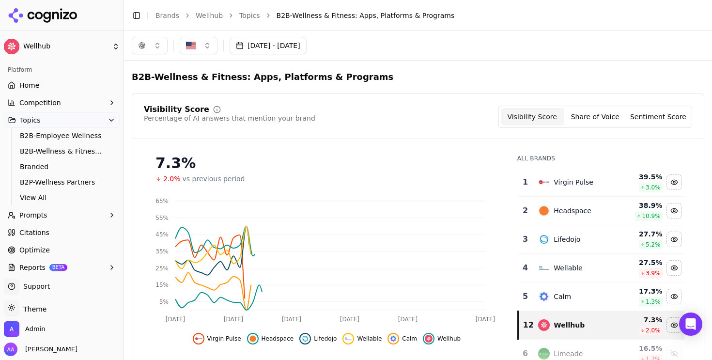
click at [307, 44] on button "Jul 25, 2025 - Sep 23, 2025" at bounding box center [268, 45] width 77 height 17
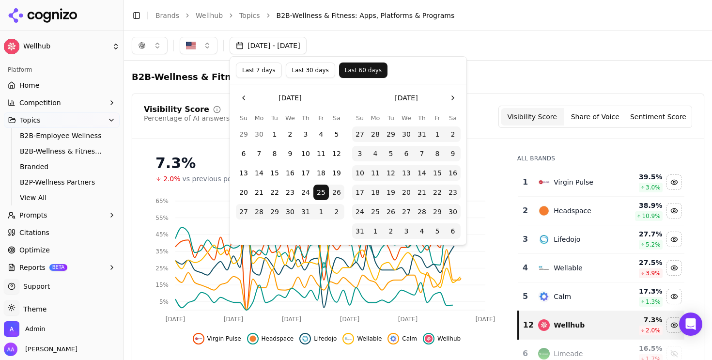
click at [263, 75] on button "Last 7 days" at bounding box center [259, 69] width 46 height 15
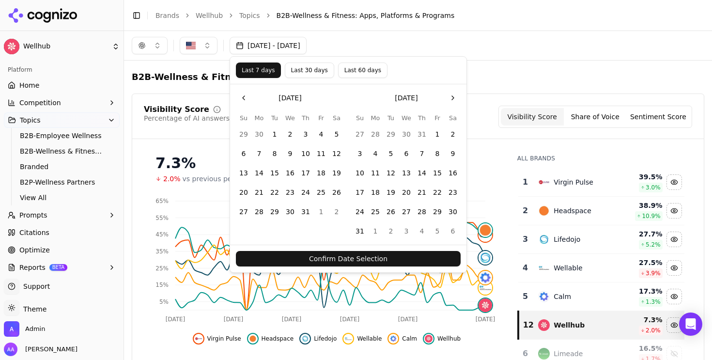
click at [304, 72] on button "Last 30 days" at bounding box center [309, 69] width 49 height 15
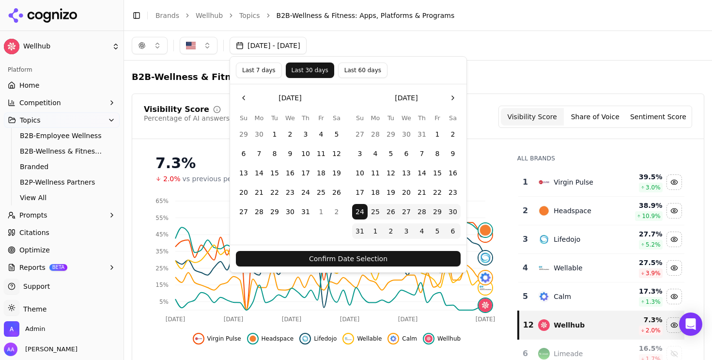
click at [340, 258] on button "Confirm Date Selection" at bounding box center [348, 258] width 225 height 15
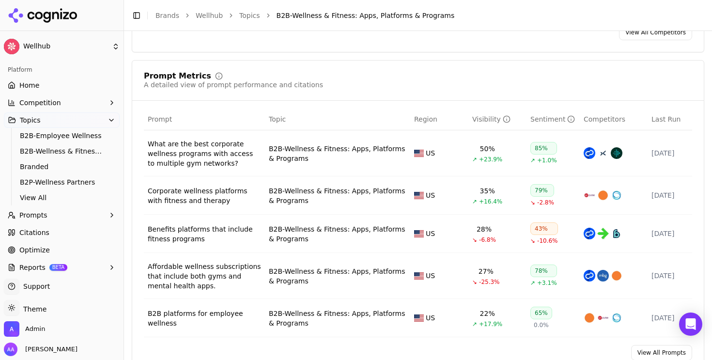
scroll to position [346, 0]
click at [36, 212] on span "Prompts" at bounding box center [33, 215] width 28 height 10
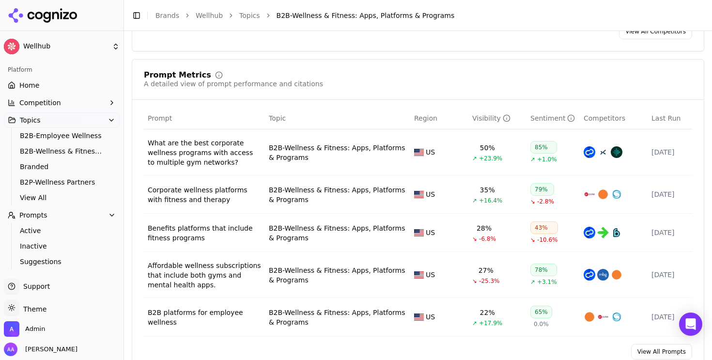
click at [43, 227] on span "Active" at bounding box center [62, 231] width 84 height 10
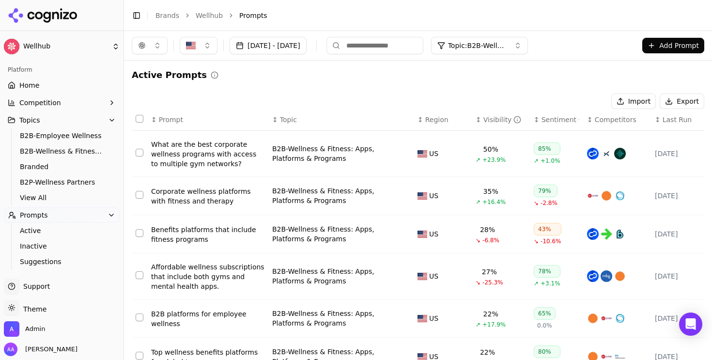
click at [201, 152] on div "What are the best corporate wellness programs with access to multiple gym netwo…" at bounding box center [207, 153] width 113 height 29
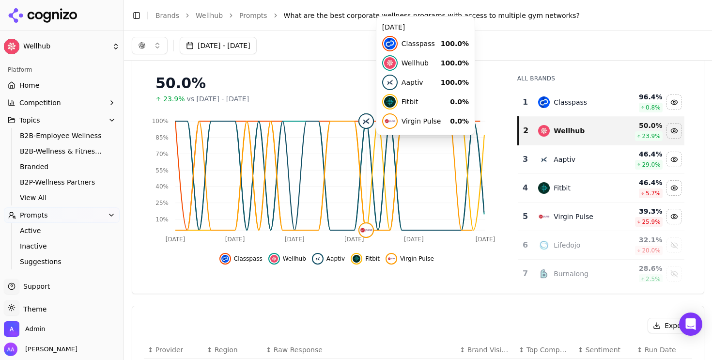
scroll to position [79, 0]
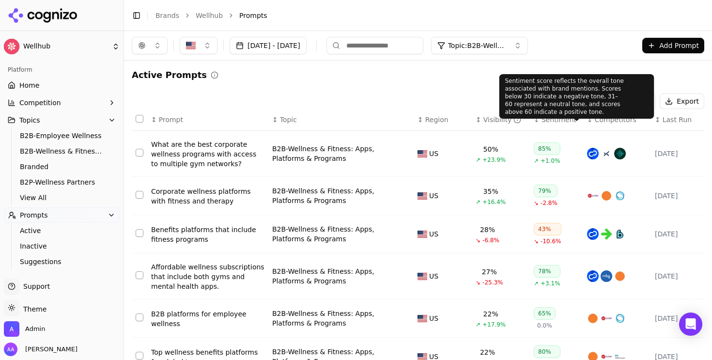
click at [607, 119] on span "Competitors" at bounding box center [616, 120] width 42 height 10
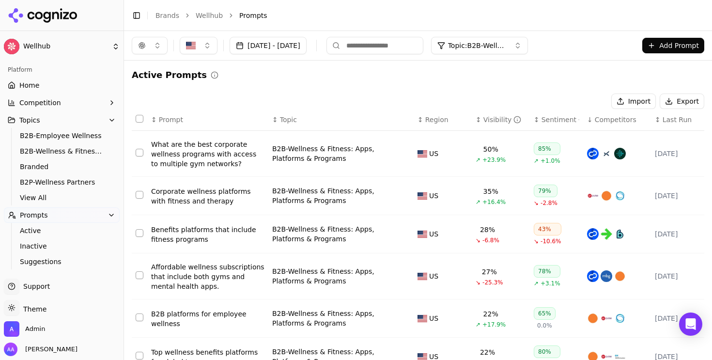
click at [607, 119] on span "Competitors" at bounding box center [616, 120] width 42 height 10
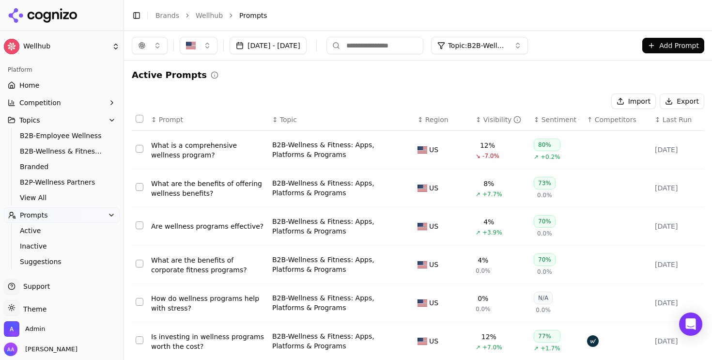
click at [607, 119] on span "Competitors" at bounding box center [616, 120] width 42 height 10
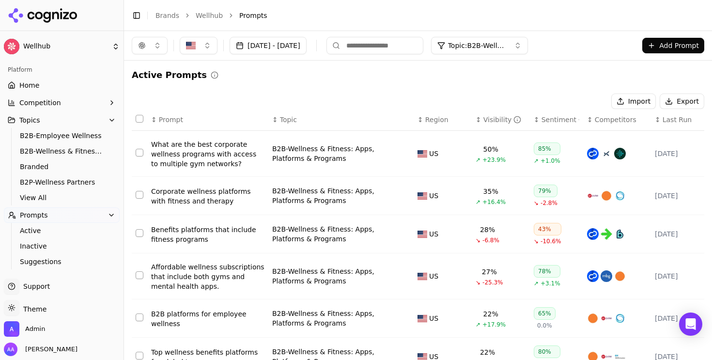
click at [197, 200] on div "Corporate wellness platforms with fitness and therapy" at bounding box center [207, 195] width 113 height 19
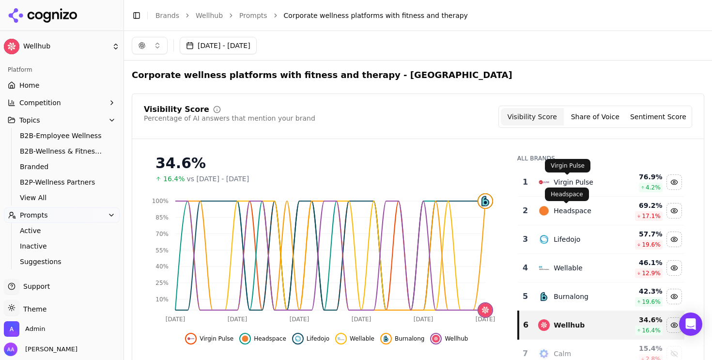
click at [563, 181] on div "Virgin Pulse" at bounding box center [574, 182] width 40 height 10
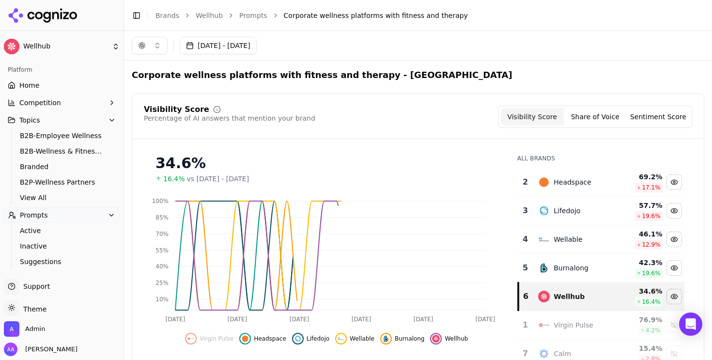
click at [555, 212] on div "Lifedojo" at bounding box center [567, 211] width 27 height 10
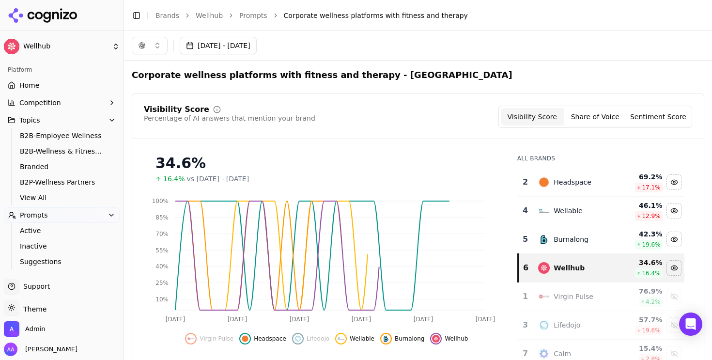
click at [555, 213] on div "Wellable" at bounding box center [568, 211] width 29 height 10
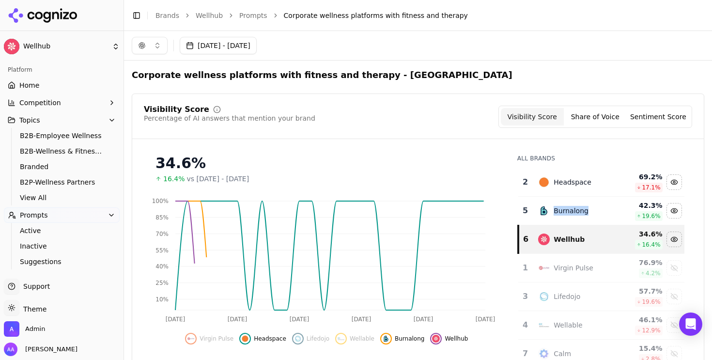
click at [555, 213] on div "Burnalong" at bounding box center [571, 211] width 35 height 10
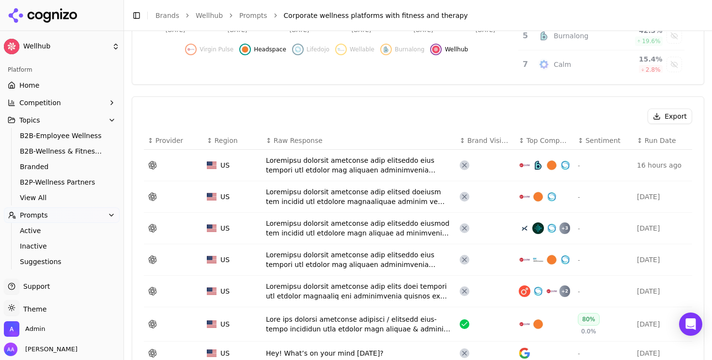
scroll to position [295, 0]
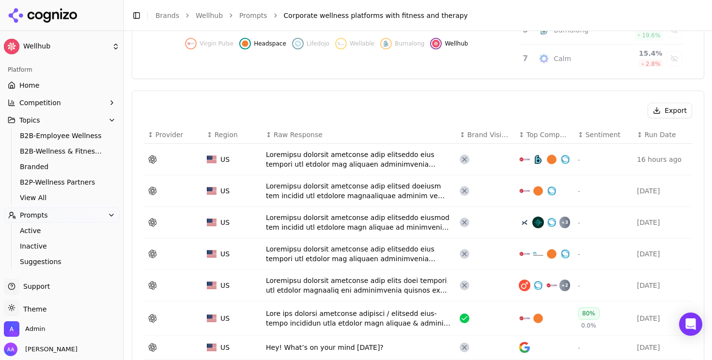
click at [328, 165] on div "Data table" at bounding box center [359, 159] width 186 height 19
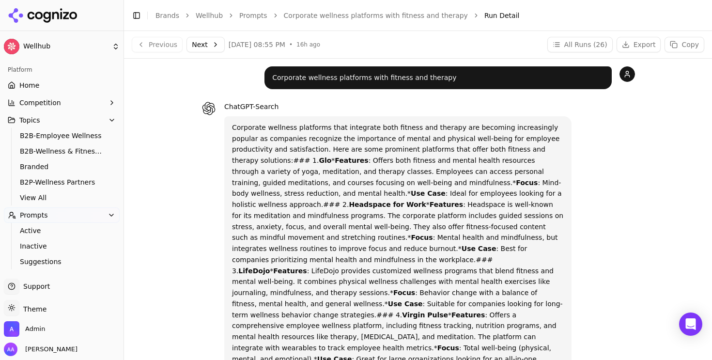
click at [196, 40] on button "Next" at bounding box center [205, 44] width 38 height 15
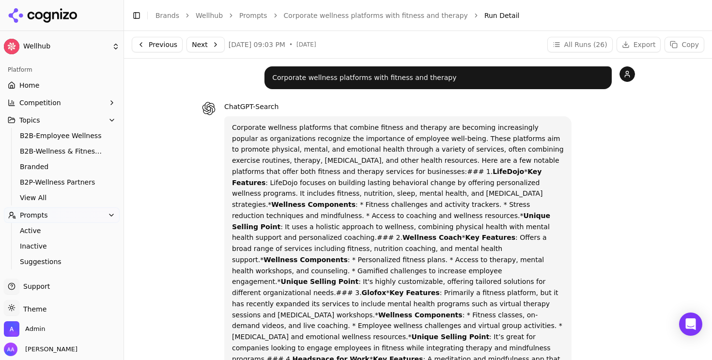
click at [205, 46] on button "Next" at bounding box center [205, 44] width 38 height 15
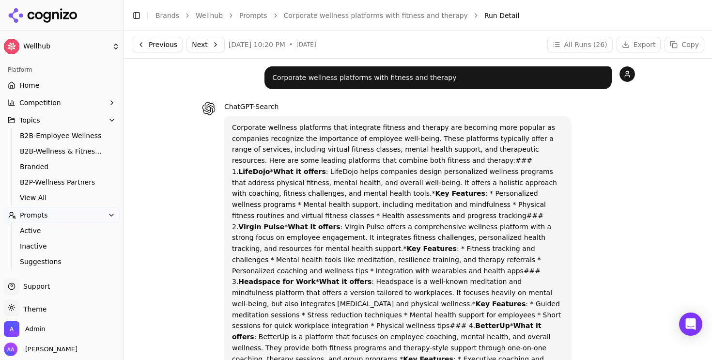
click at [209, 49] on button "Next" at bounding box center [205, 44] width 38 height 15
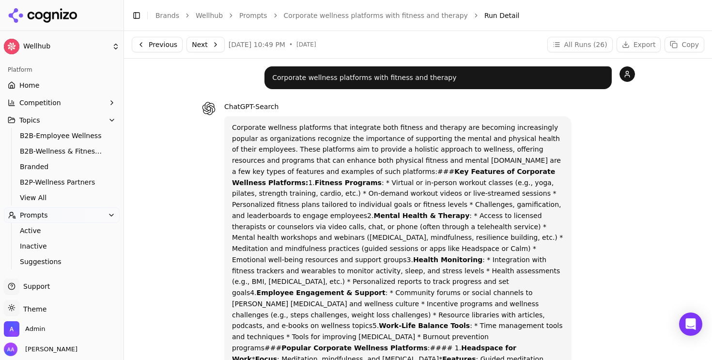
click at [197, 39] on button "Next" at bounding box center [205, 44] width 38 height 15
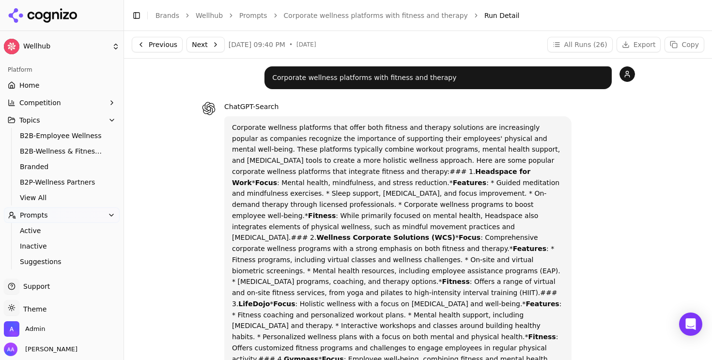
click at [207, 45] on button "Next" at bounding box center [205, 44] width 38 height 15
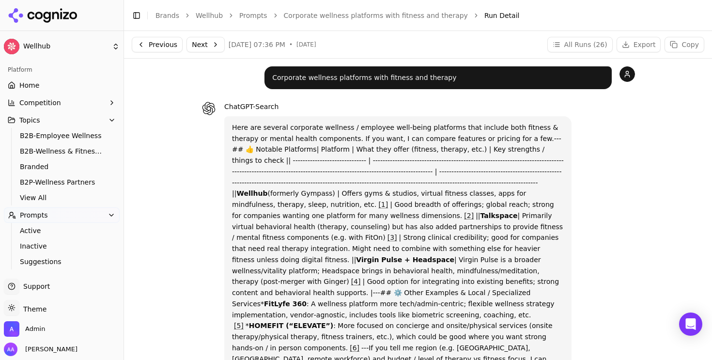
click at [341, 16] on link "Corporate wellness platforms with fitness and therapy" at bounding box center [376, 16] width 184 height 10
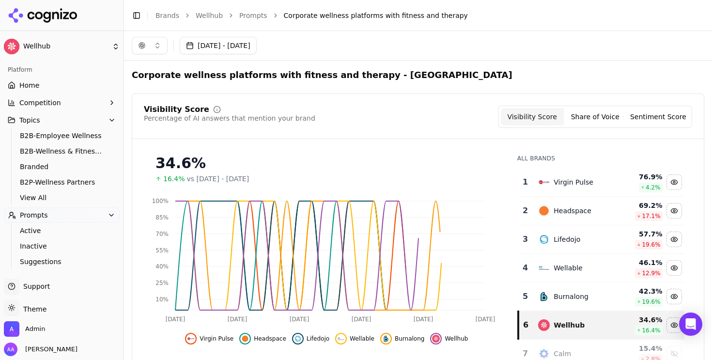
click at [152, 41] on button "button" at bounding box center [150, 45] width 36 height 17
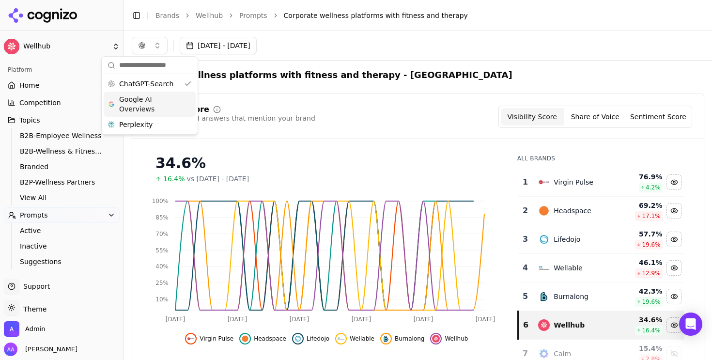
click at [165, 99] on span "Google AI Overviews" at bounding box center [149, 103] width 61 height 19
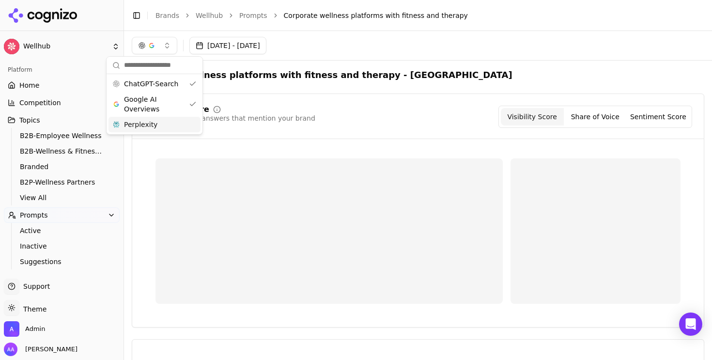
click at [158, 129] on div "Perplexity" at bounding box center [154, 124] width 92 height 15
click at [386, 84] on div "Corporate wellness platforms with fitness and therapy - United States Visibilit…" at bounding box center [418, 362] width 572 height 588
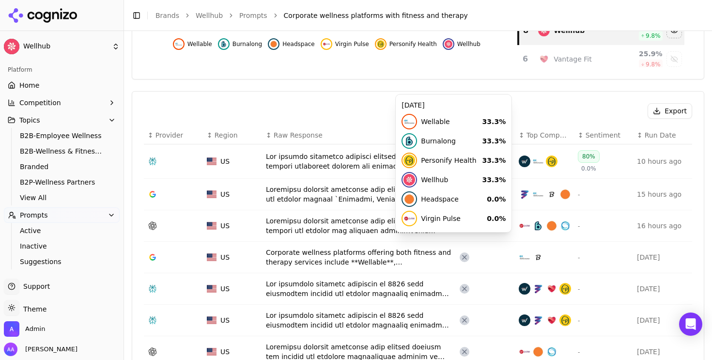
scroll to position [295, 0]
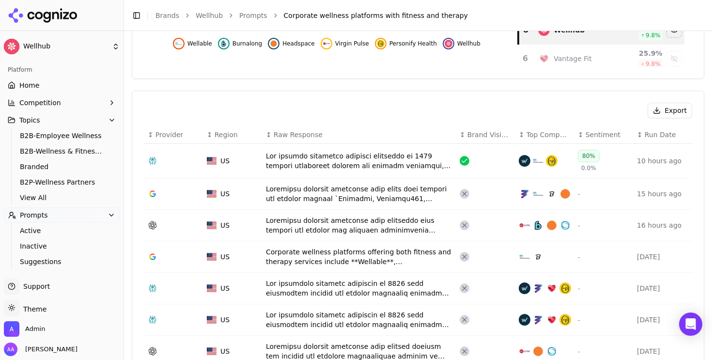
click at [327, 203] on div "Data table" at bounding box center [359, 193] width 186 height 19
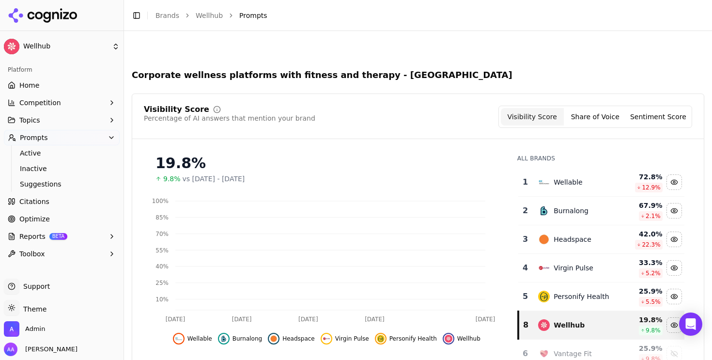
scroll to position [324, 0]
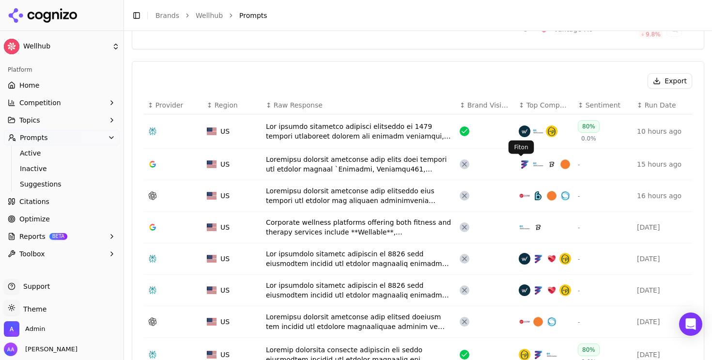
click at [359, 160] on div "Data table" at bounding box center [359, 163] width 186 height 19
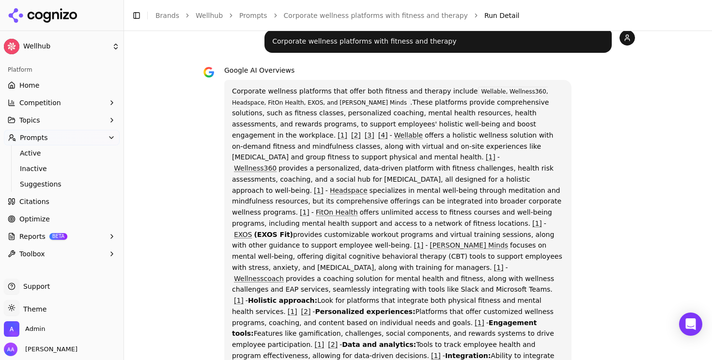
scroll to position [99, 0]
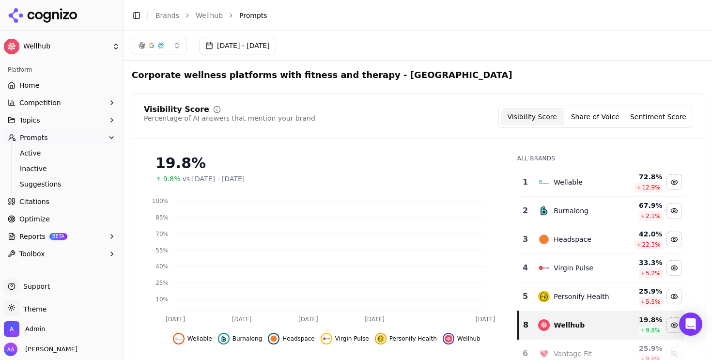
scroll to position [354, 0]
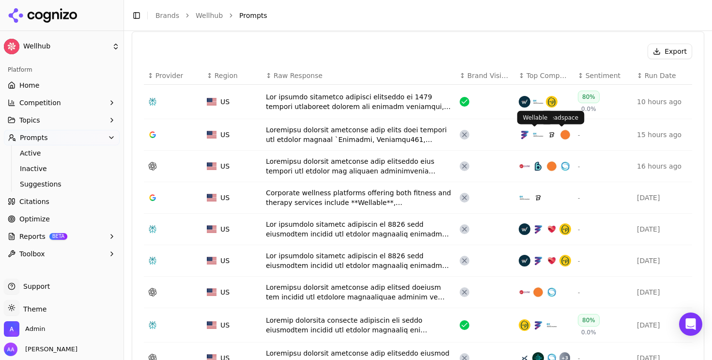
click at [403, 126] on div "Data table" at bounding box center [359, 134] width 186 height 19
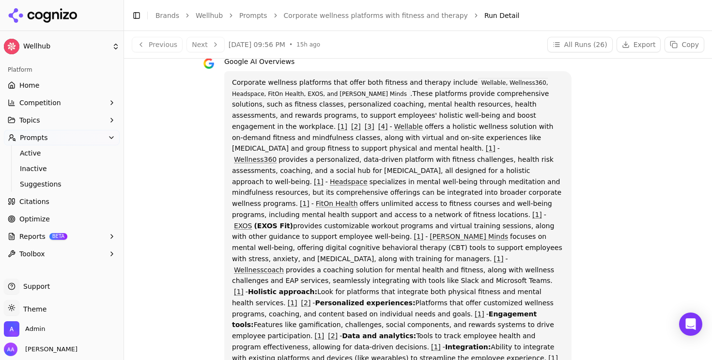
scroll to position [49, 0]
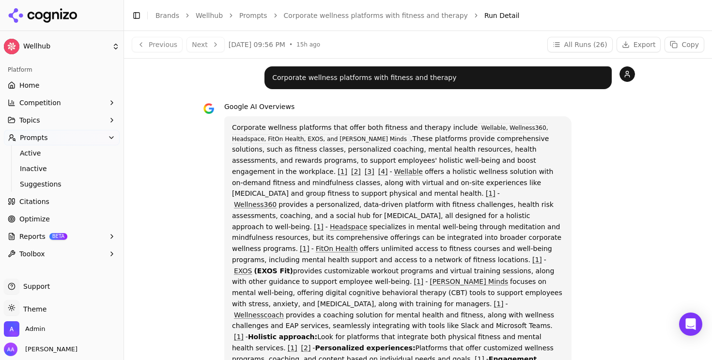
click at [394, 52] on div "Previous Next [DATE] 09:56 PM • 15h ago All Runs ( 26 ) Export Copy" at bounding box center [418, 44] width 588 height 27
click at [560, 45] on button "All Runs ( 26 )" at bounding box center [579, 44] width 65 height 15
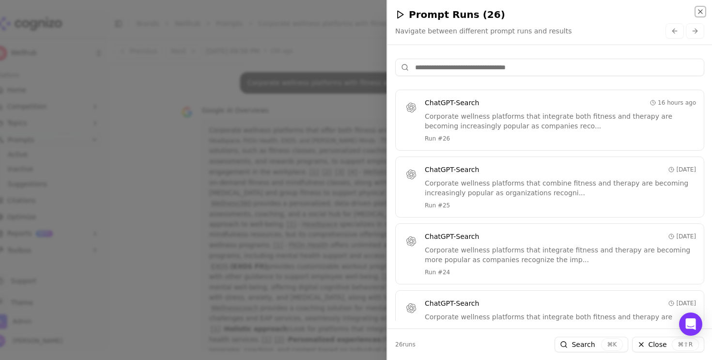
click at [701, 12] on icon "button" at bounding box center [700, 12] width 8 height 8
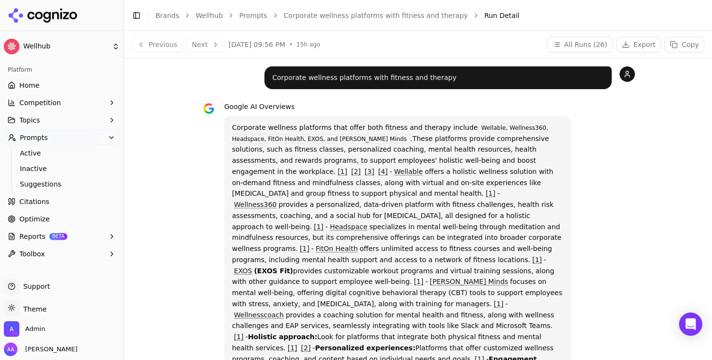
click at [420, 15] on link "Corporate wellness platforms with fitness and therapy" at bounding box center [376, 16] width 184 height 10
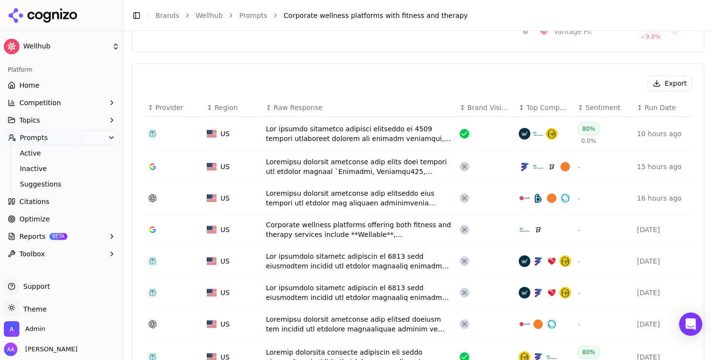
scroll to position [323, 0]
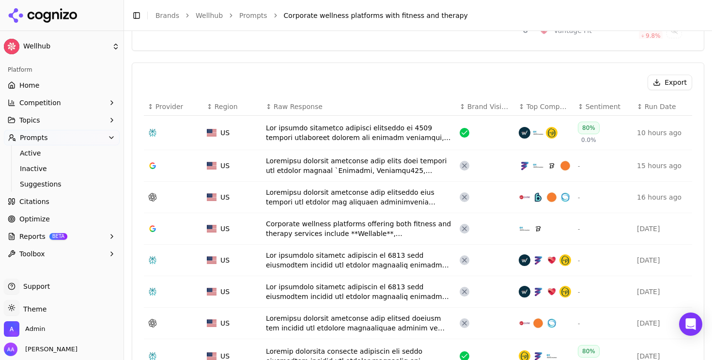
click at [339, 204] on div "Data table" at bounding box center [359, 196] width 186 height 19
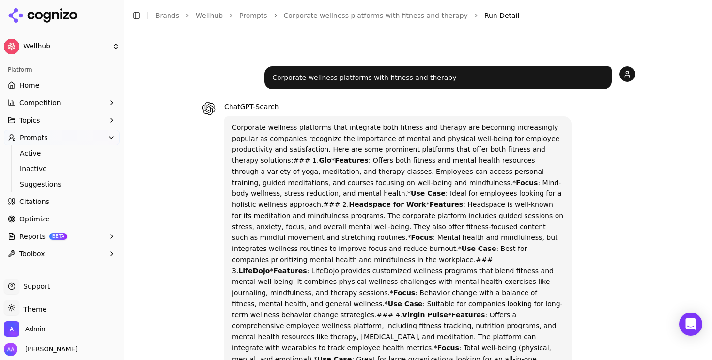
scroll to position [439, 0]
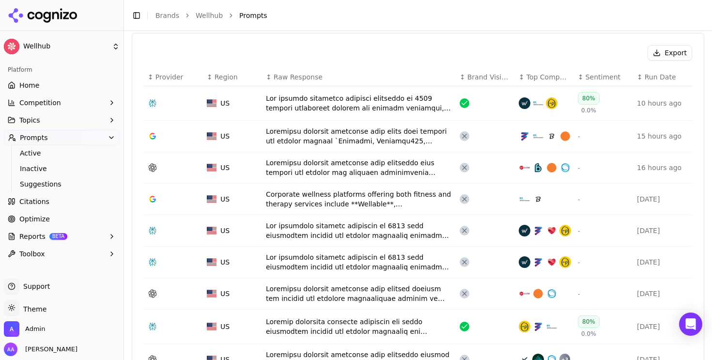
scroll to position [404, 0]
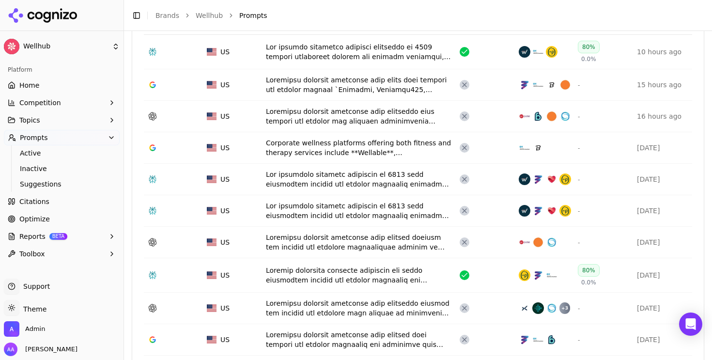
click at [344, 185] on div "Data table" at bounding box center [359, 178] width 186 height 19
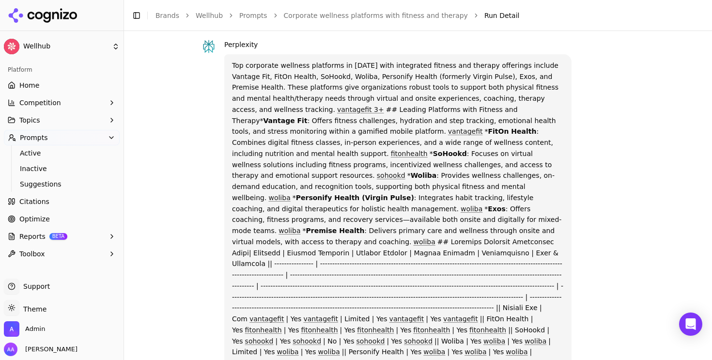
scroll to position [77, 0]
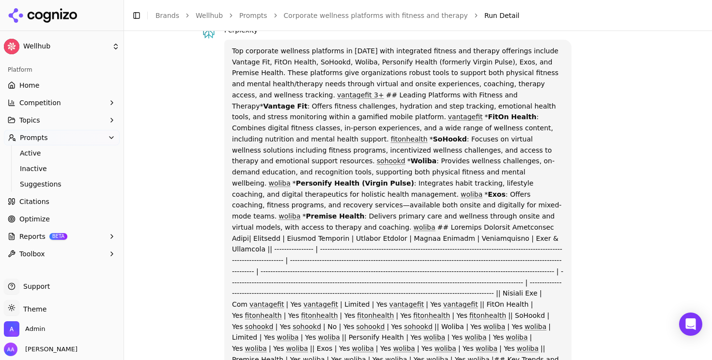
click at [323, 14] on link "Corporate wellness platforms with fitness and therapy" at bounding box center [376, 16] width 184 height 10
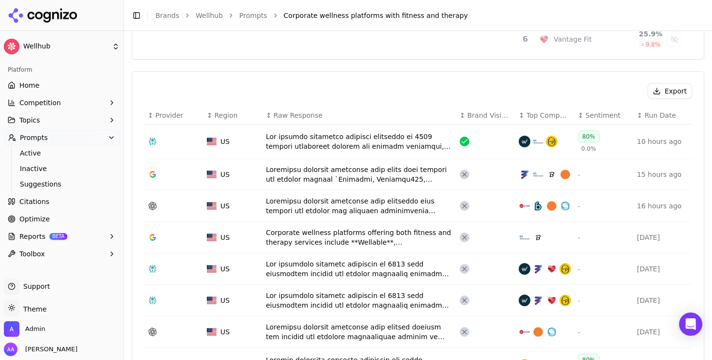
scroll to position [315, 0]
click at [365, 259] on div "Data table" at bounding box center [359, 268] width 186 height 19
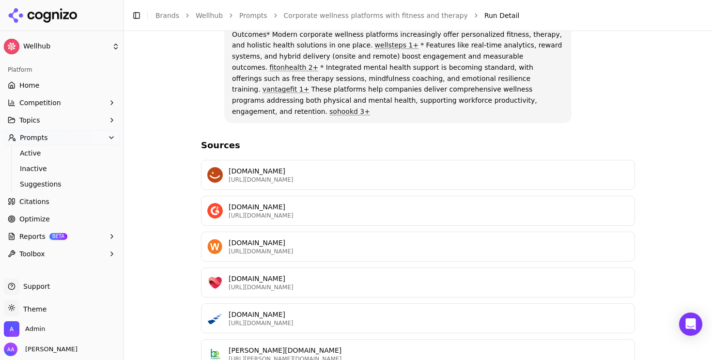
scroll to position [562, 0]
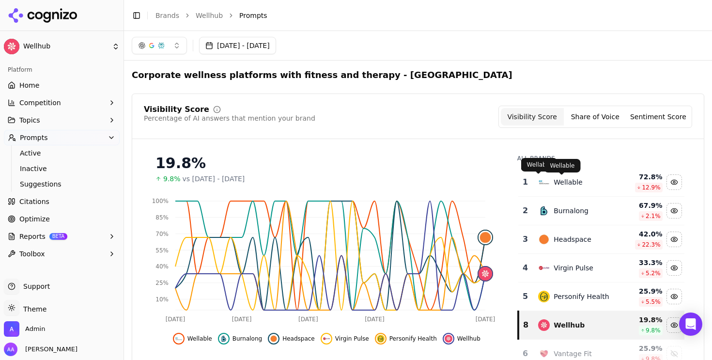
click at [555, 182] on div "Wellable" at bounding box center [568, 182] width 29 height 10
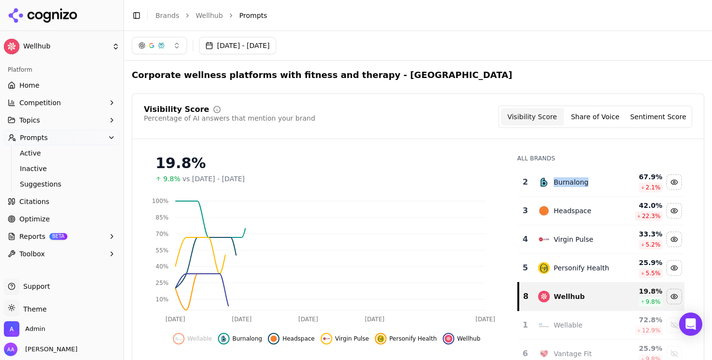
click at [555, 182] on div "Burnalong" at bounding box center [571, 182] width 35 height 10
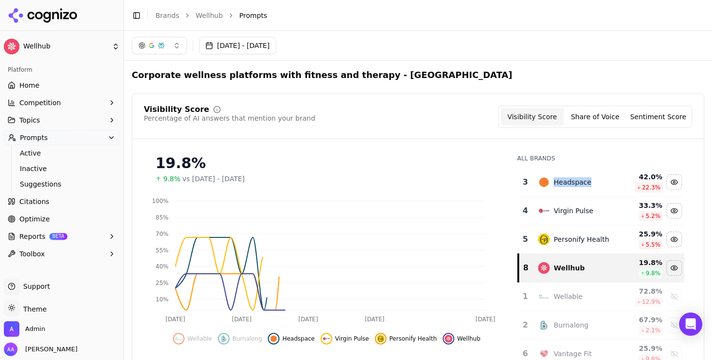
click at [555, 182] on div "Headspace" at bounding box center [573, 182] width 38 height 10
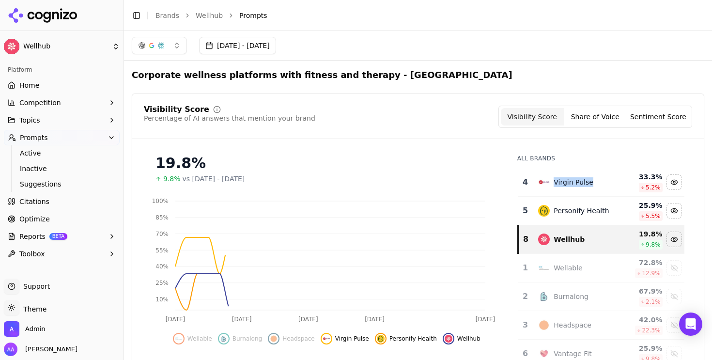
click at [555, 182] on div "Virgin Pulse" at bounding box center [574, 182] width 40 height 10
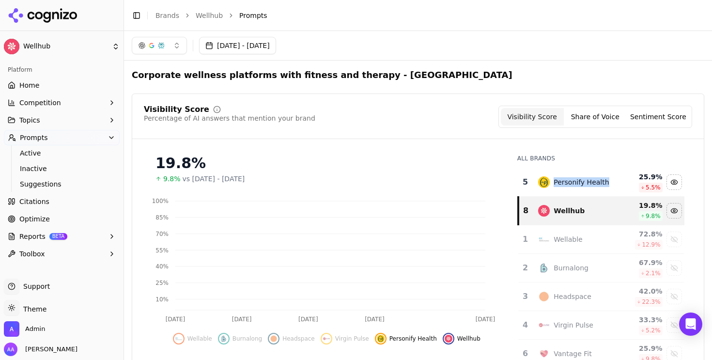
click at [555, 182] on div "Personify Health" at bounding box center [581, 182] width 55 height 10
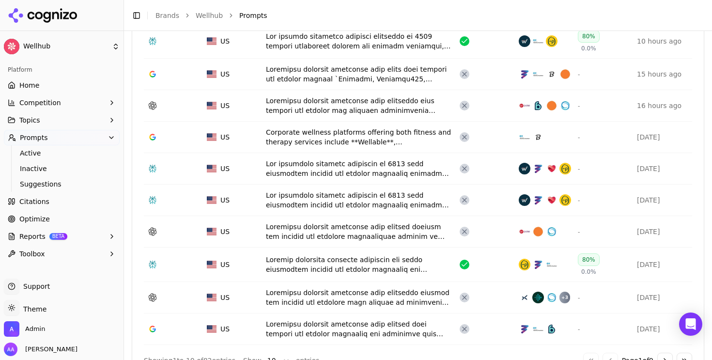
scroll to position [414, 0]
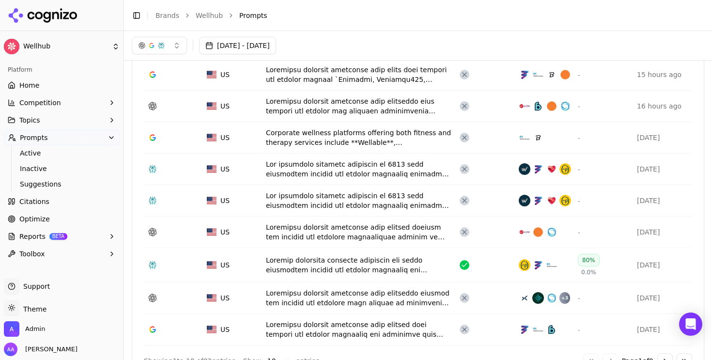
click at [360, 267] on div "Data table" at bounding box center [359, 264] width 186 height 19
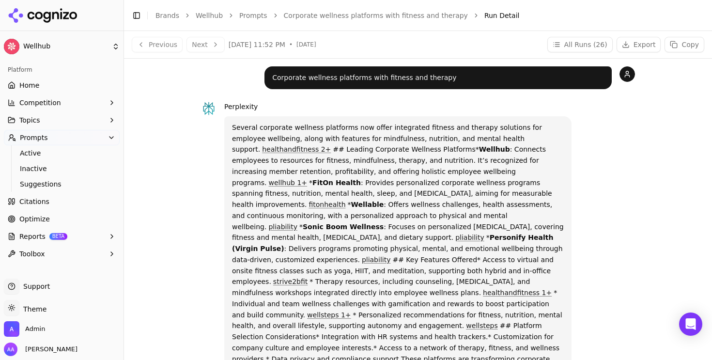
click at [311, 13] on link "Corporate wellness platforms with fitness and therapy" at bounding box center [376, 16] width 184 height 10
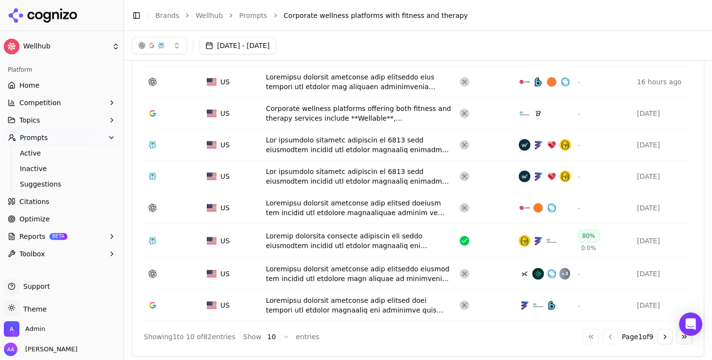
scroll to position [411, 0]
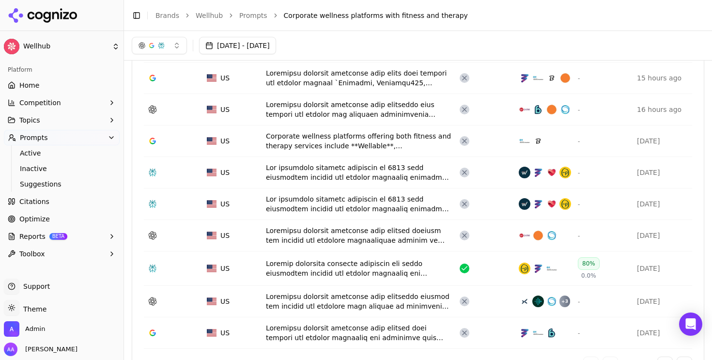
click at [410, 208] on div "Data table" at bounding box center [359, 203] width 186 height 19
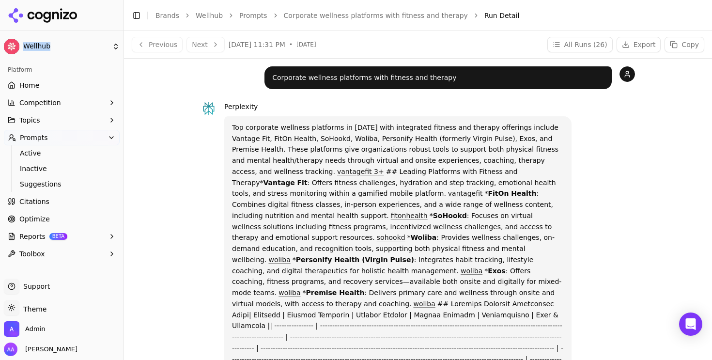
click at [330, 14] on link "Corporate wellness platforms with fitness and therapy" at bounding box center [376, 16] width 184 height 10
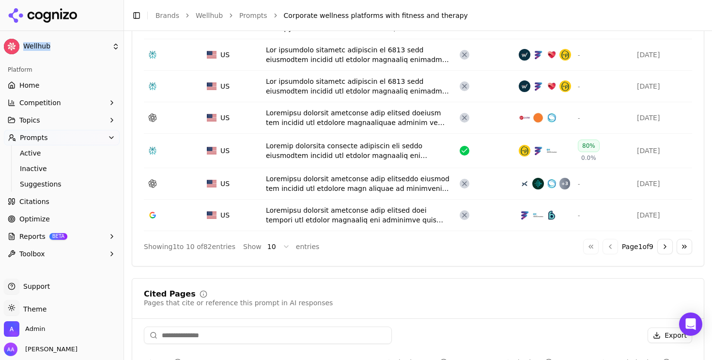
scroll to position [540, 0]
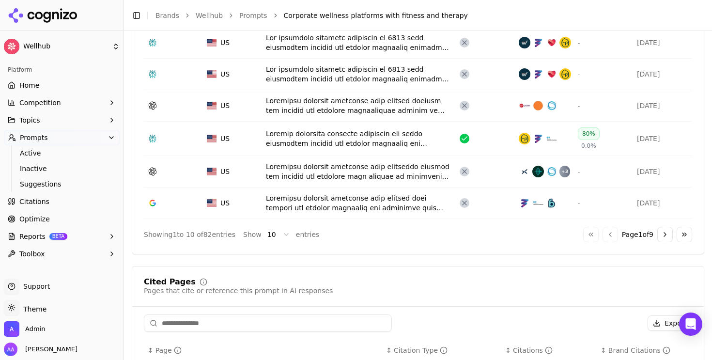
click at [352, 208] on div "Data table" at bounding box center [359, 202] width 186 height 19
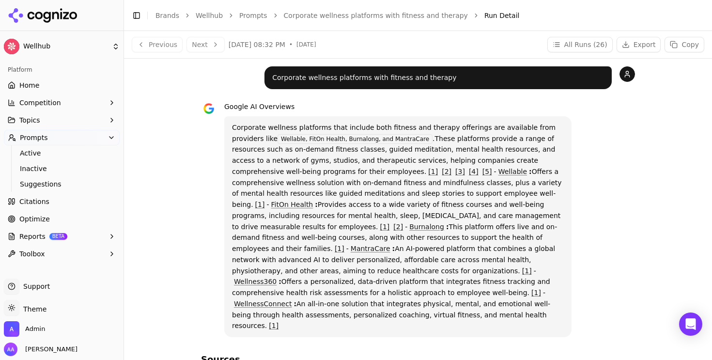
click at [367, 9] on div "Toggle Sidebar Brands Wellhub Prompts Corporate wellness platforms with fitness…" at bounding box center [408, 16] width 569 height 14
click at [366, 12] on link "Corporate wellness platforms with fitness and therapy" at bounding box center [376, 16] width 184 height 10
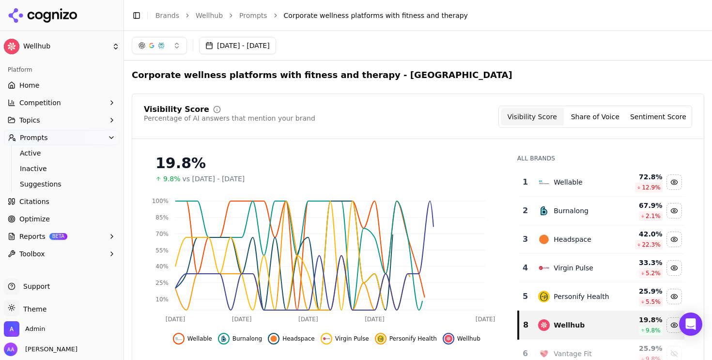
click at [258, 14] on link "Prompts" at bounding box center [253, 16] width 28 height 10
